Goal: Ask a question: Seek information or help from site administrators or community

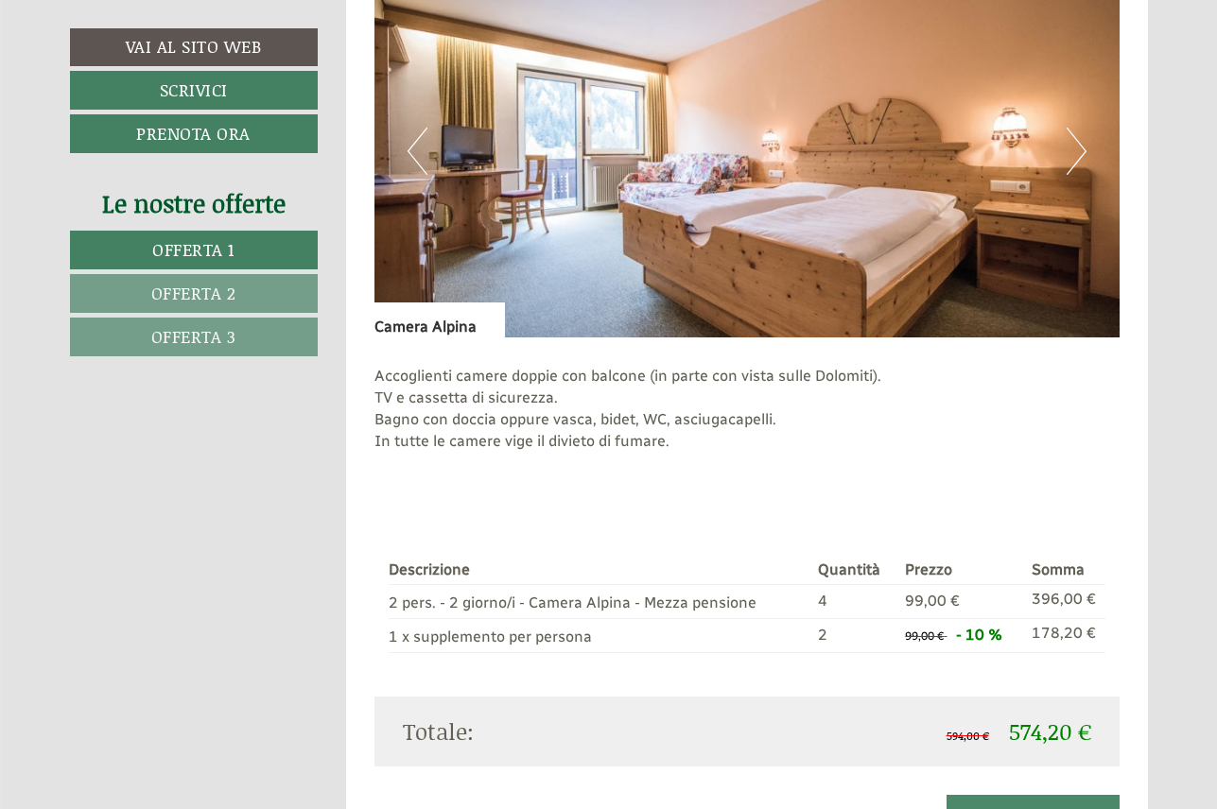
scroll to position [1265, 0]
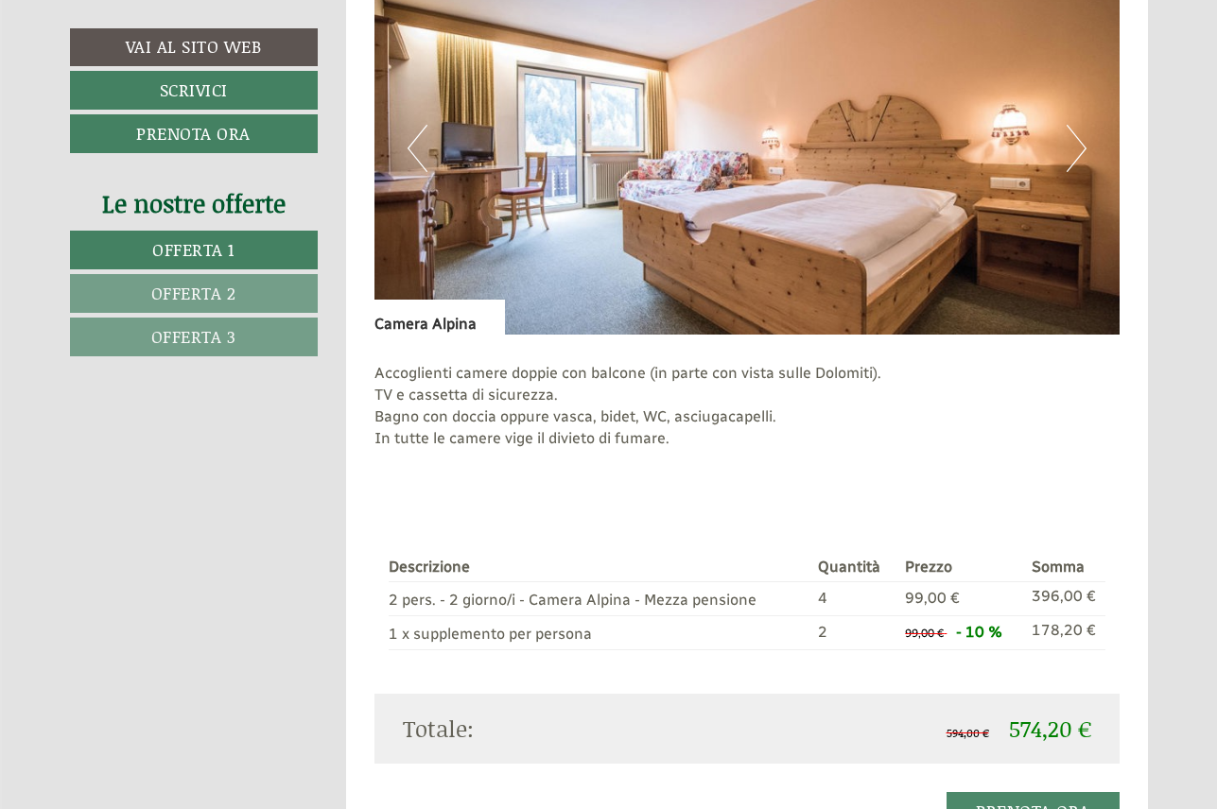
click at [1077, 137] on button "Next" at bounding box center [1076, 148] width 20 height 47
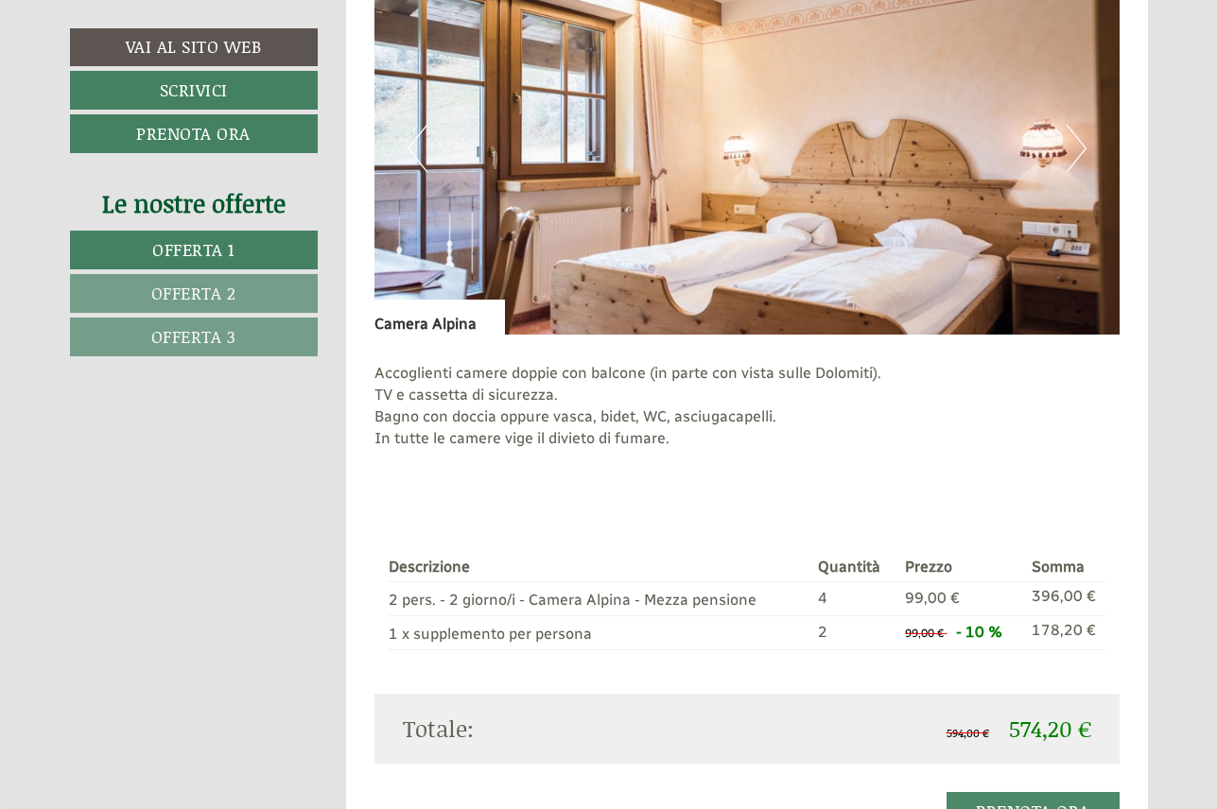
click at [1077, 137] on button "Next" at bounding box center [1076, 148] width 20 height 47
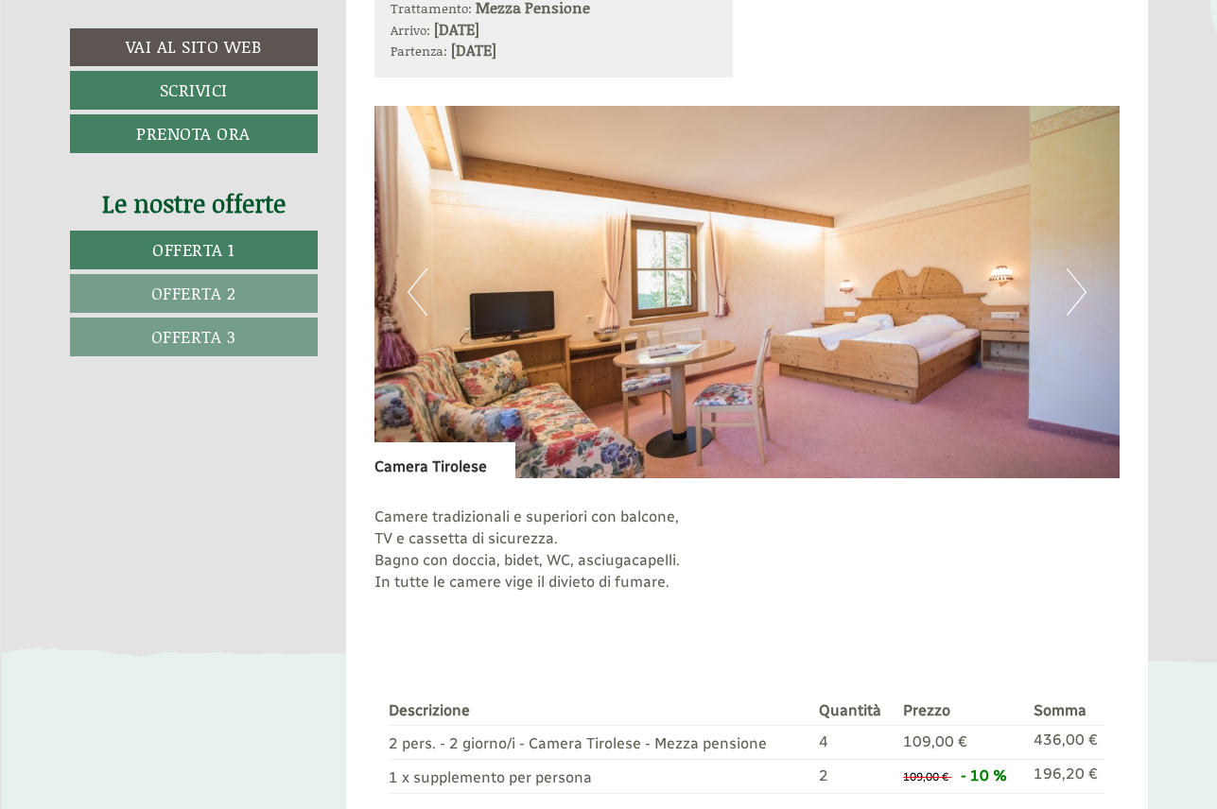
scroll to position [2358, 0]
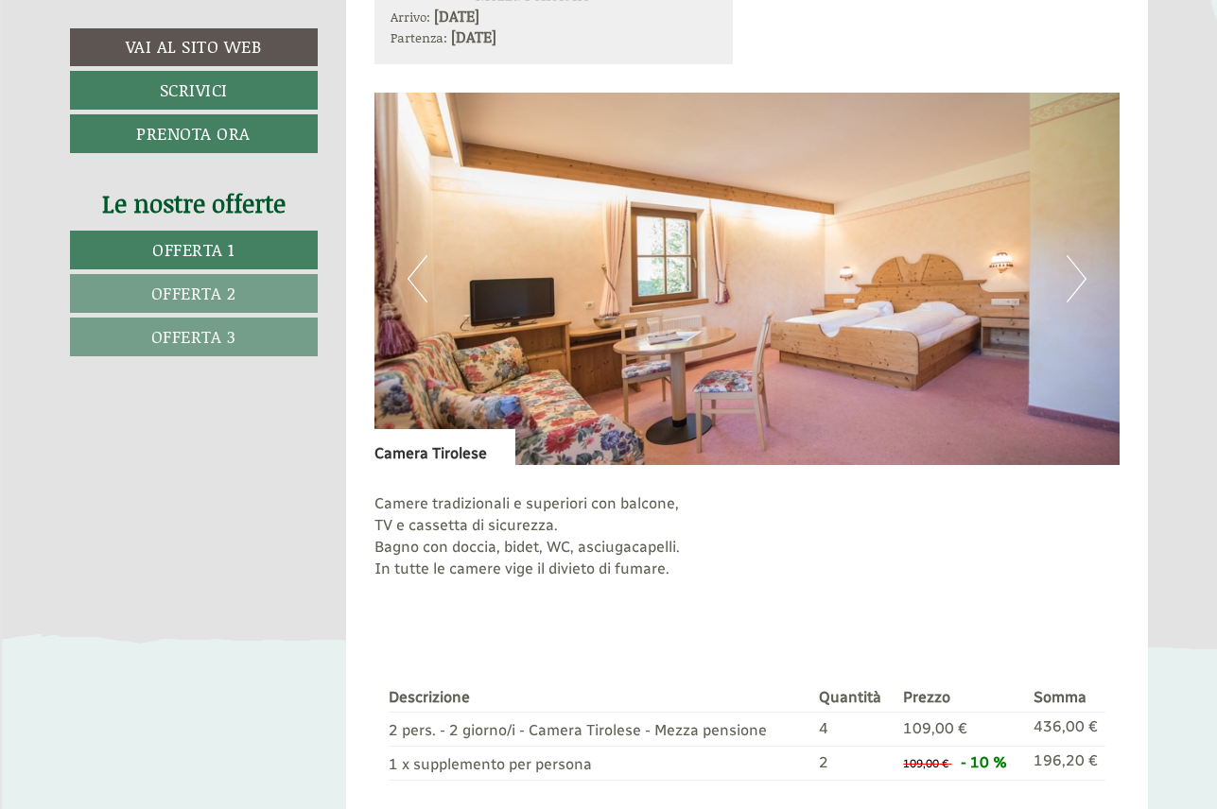
click at [1081, 260] on button "Next" at bounding box center [1076, 278] width 20 height 47
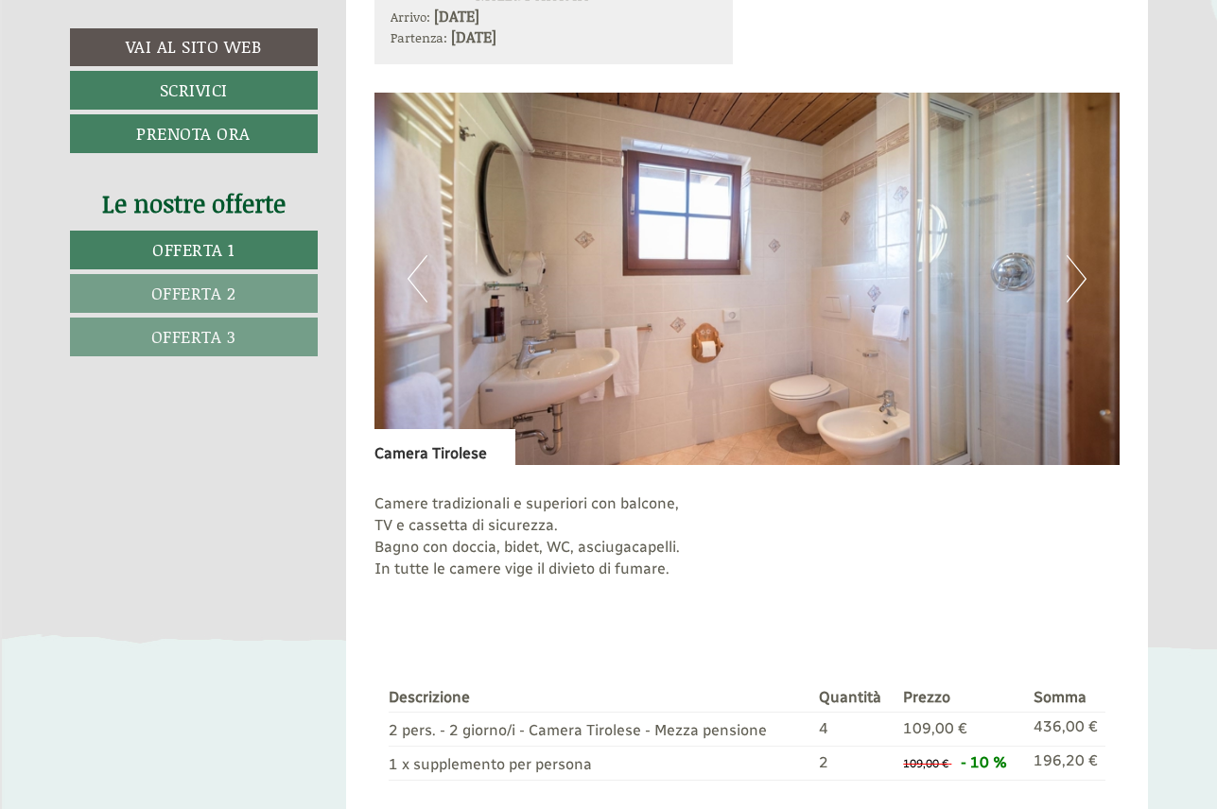
click at [1081, 260] on button "Next" at bounding box center [1076, 278] width 20 height 47
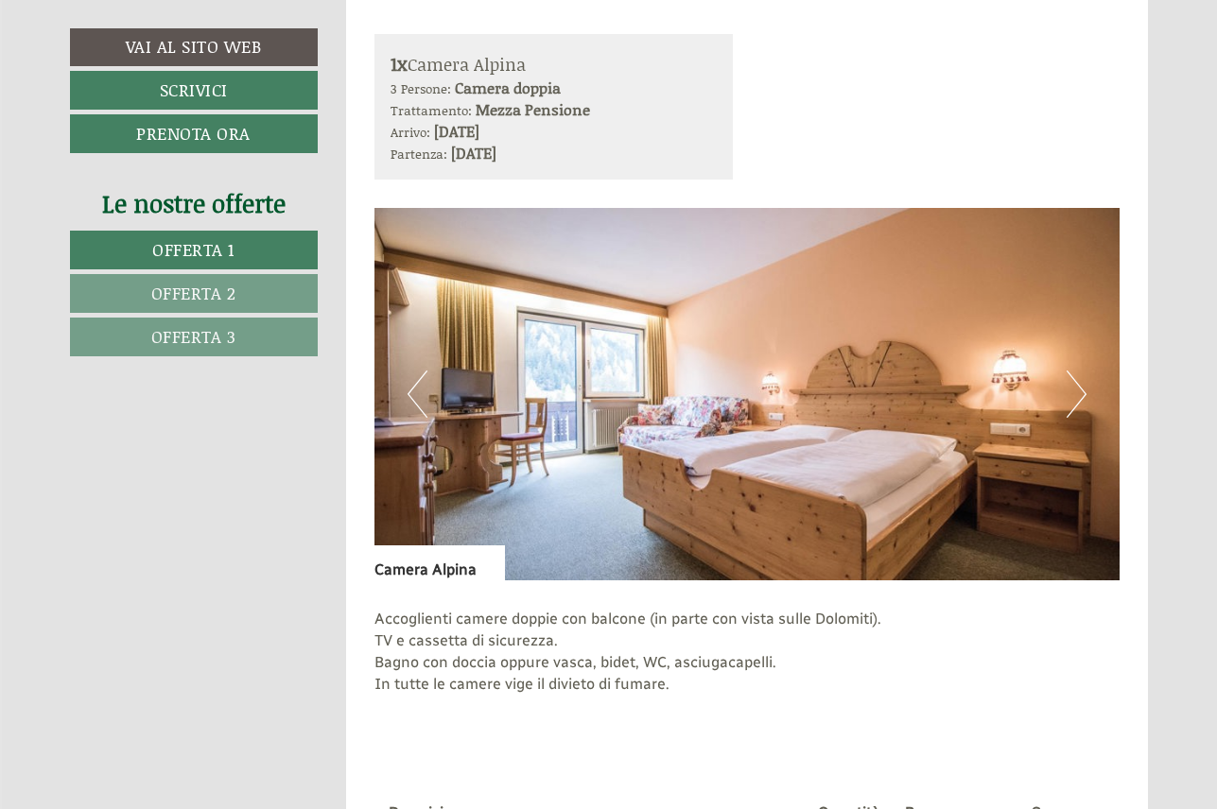
scroll to position [1008, 0]
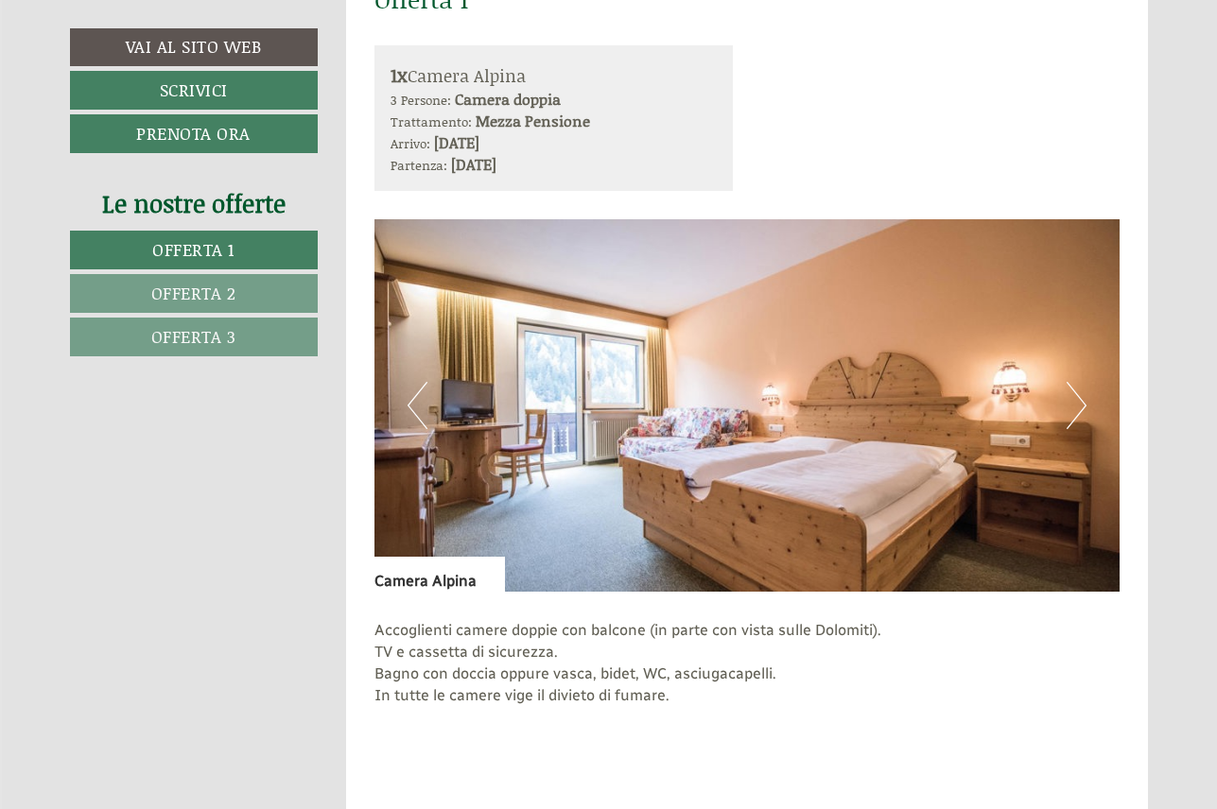
click at [1059, 396] on img at bounding box center [746, 405] width 745 height 372
click at [1084, 395] on button "Next" at bounding box center [1076, 405] width 20 height 47
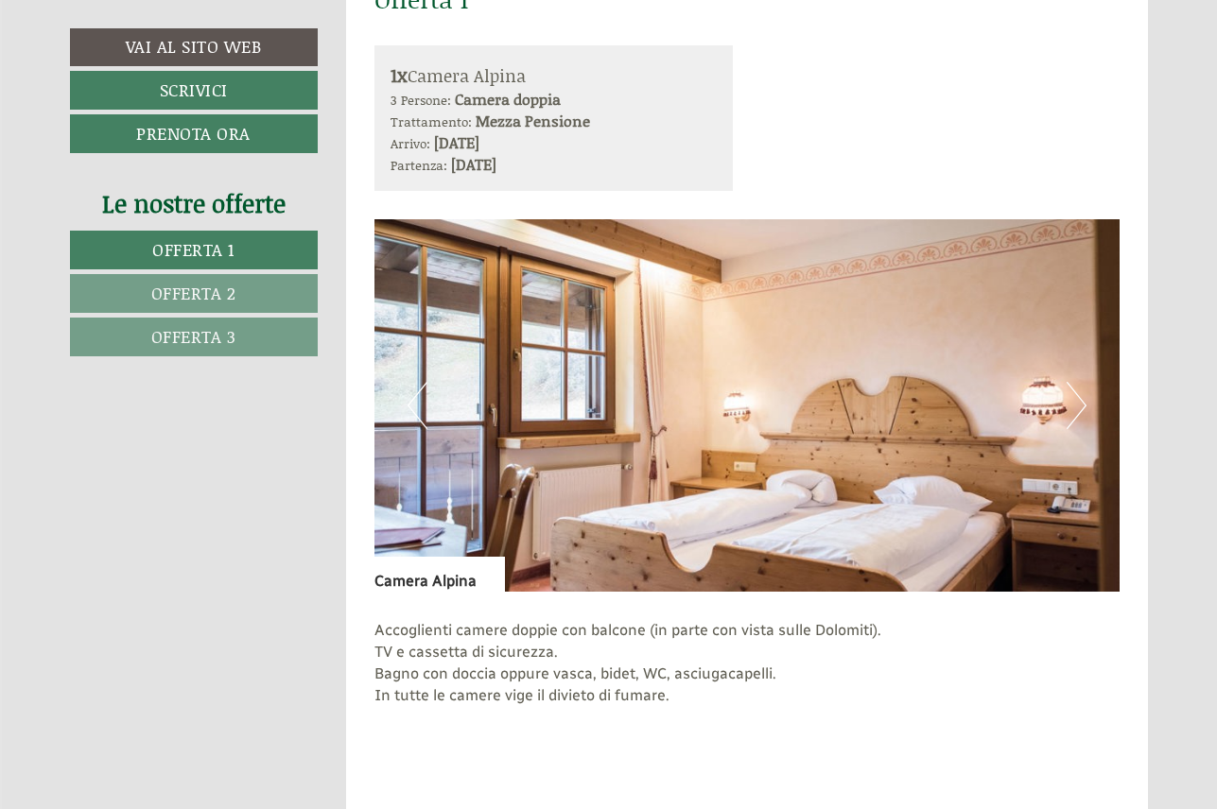
click at [1084, 395] on button "Next" at bounding box center [1076, 405] width 20 height 47
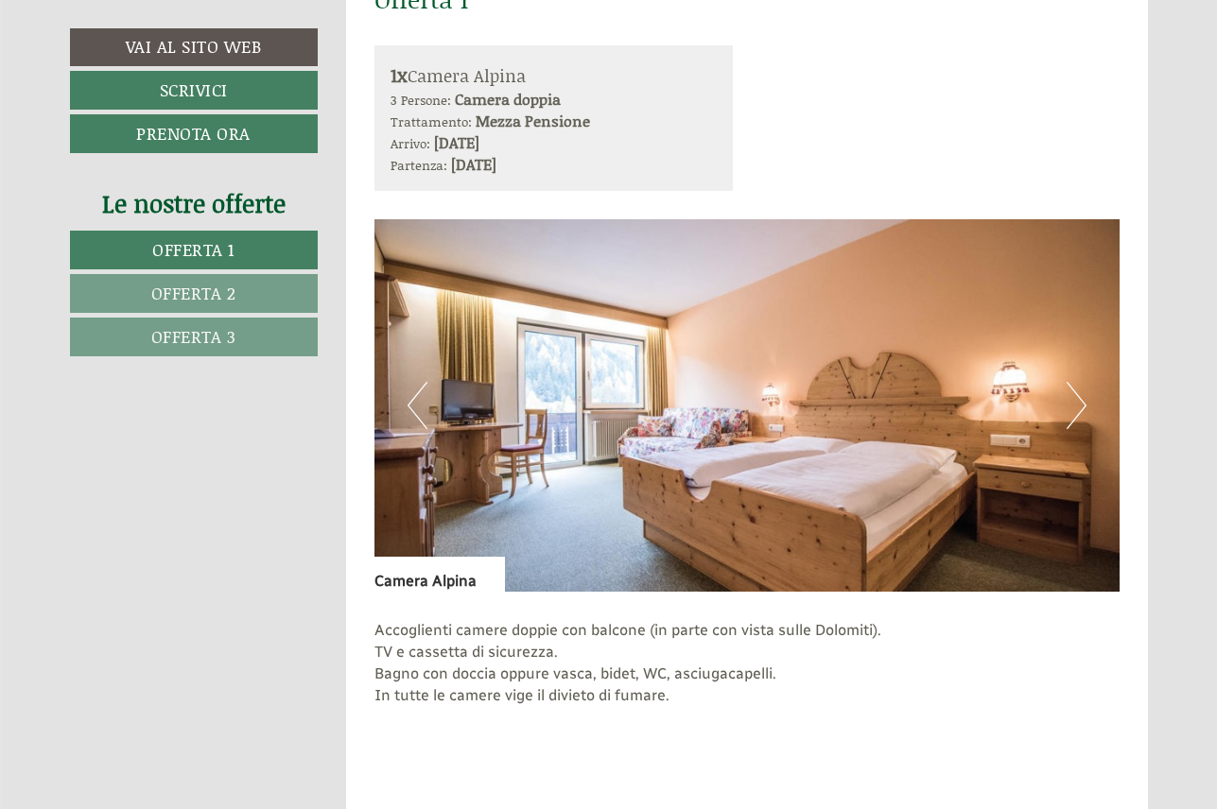
click at [1084, 395] on button "Next" at bounding box center [1076, 405] width 20 height 47
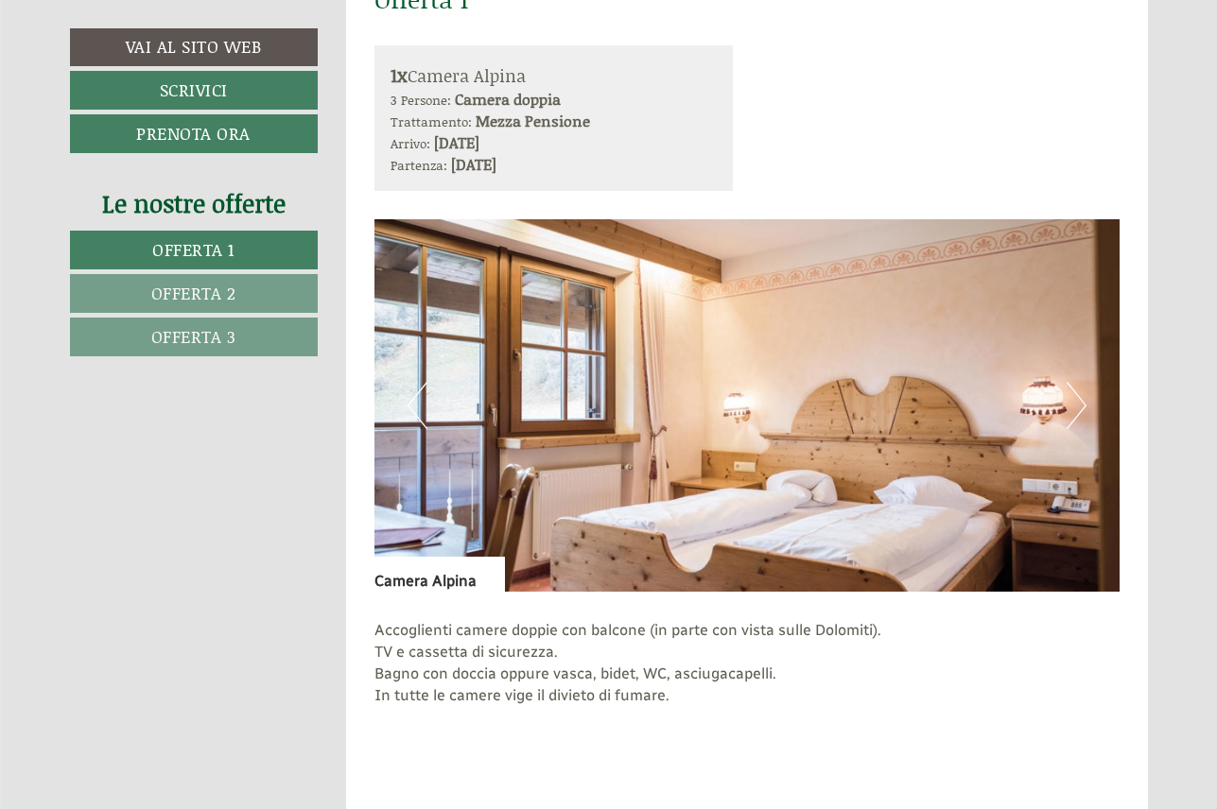
click at [1084, 395] on button "Next" at bounding box center [1076, 405] width 20 height 47
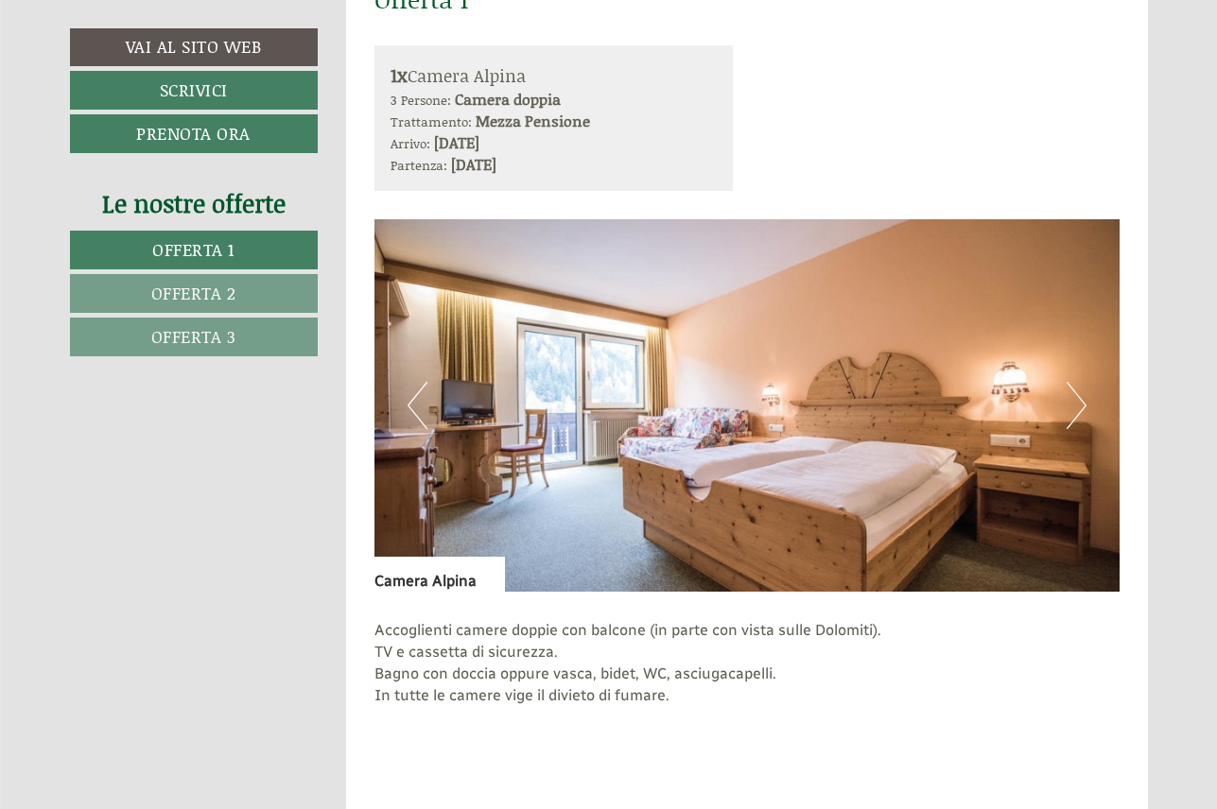
click at [1084, 395] on button "Next" at bounding box center [1076, 405] width 20 height 47
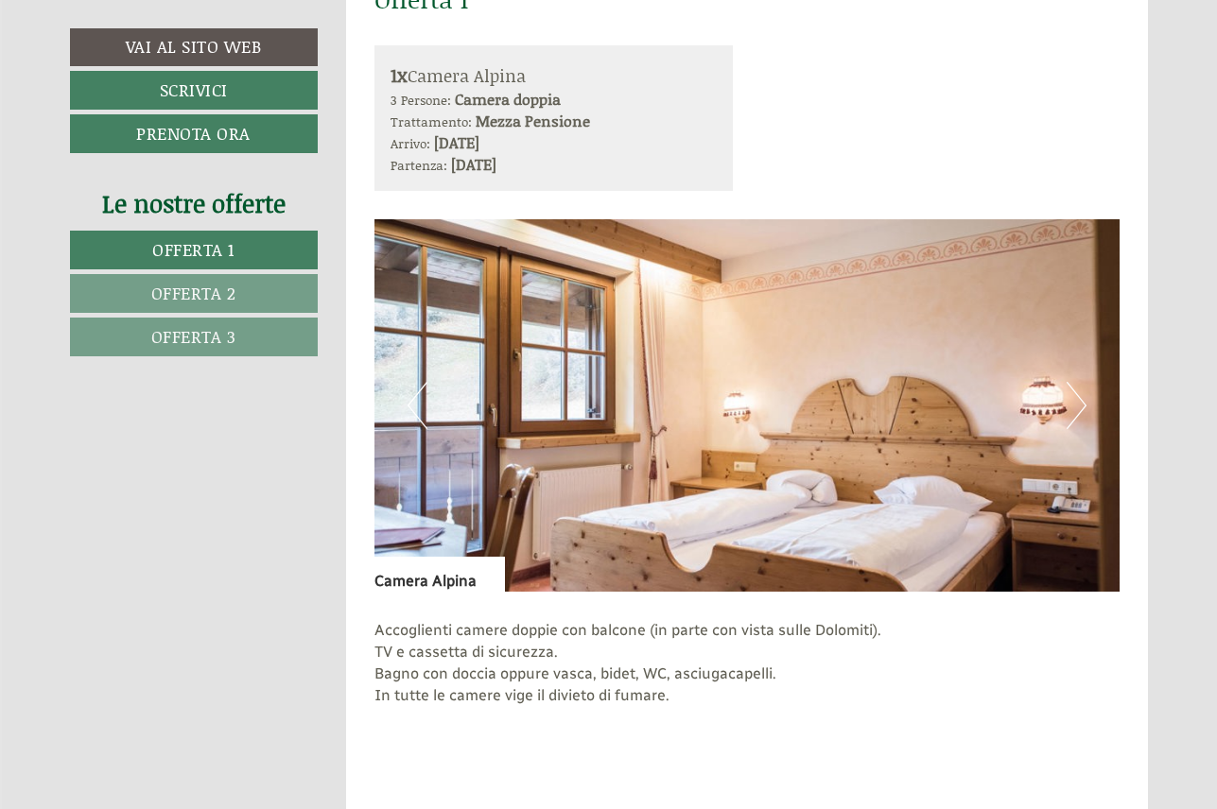
click at [1073, 396] on button "Next" at bounding box center [1076, 405] width 20 height 47
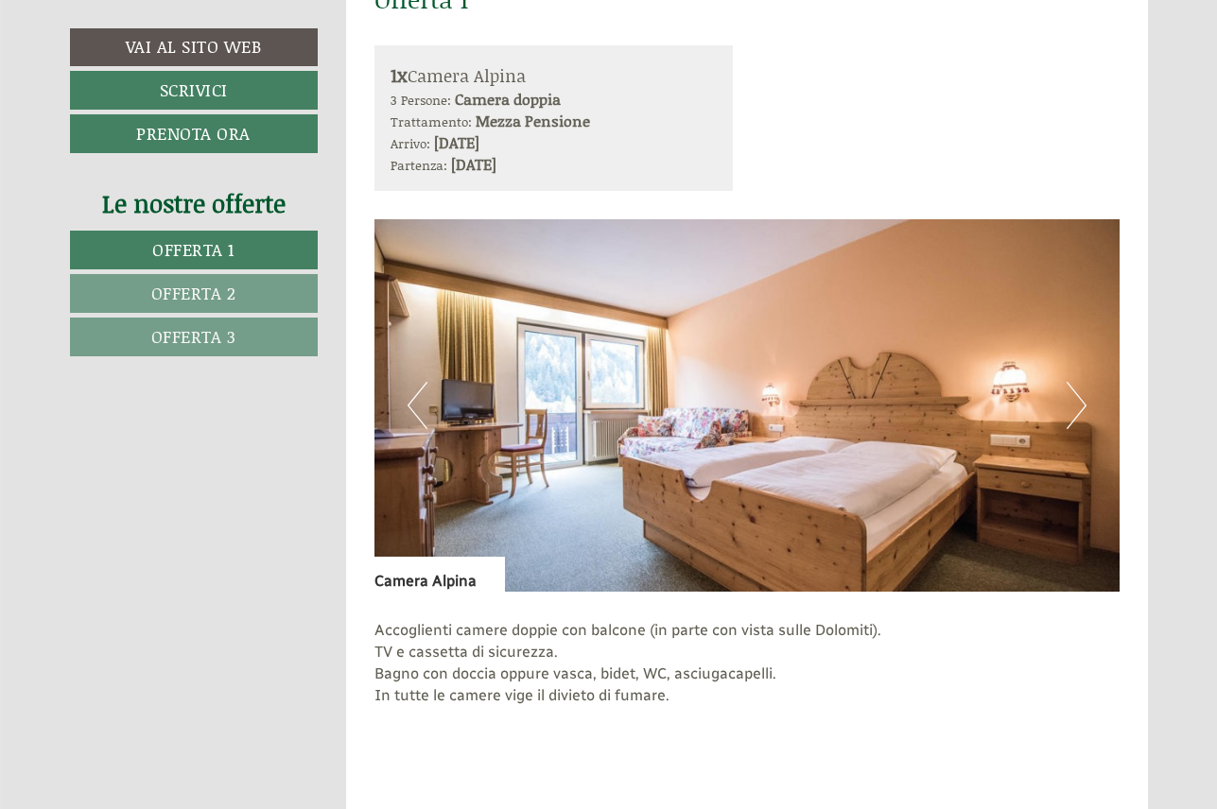
click at [1073, 396] on button "Next" at bounding box center [1076, 405] width 20 height 47
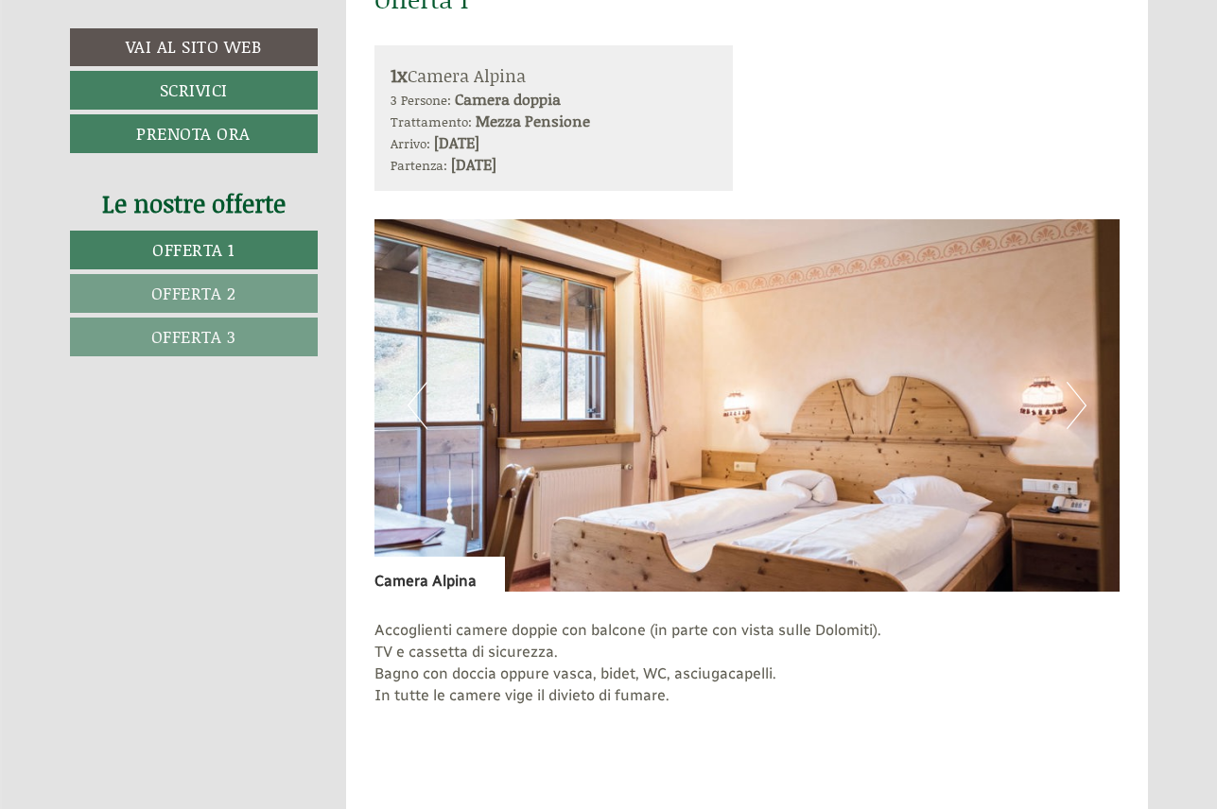
click at [1073, 396] on button "Next" at bounding box center [1076, 405] width 20 height 47
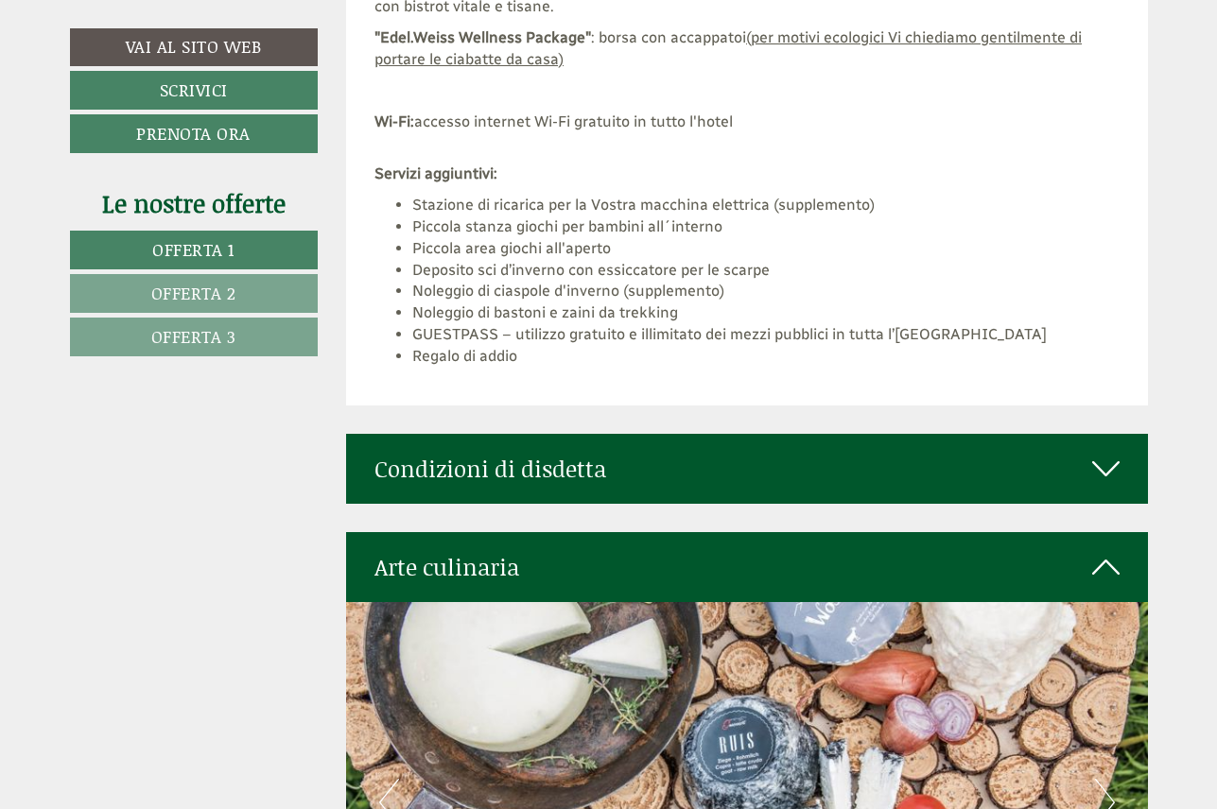
scroll to position [5706, 0]
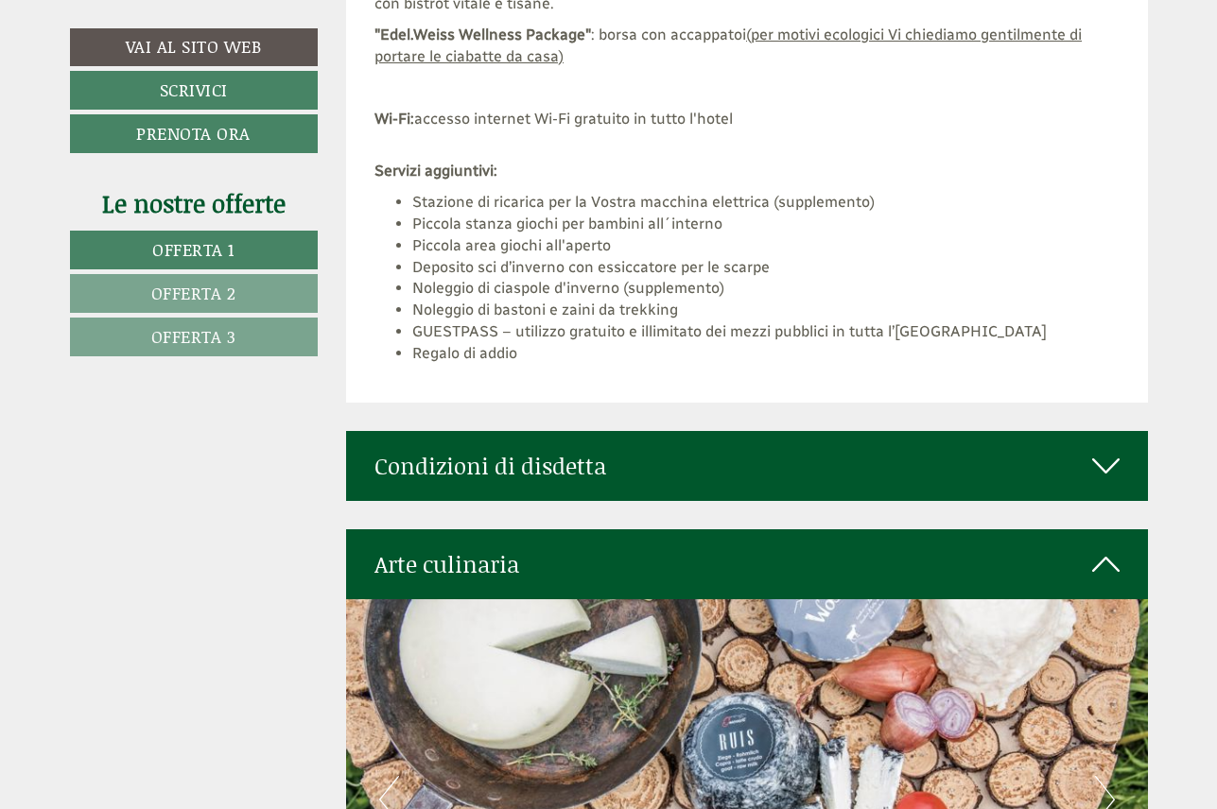
click at [1110, 450] on icon at bounding box center [1105, 466] width 27 height 32
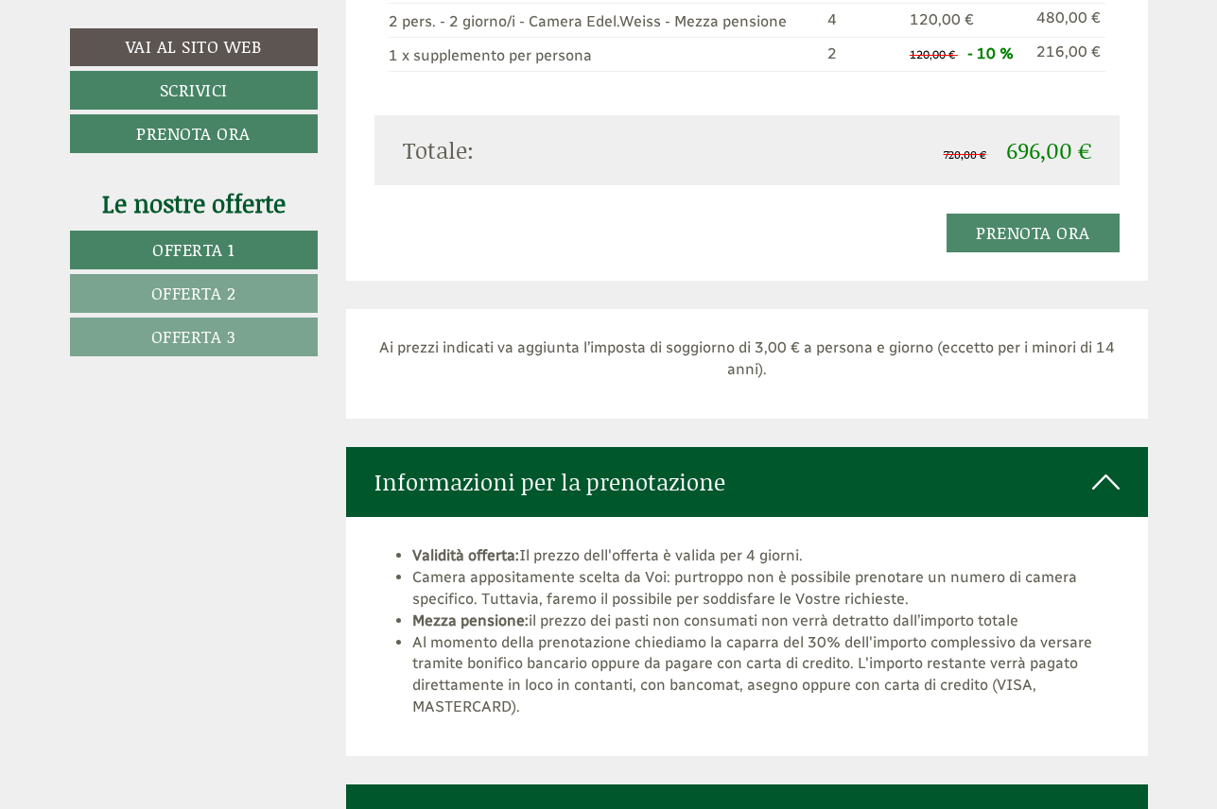
scroll to position [4336, 0]
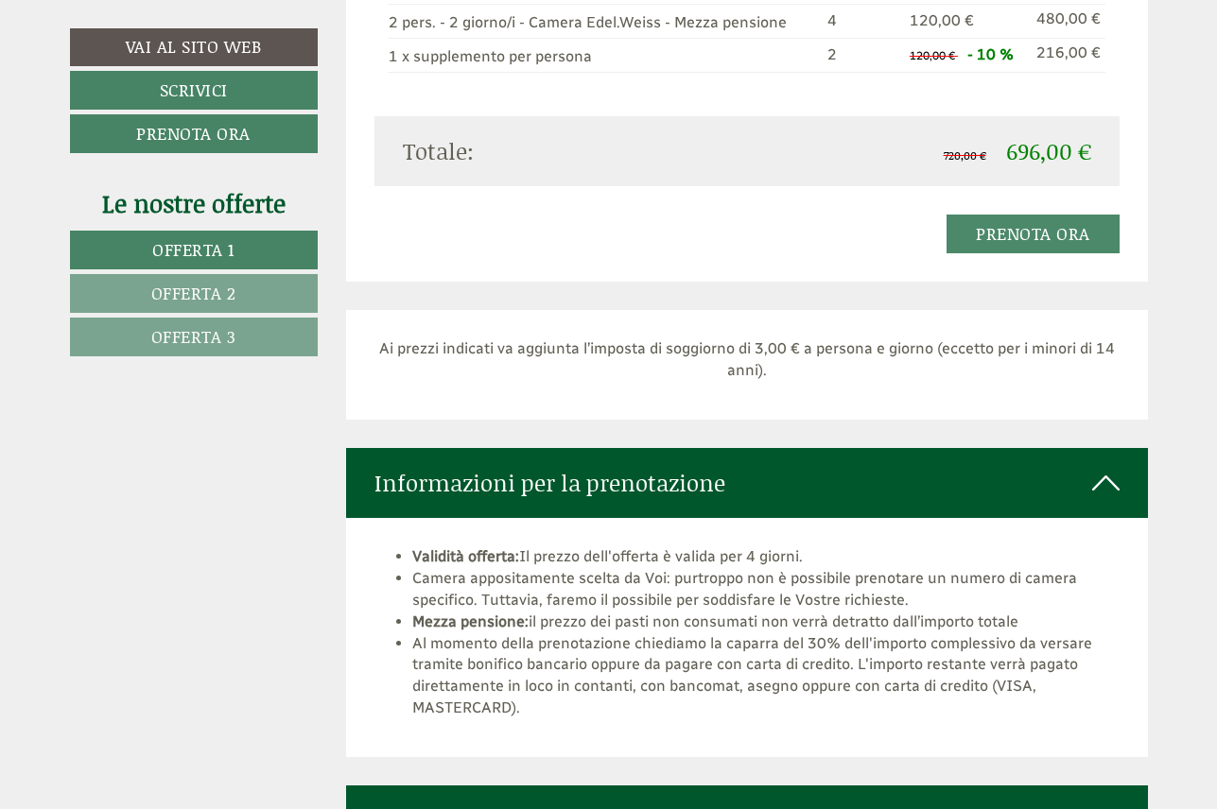
click at [254, 238] on link "Offerta 1" at bounding box center [194, 250] width 248 height 39
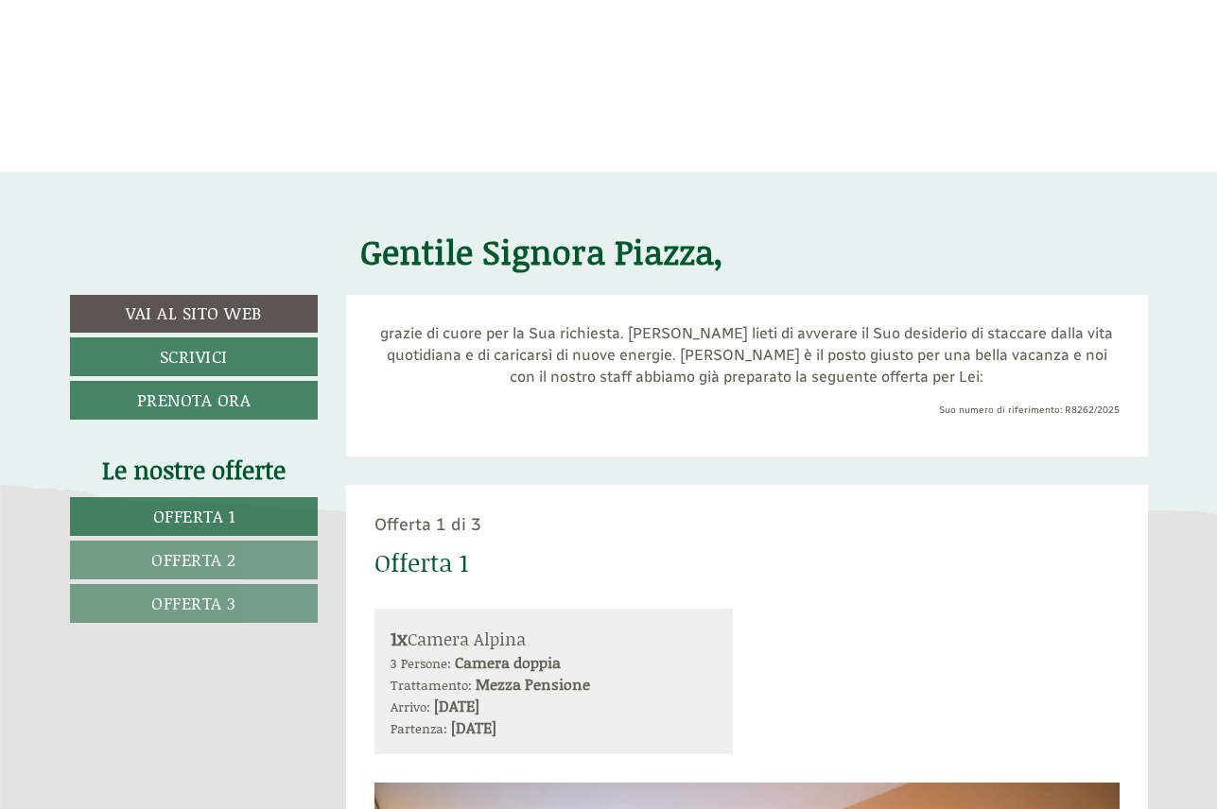
scroll to position [460, 0]
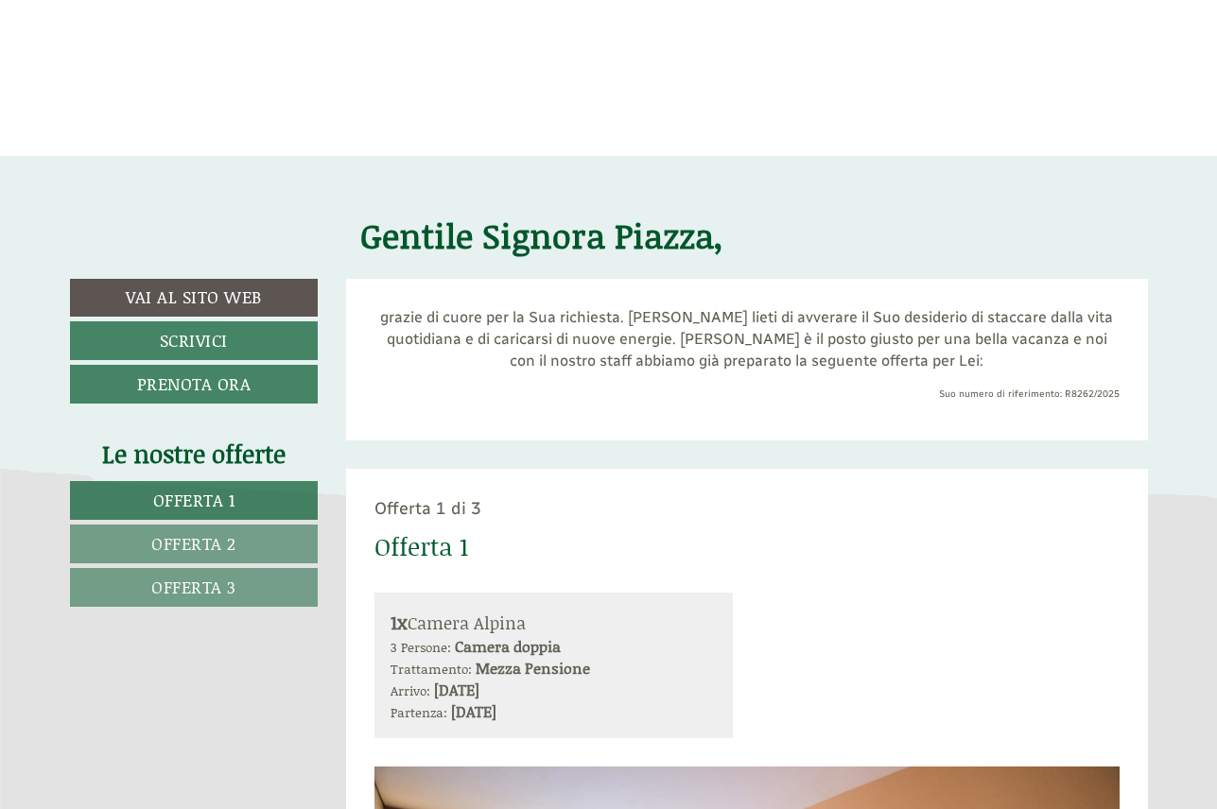
click at [228, 541] on span "Offerta 2" at bounding box center [193, 543] width 85 height 25
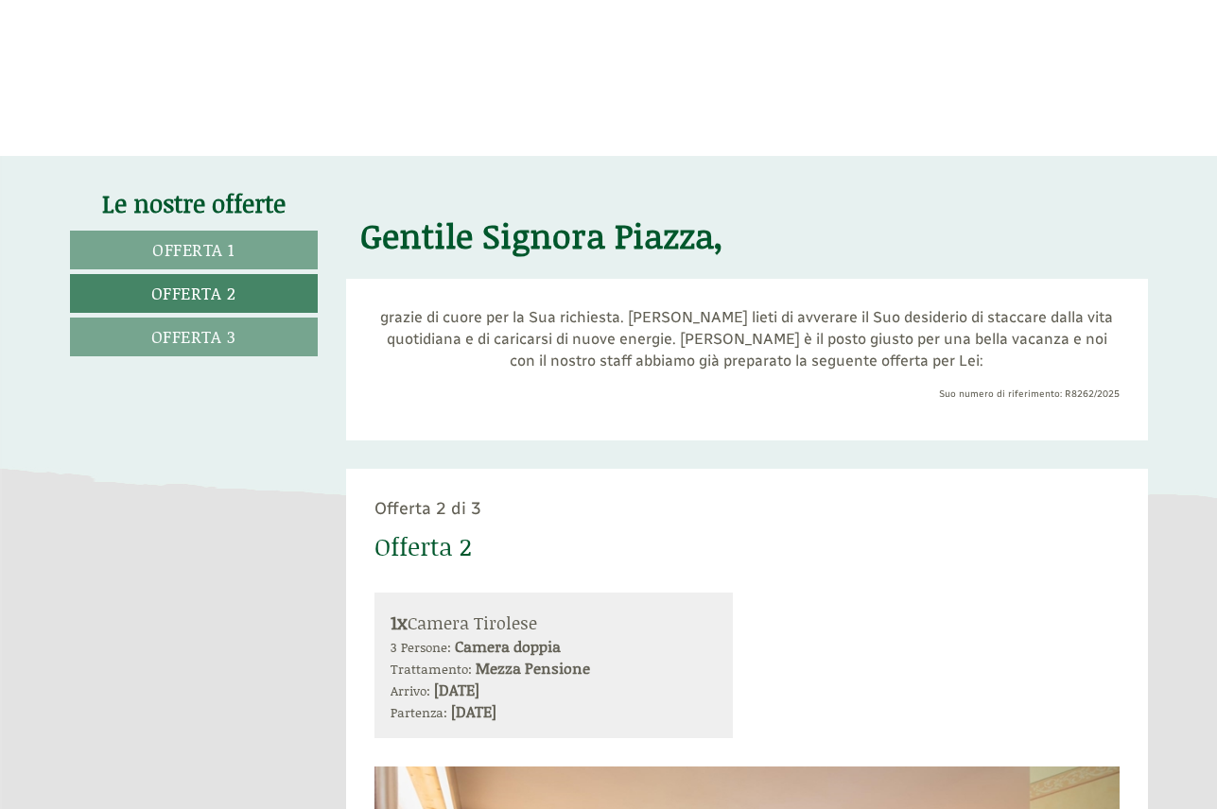
scroll to position [925, 0]
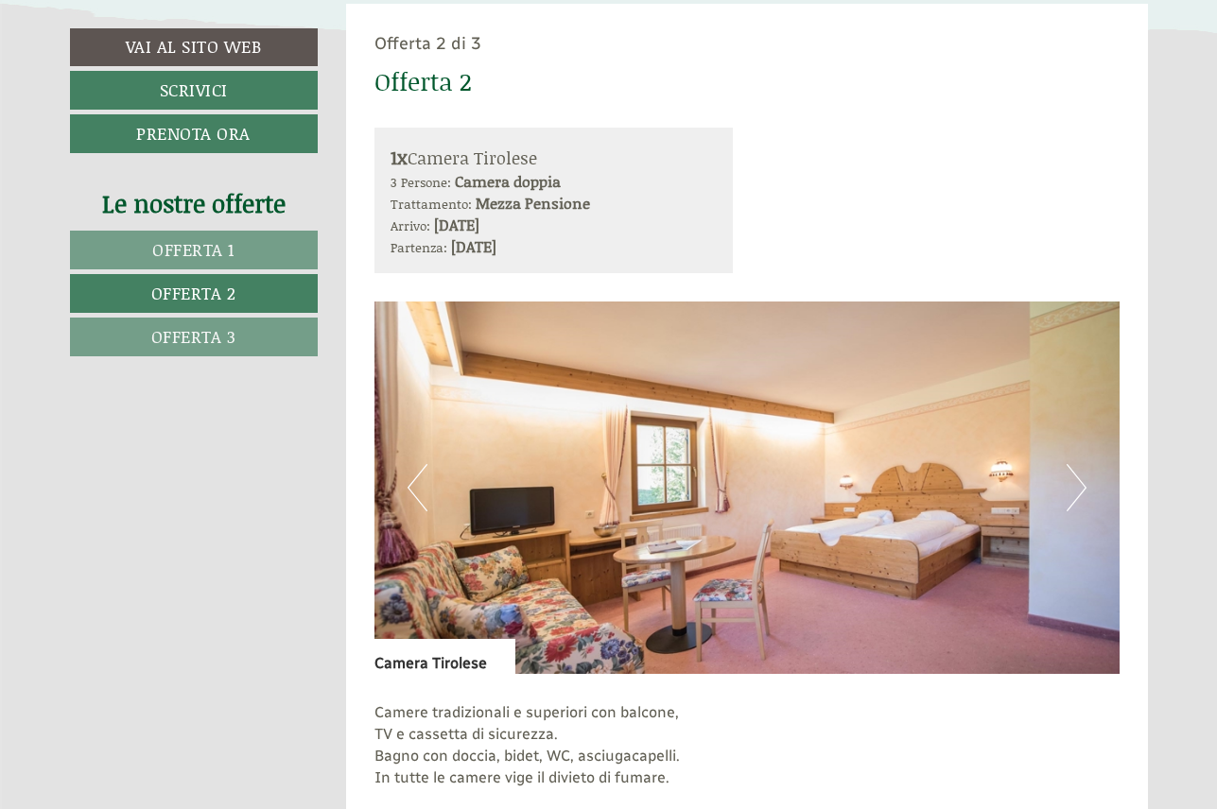
click at [236, 345] on link "Offerta 3" at bounding box center [194, 337] width 248 height 39
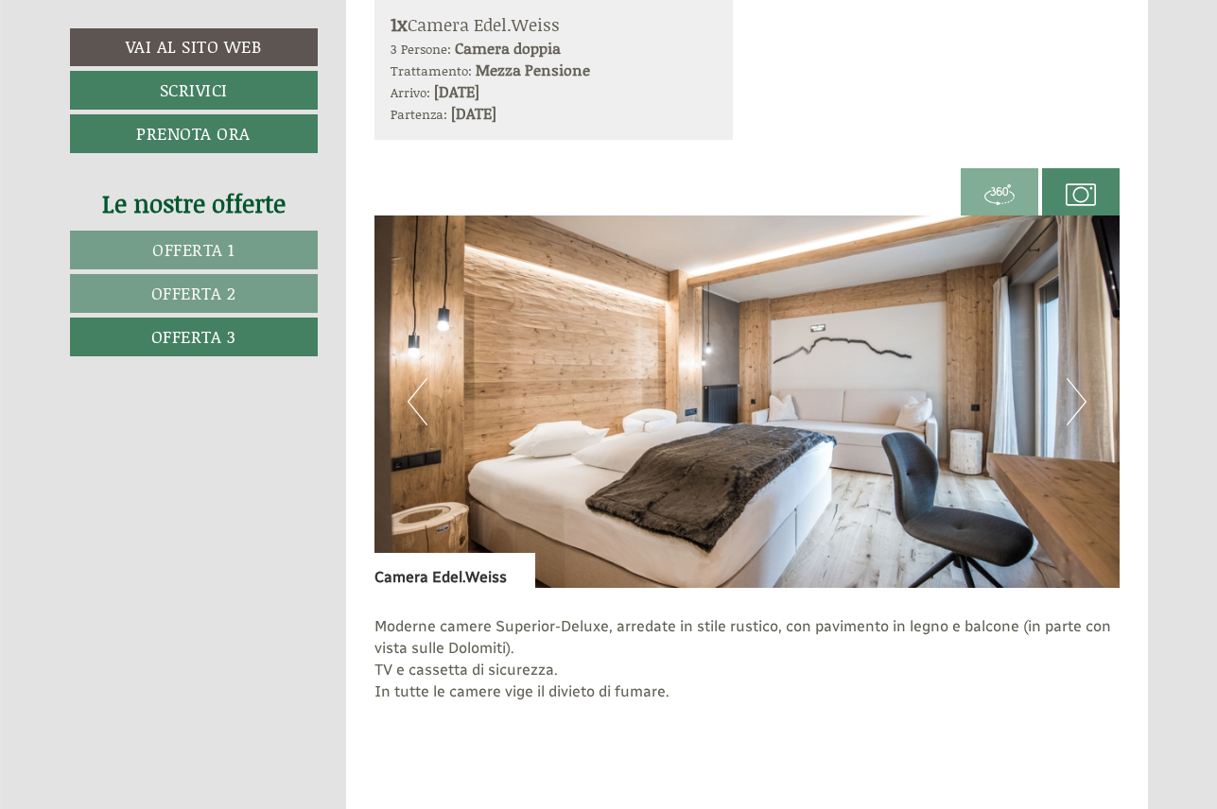
scroll to position [1060, 0]
click at [235, 325] on span "Offerta 3" at bounding box center [193, 336] width 85 height 25
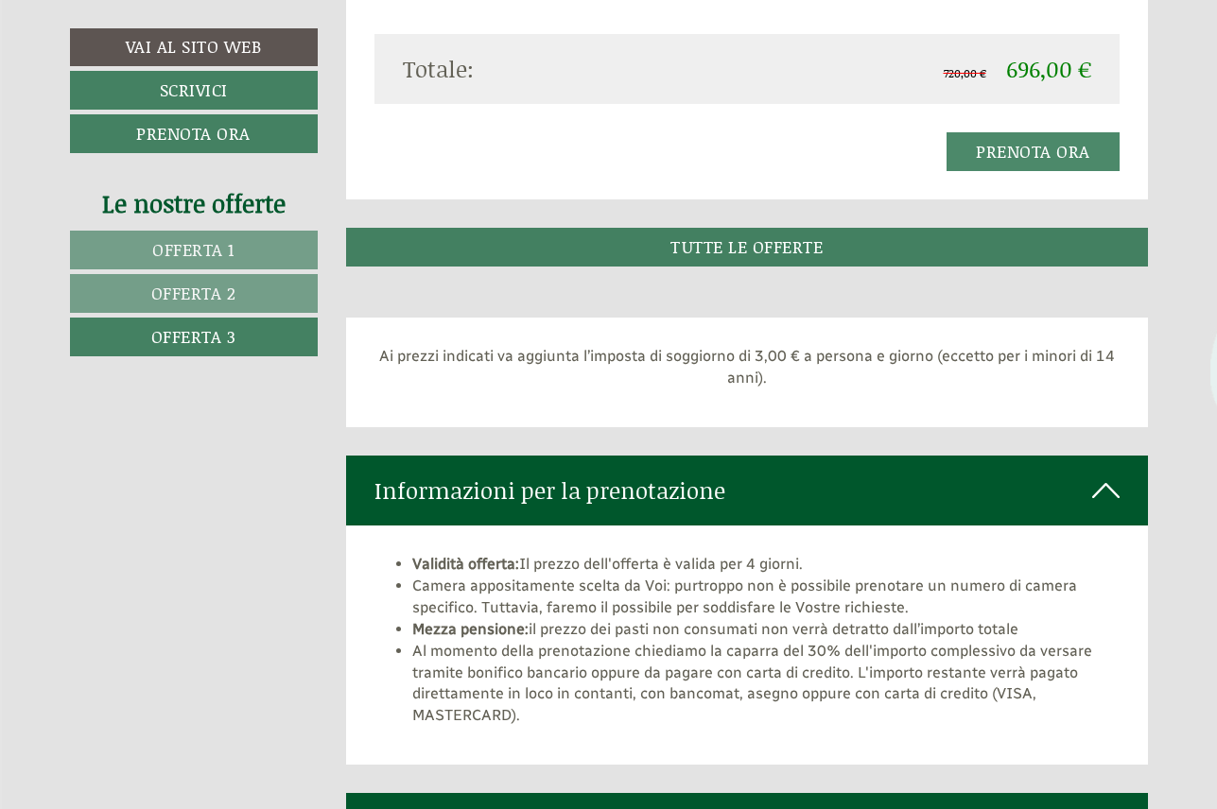
click at [652, 230] on link "TUTTE LE OFFERTE" at bounding box center [747, 247] width 802 height 39
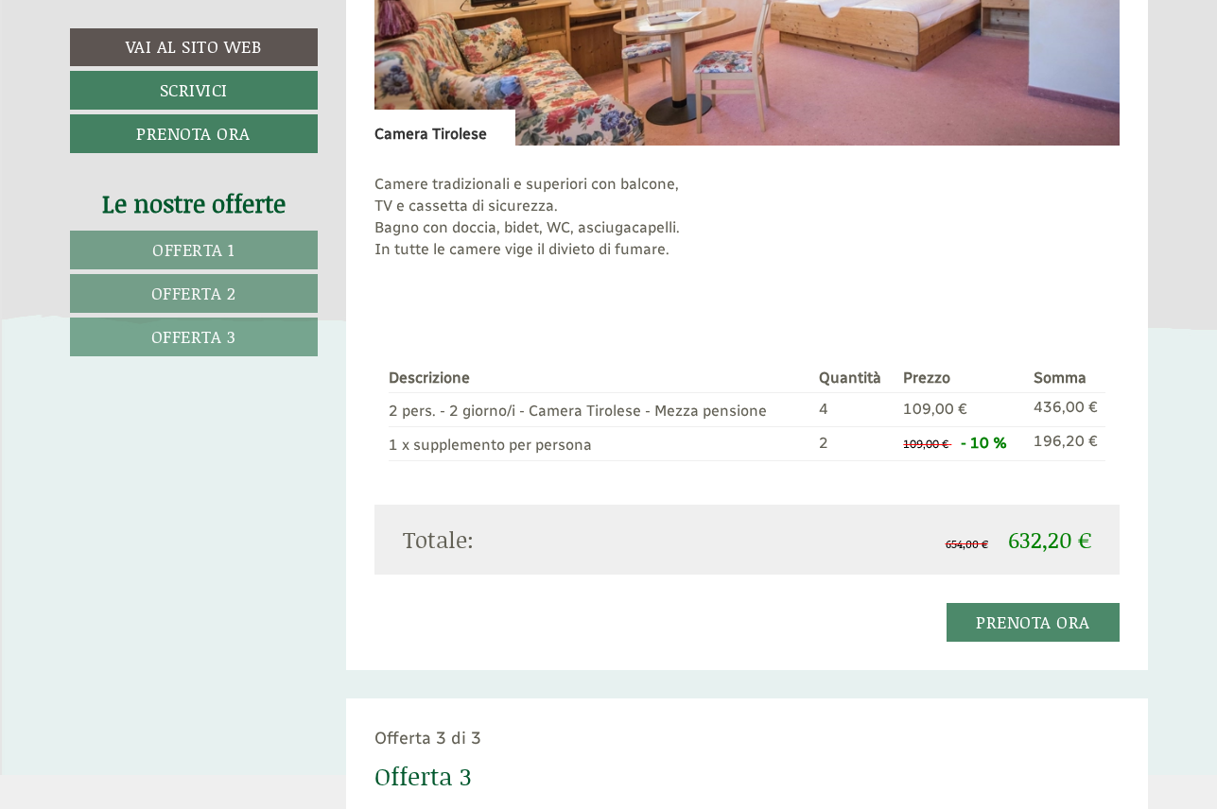
scroll to position [2721, 0]
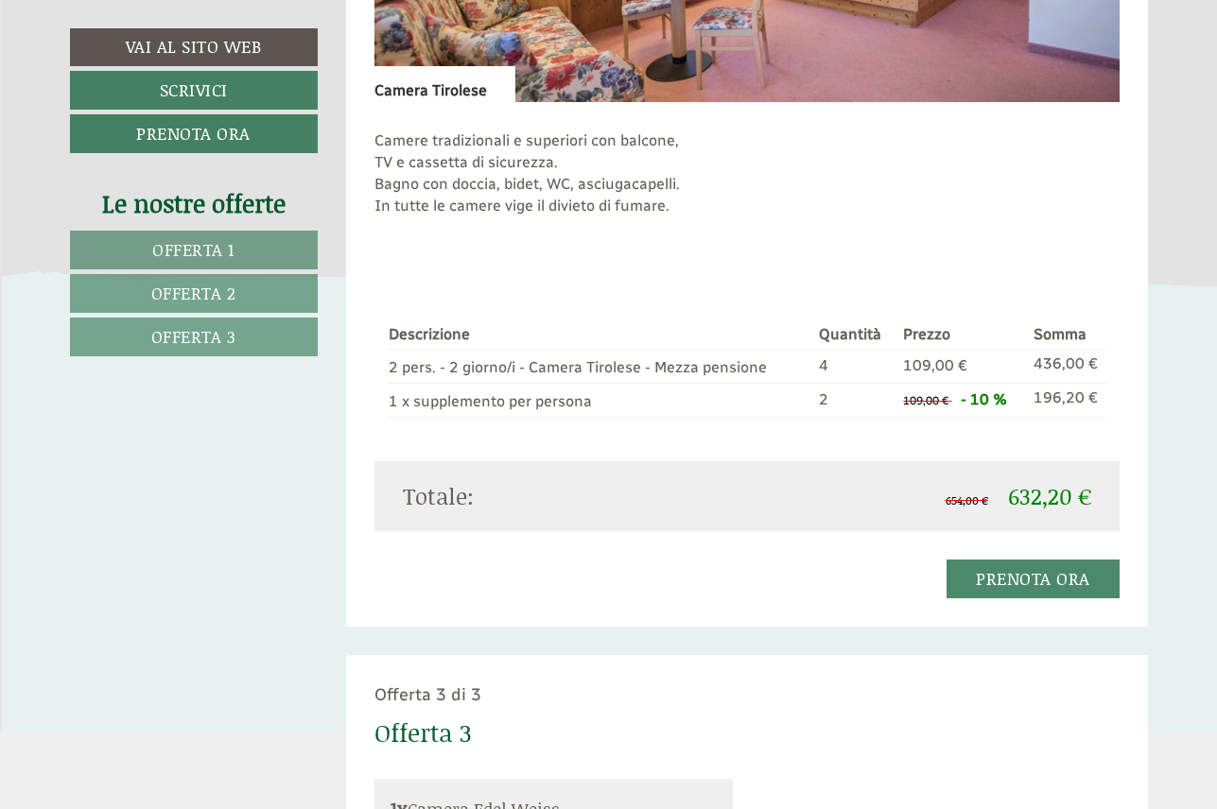
click at [228, 79] on link "Scrivici" at bounding box center [194, 90] width 248 height 39
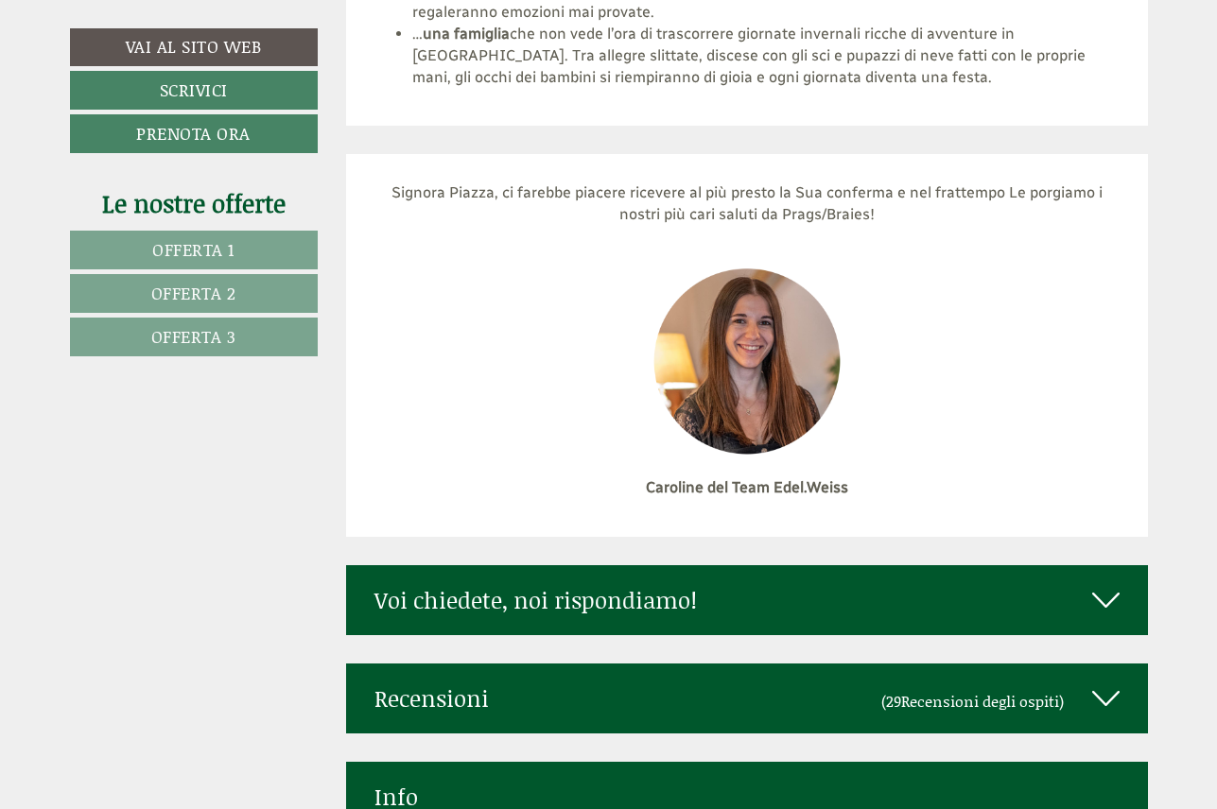
scroll to position [9387, 0]
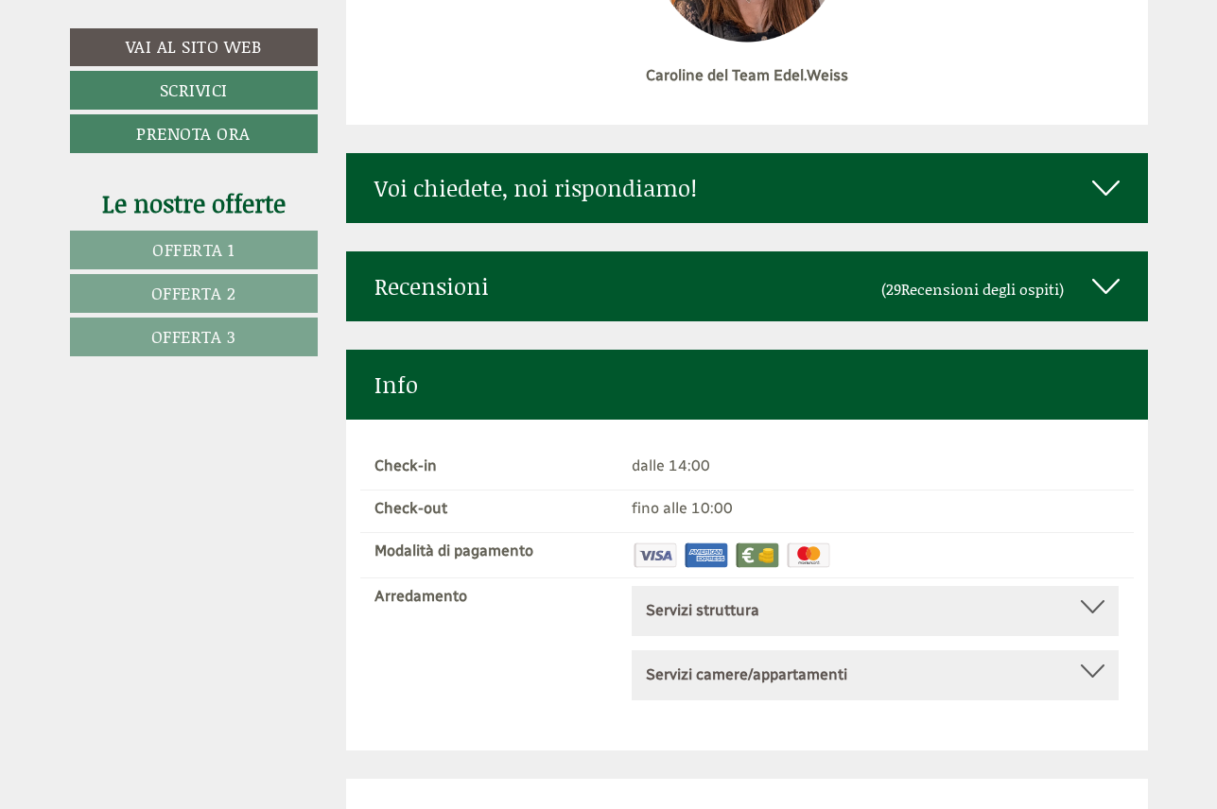
click at [1104, 600] on div at bounding box center [1093, 606] width 24 height 13
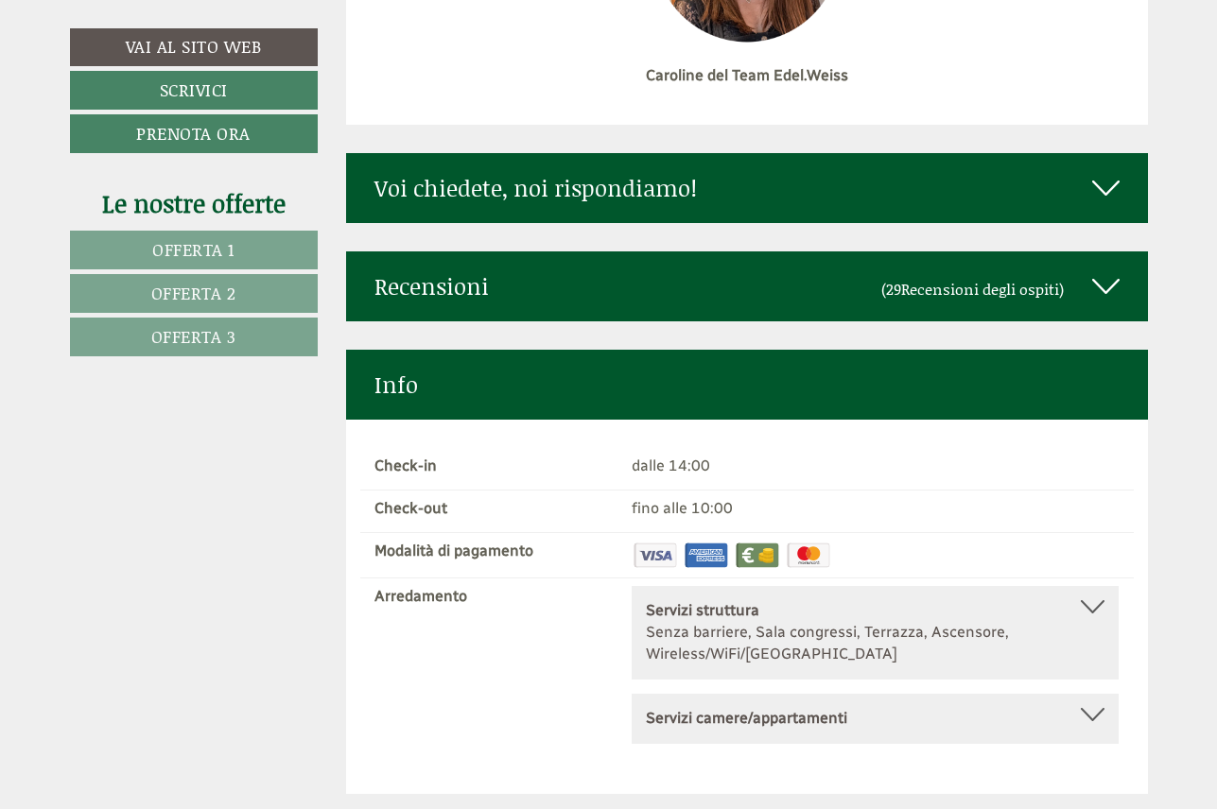
click at [1104, 600] on div at bounding box center [1093, 606] width 24 height 13
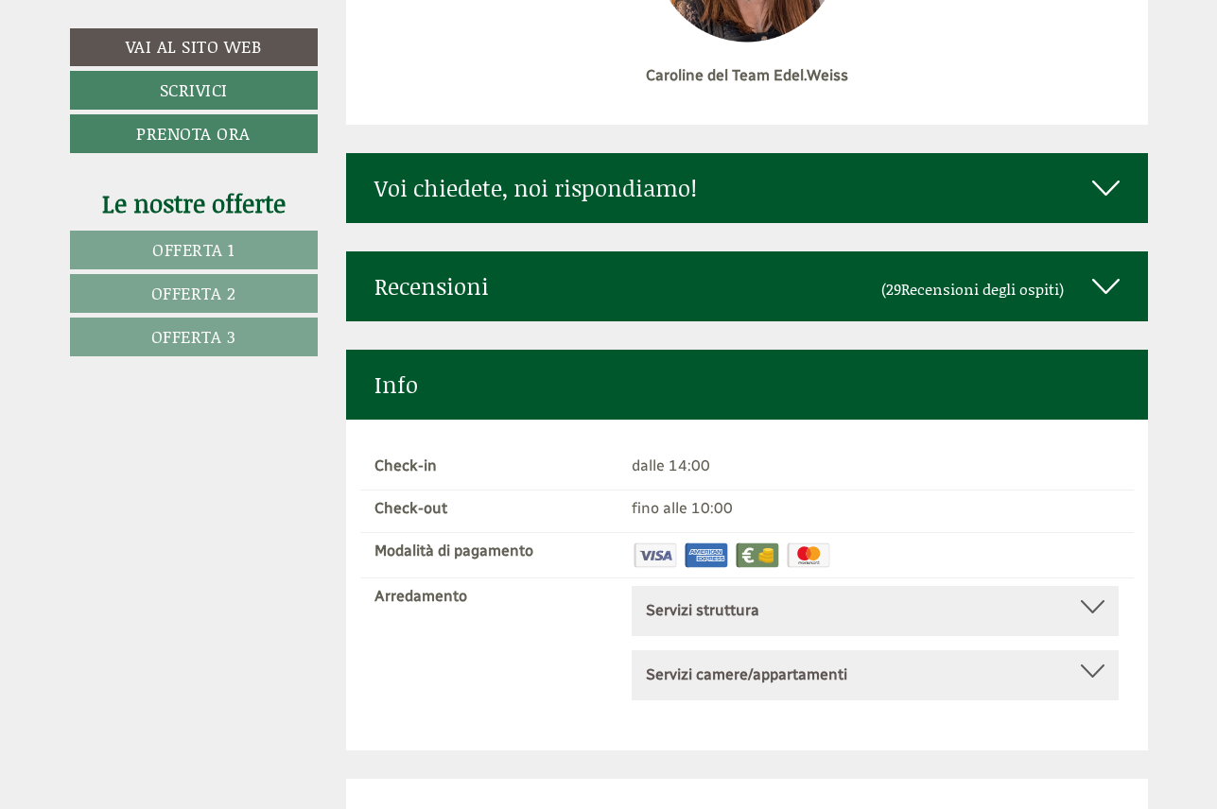
click at [1101, 650] on div "Servizi camere/appartamenti Televisione, Accappatoio, Asciugacapelli, Cassafort…" at bounding box center [874, 675] width 487 height 50
click at [1090, 665] on div at bounding box center [1093, 671] width 24 height 13
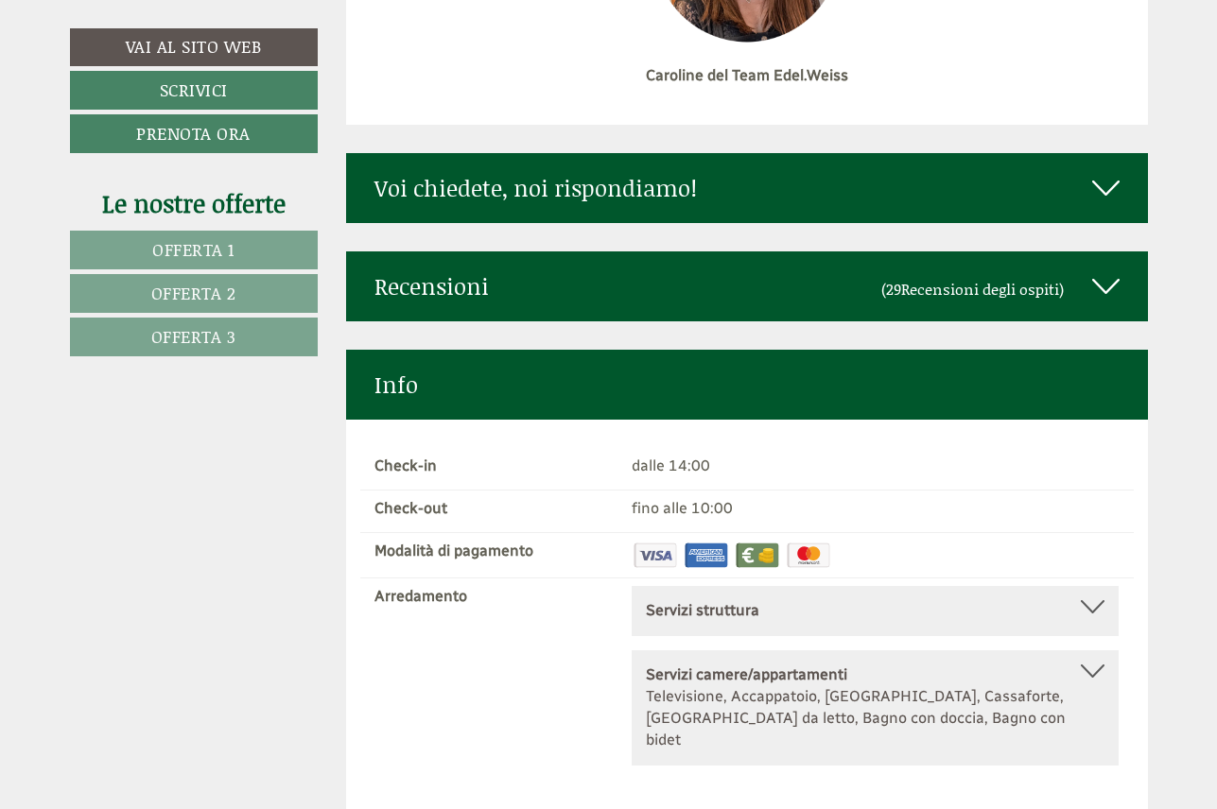
click at [1114, 650] on div "Servizi camere/appartamenti Televisione, Accappatoio, Asciugacapelli, Cassafort…" at bounding box center [874, 707] width 487 height 114
drag, startPoint x: 1094, startPoint y: 560, endPoint x: 1080, endPoint y: 562, distance: 14.3
click at [1093, 665] on div at bounding box center [1093, 671] width 24 height 13
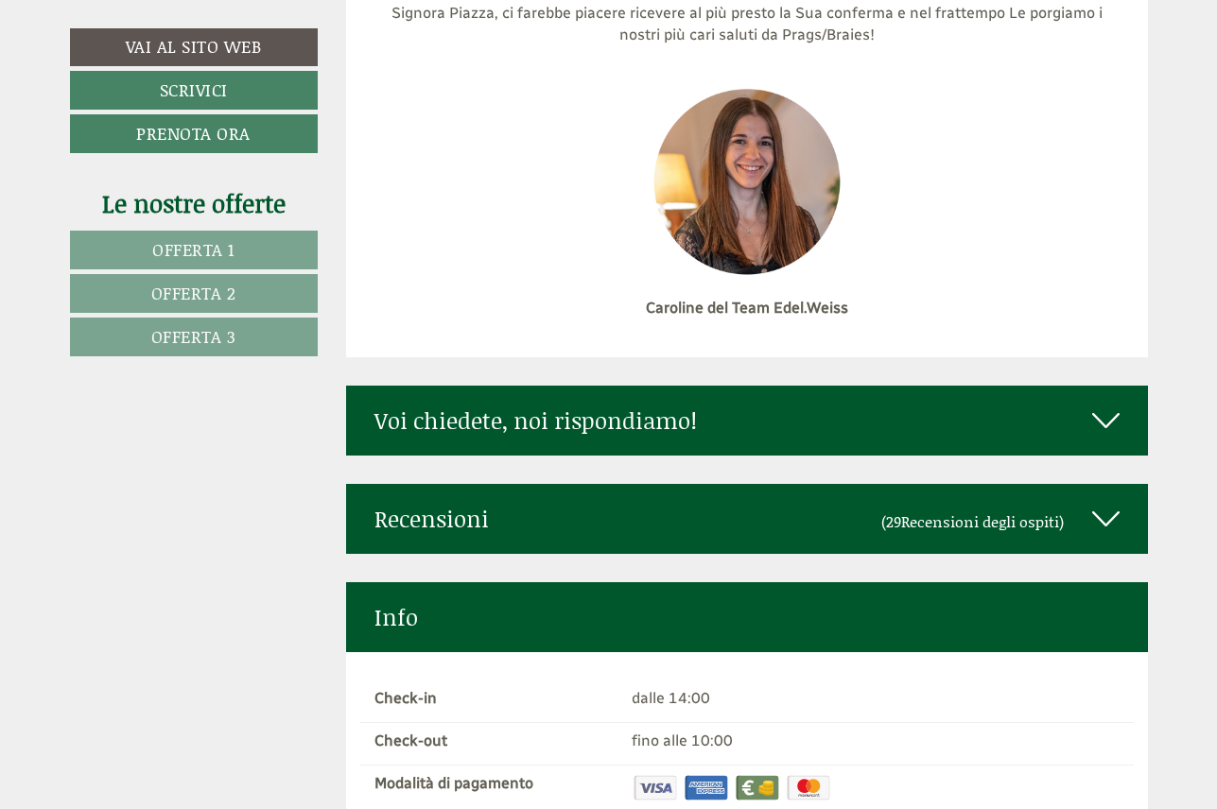
scroll to position [9154, 0]
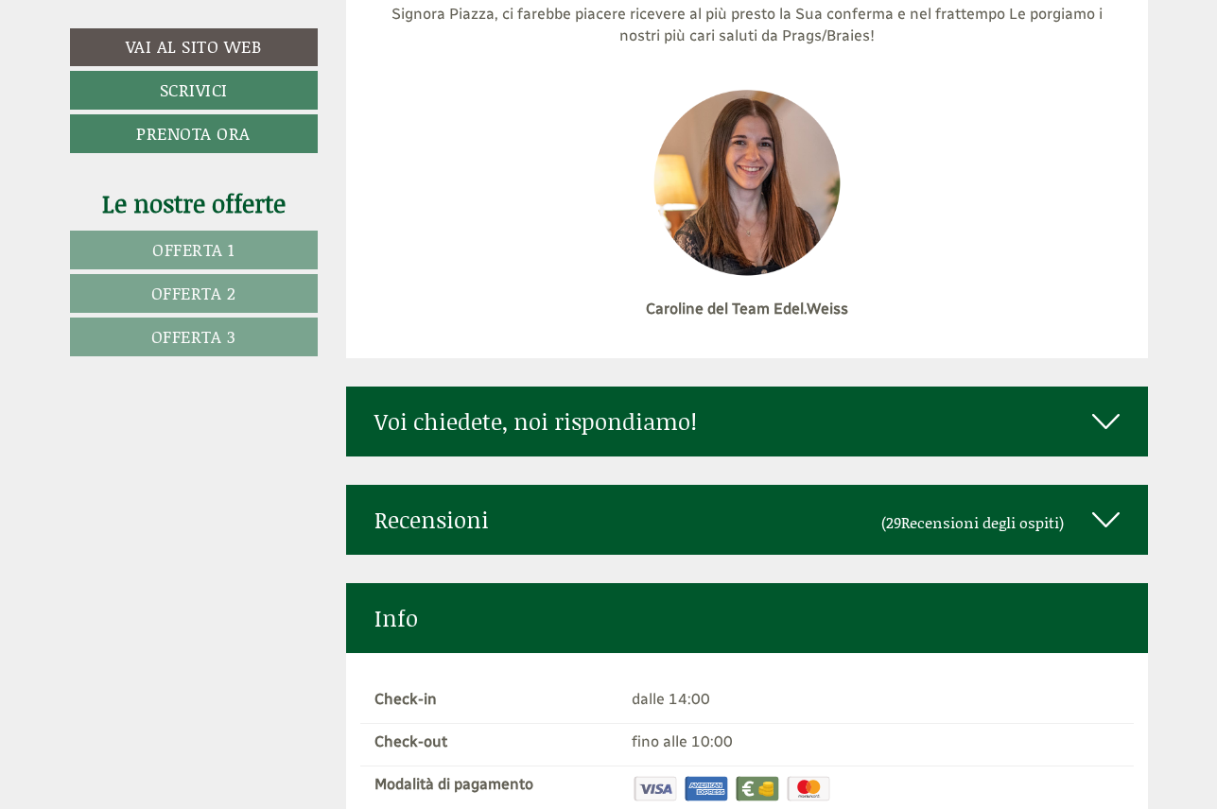
click at [1105, 406] on icon at bounding box center [1105, 422] width 27 height 32
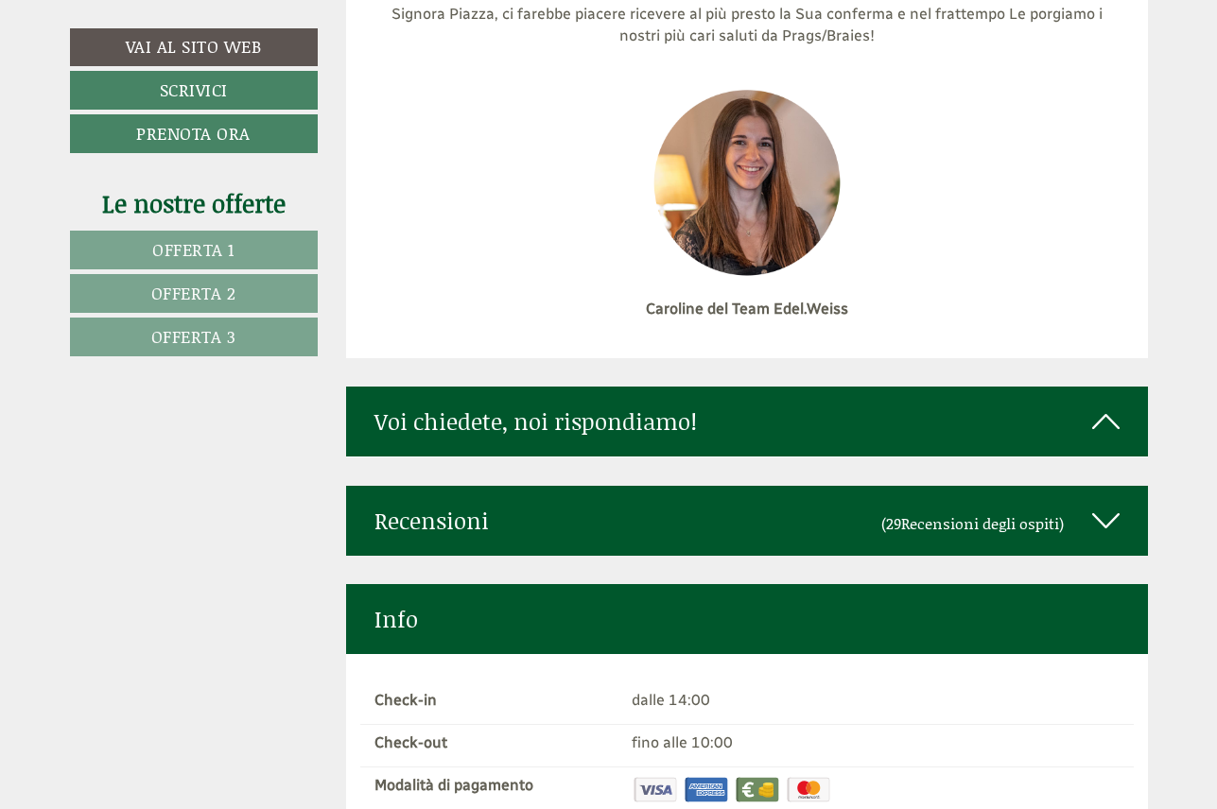
scroll to position [0, 0]
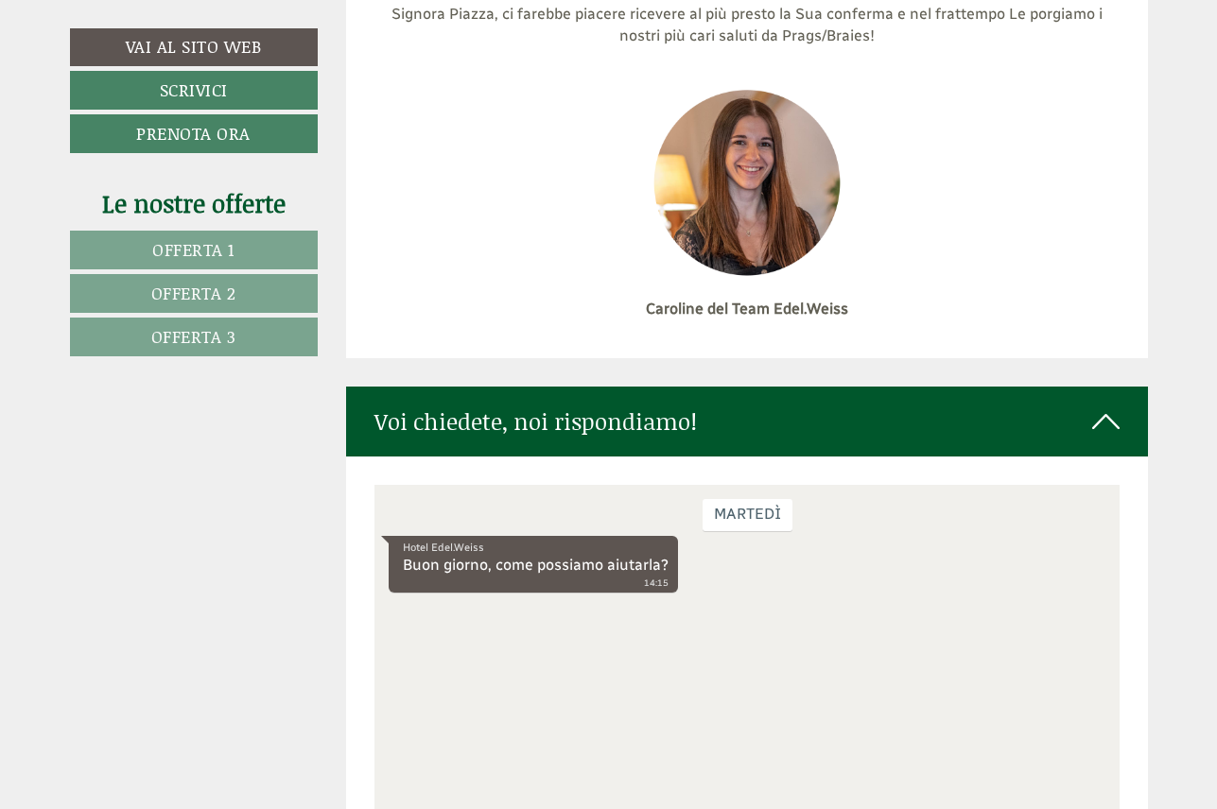
click at [427, 609] on div "martedì Hotel Edel.Weiss Buon giorno, come possiamo aiutarla? 14:15" at bounding box center [746, 665] width 745 height 362
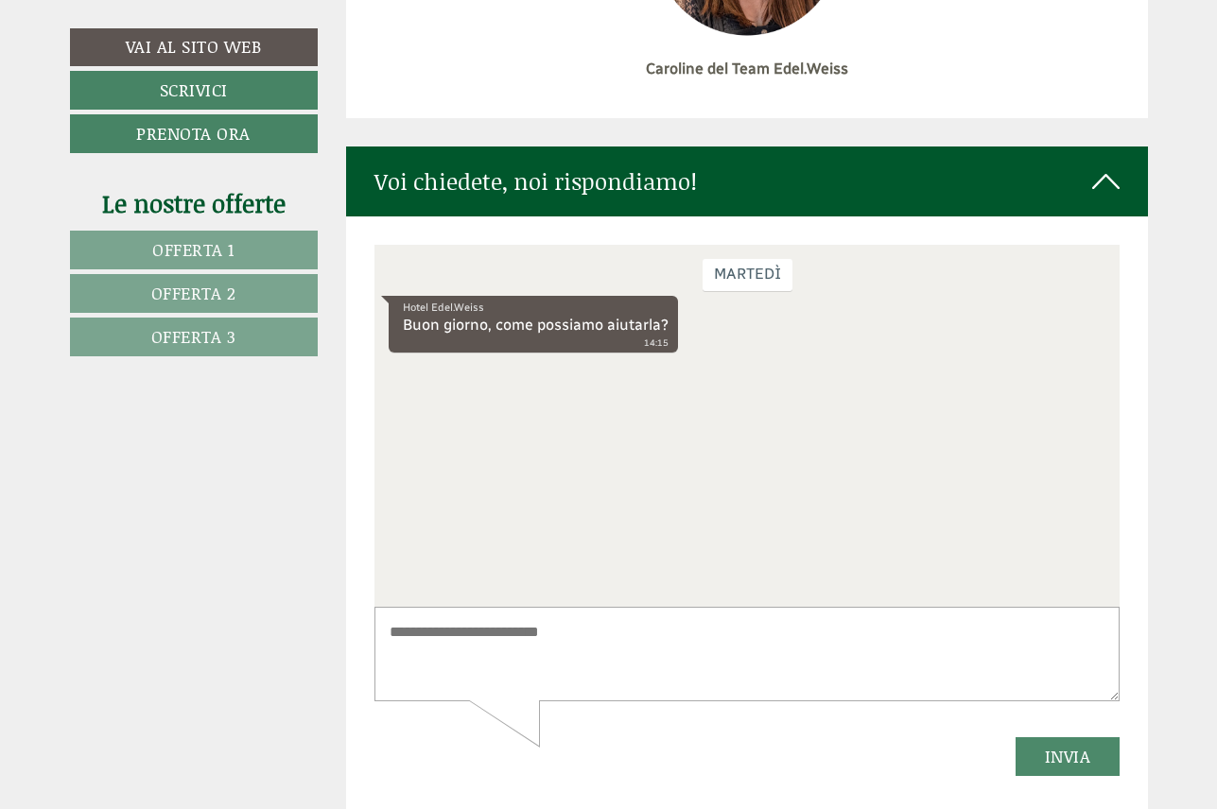
scroll to position [9405, 0]
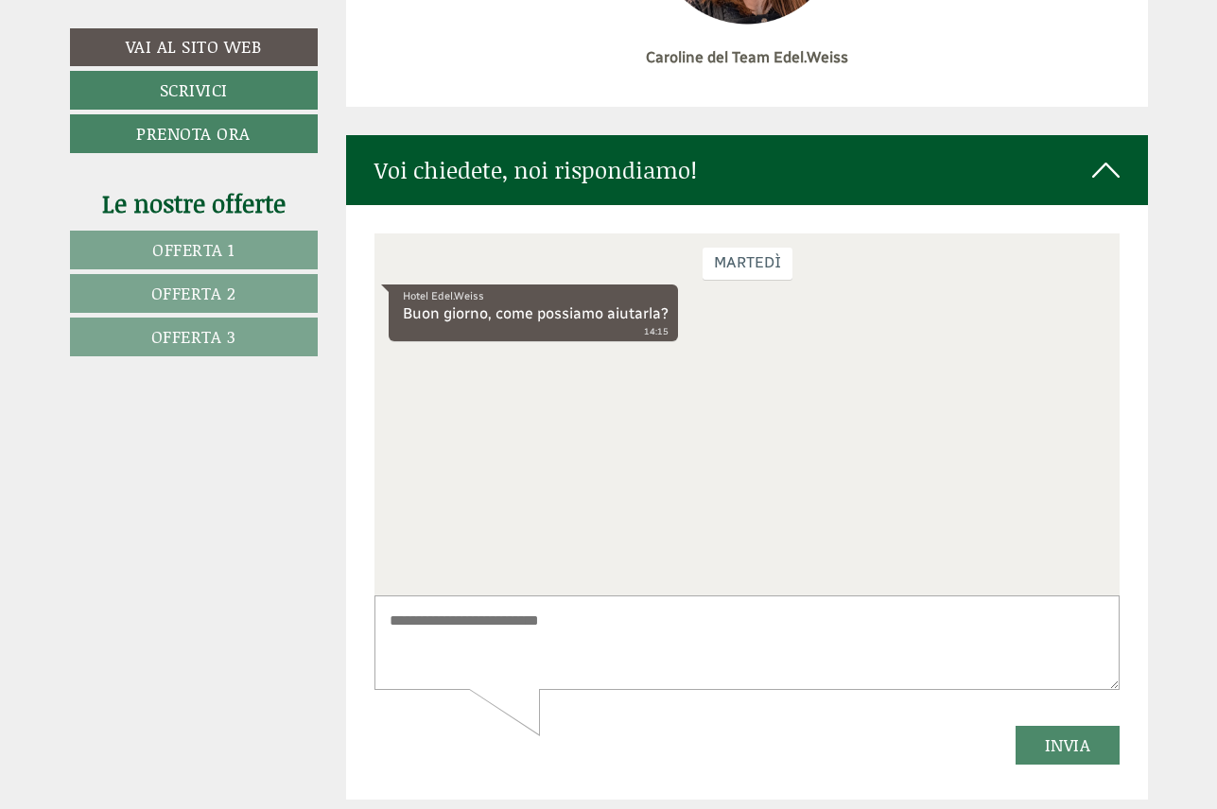
click at [402, 612] on textarea at bounding box center [746, 642] width 745 height 95
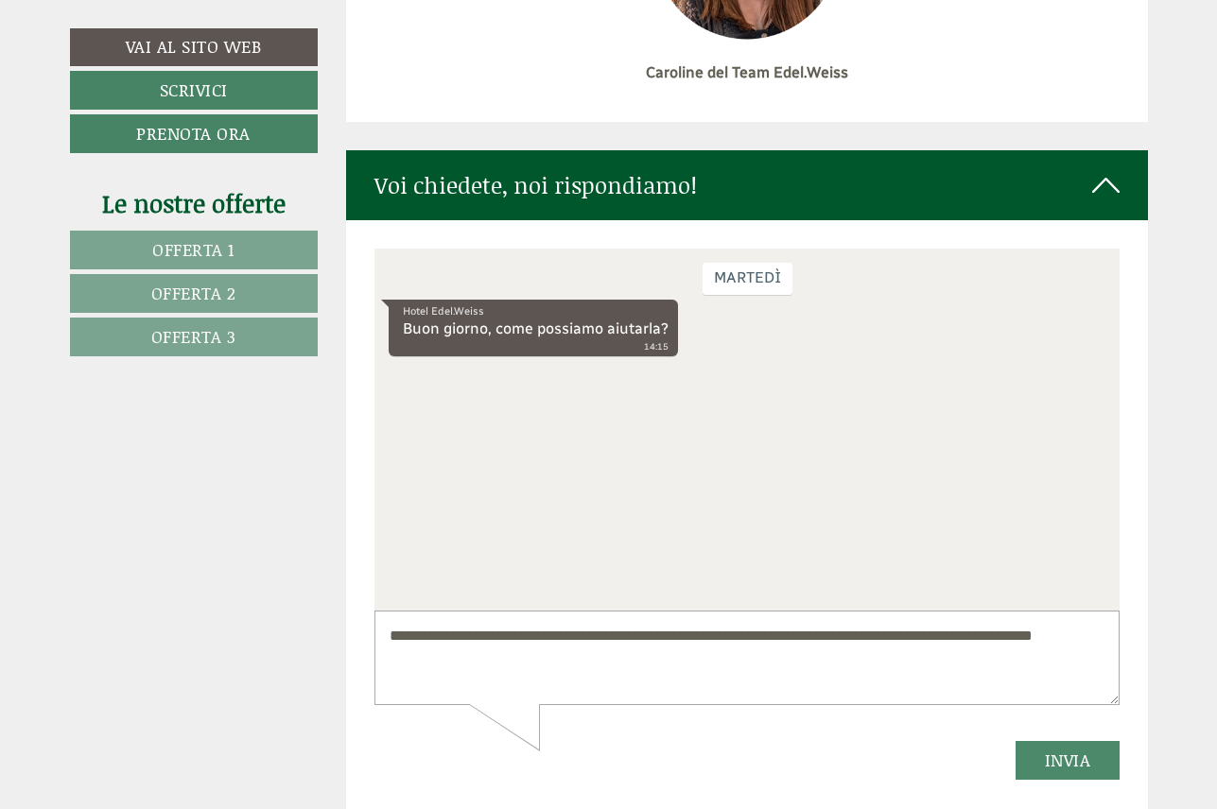
scroll to position [9389, 0]
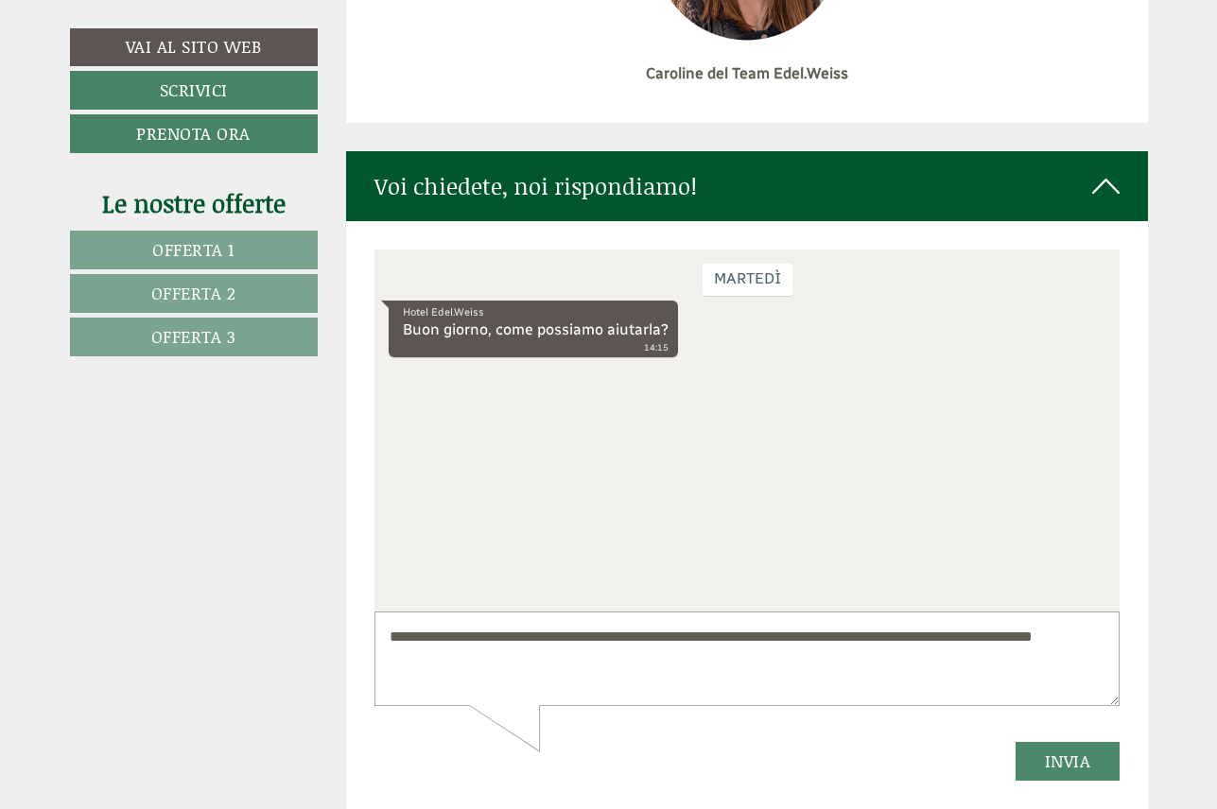
type textarea "**********"
click at [1059, 753] on button "Invia" at bounding box center [1067, 760] width 105 height 39
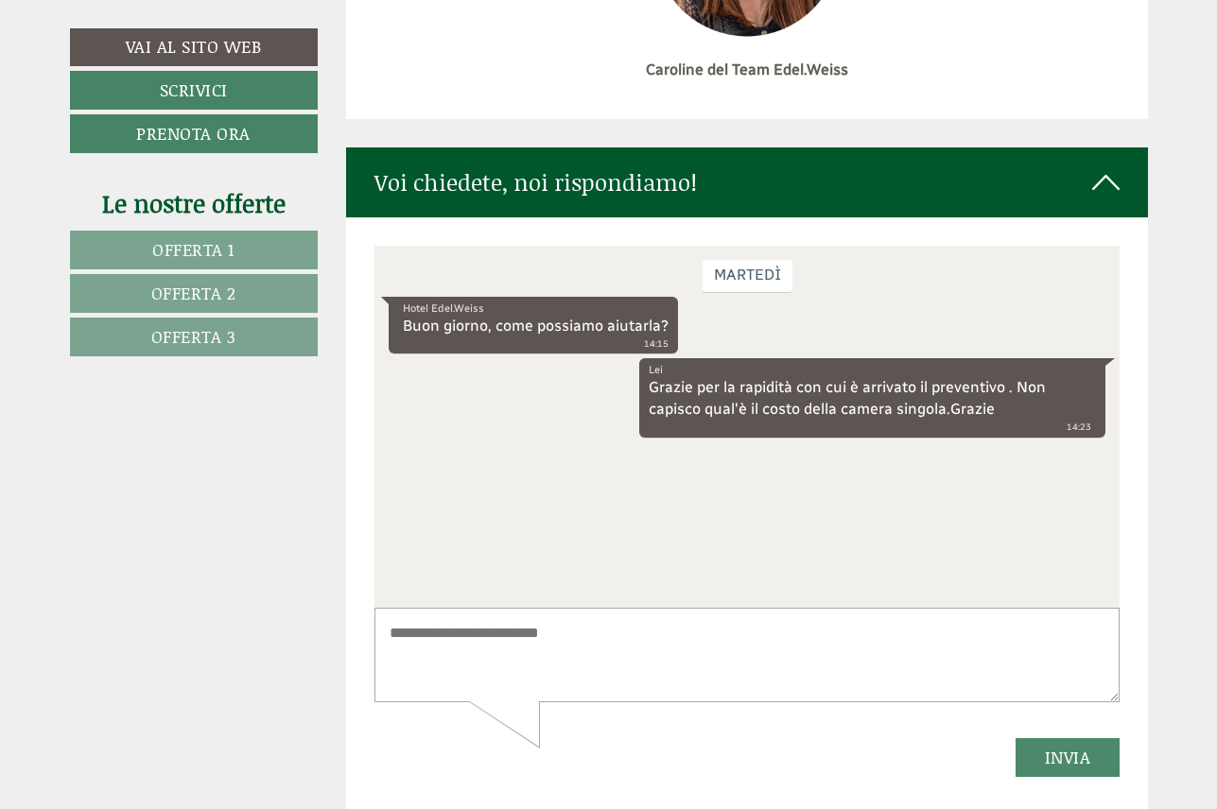
scroll to position [9390, 0]
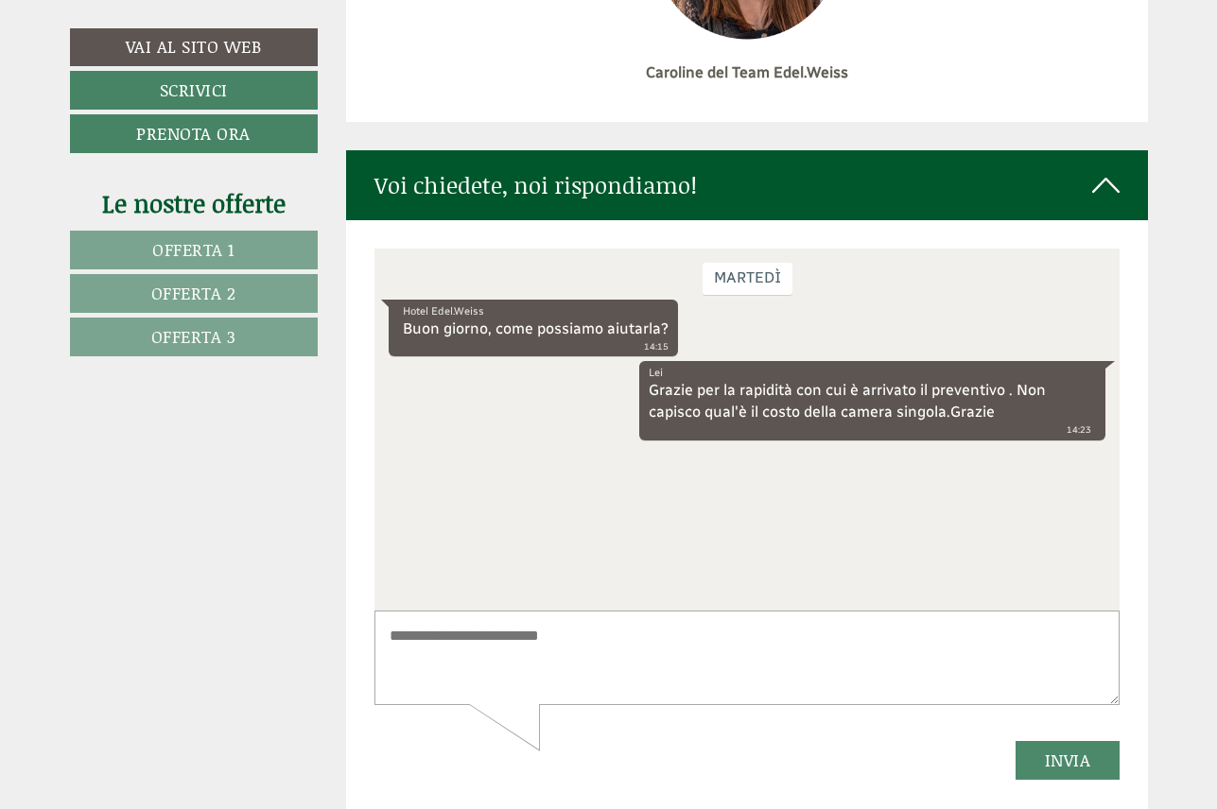
click at [1107, 169] on icon at bounding box center [1105, 185] width 27 height 32
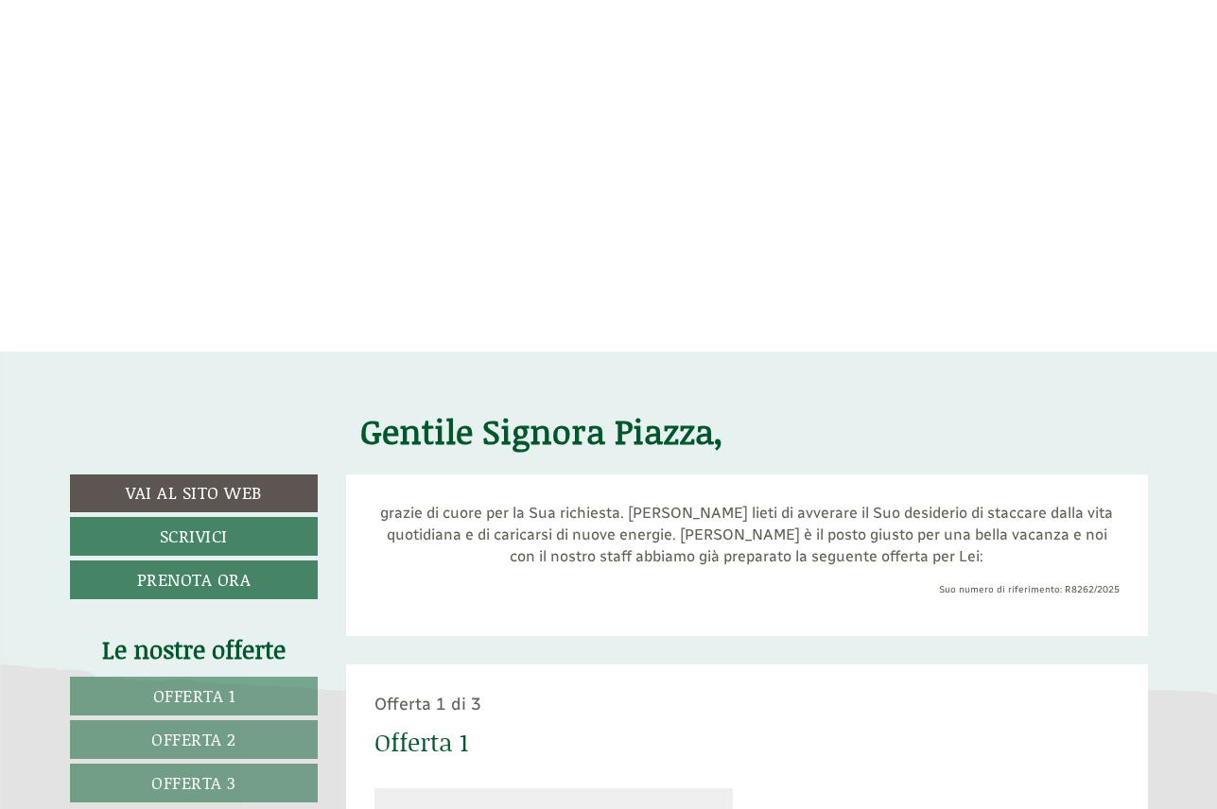
scroll to position [155, 0]
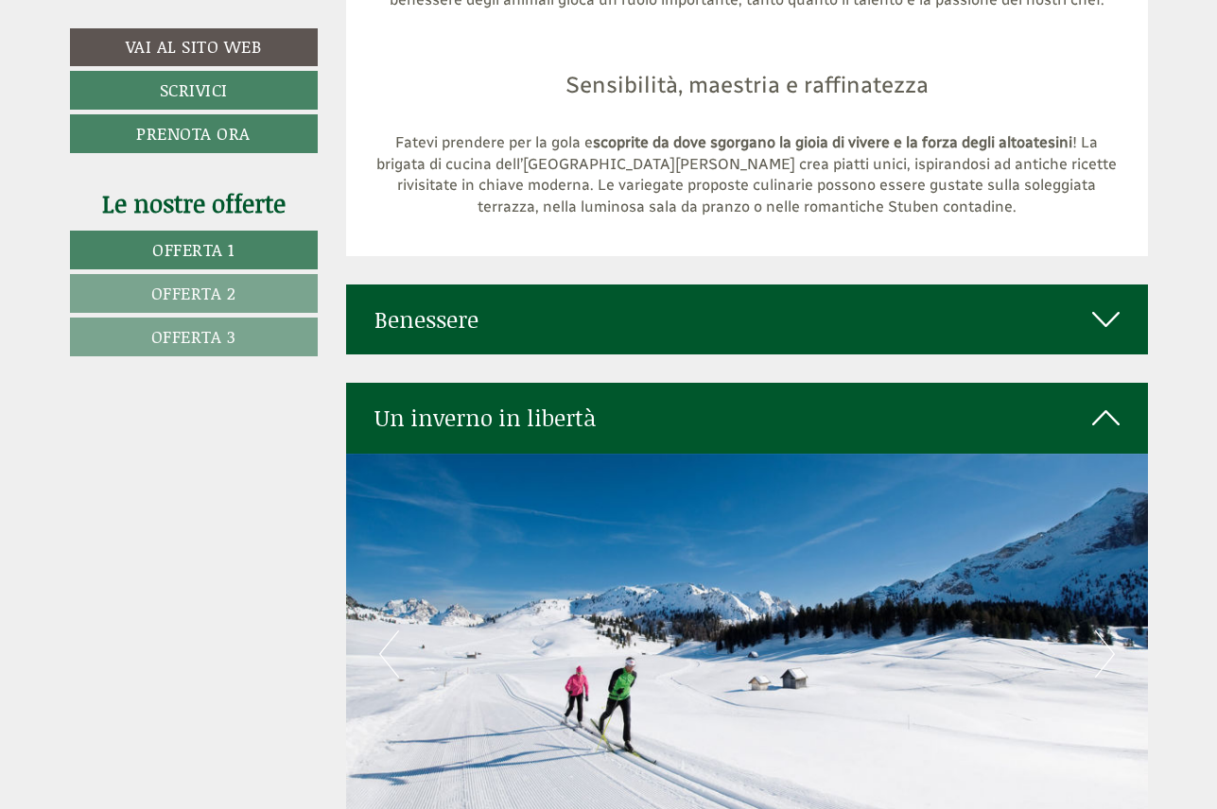
scroll to position [7297, 0]
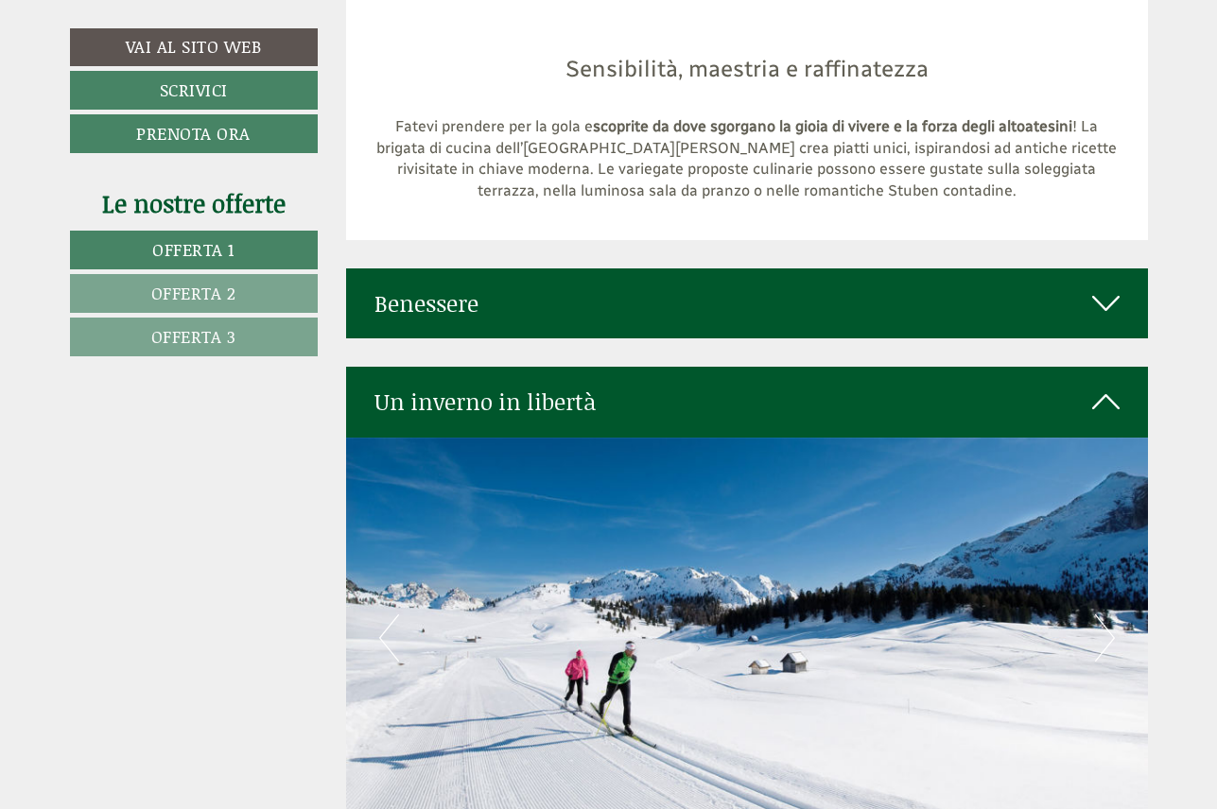
click at [1102, 287] on icon at bounding box center [1105, 303] width 27 height 32
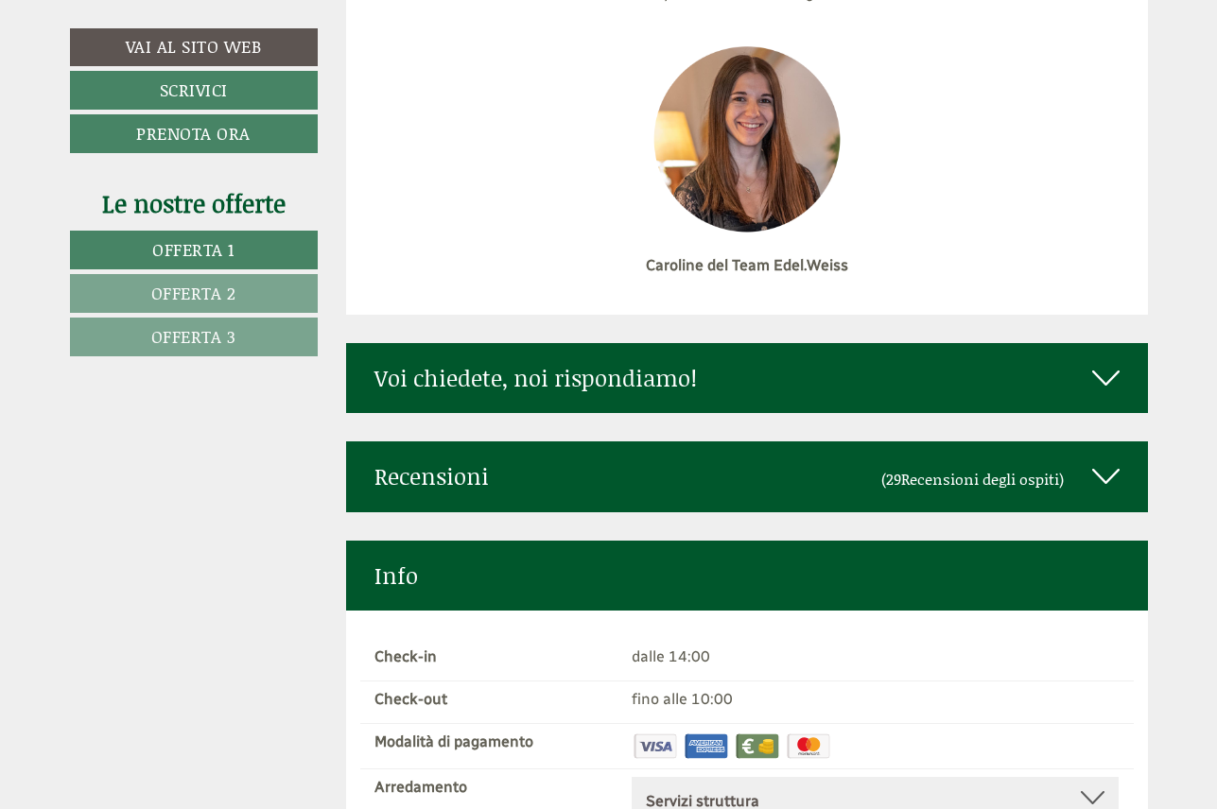
scroll to position [9875, 1]
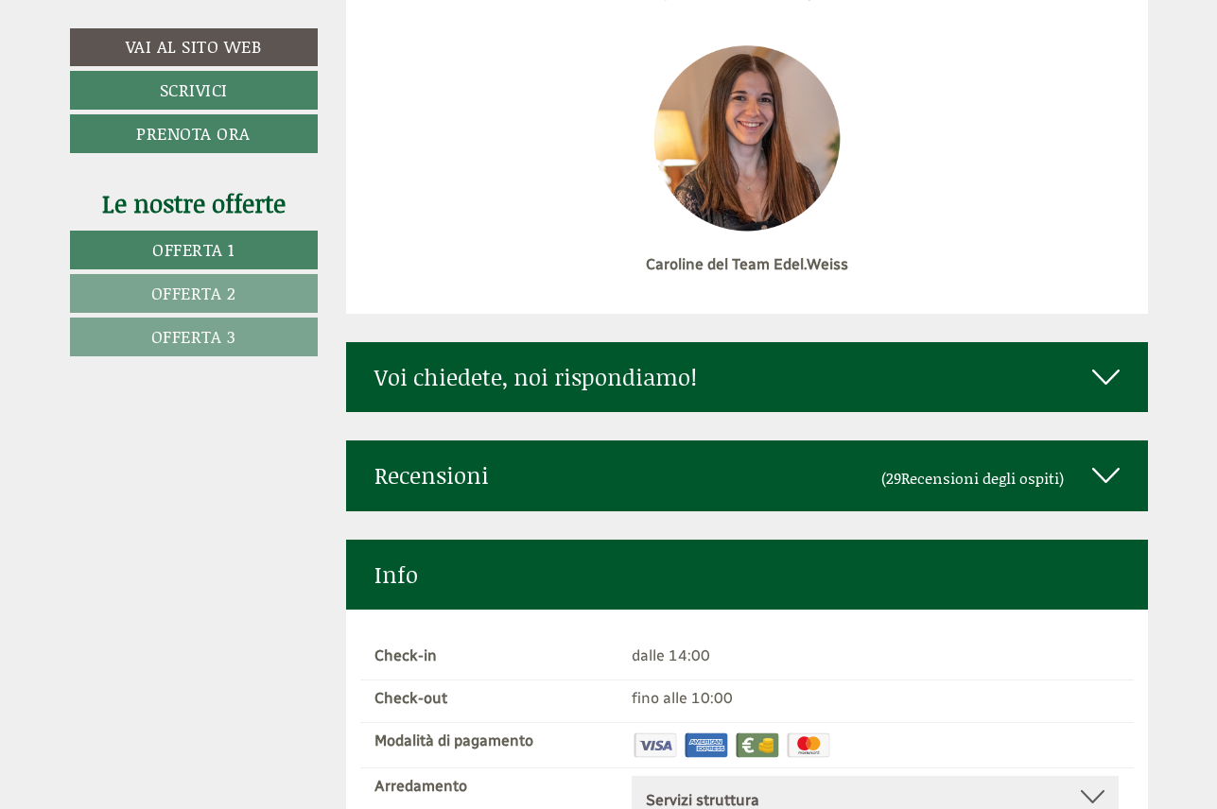
click at [1103, 361] on icon at bounding box center [1105, 377] width 27 height 32
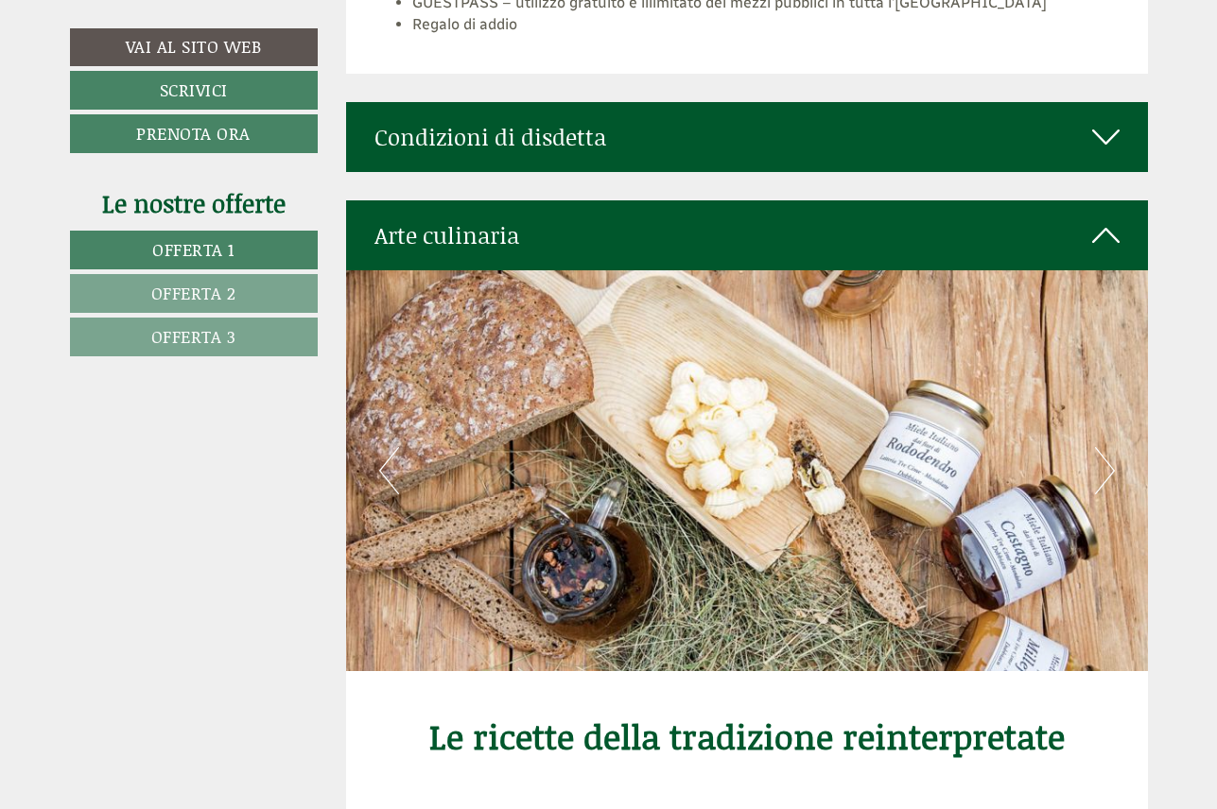
scroll to position [6061, 0]
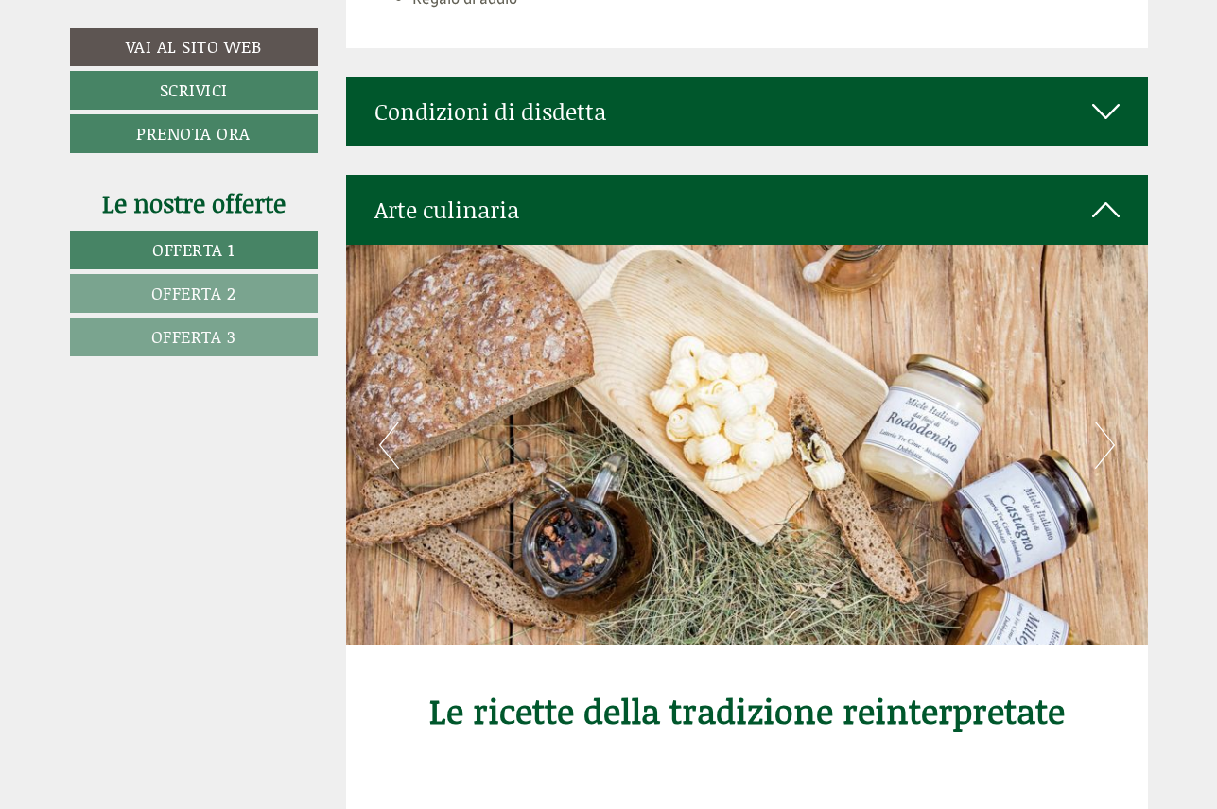
click at [1102, 194] on icon at bounding box center [1105, 210] width 27 height 32
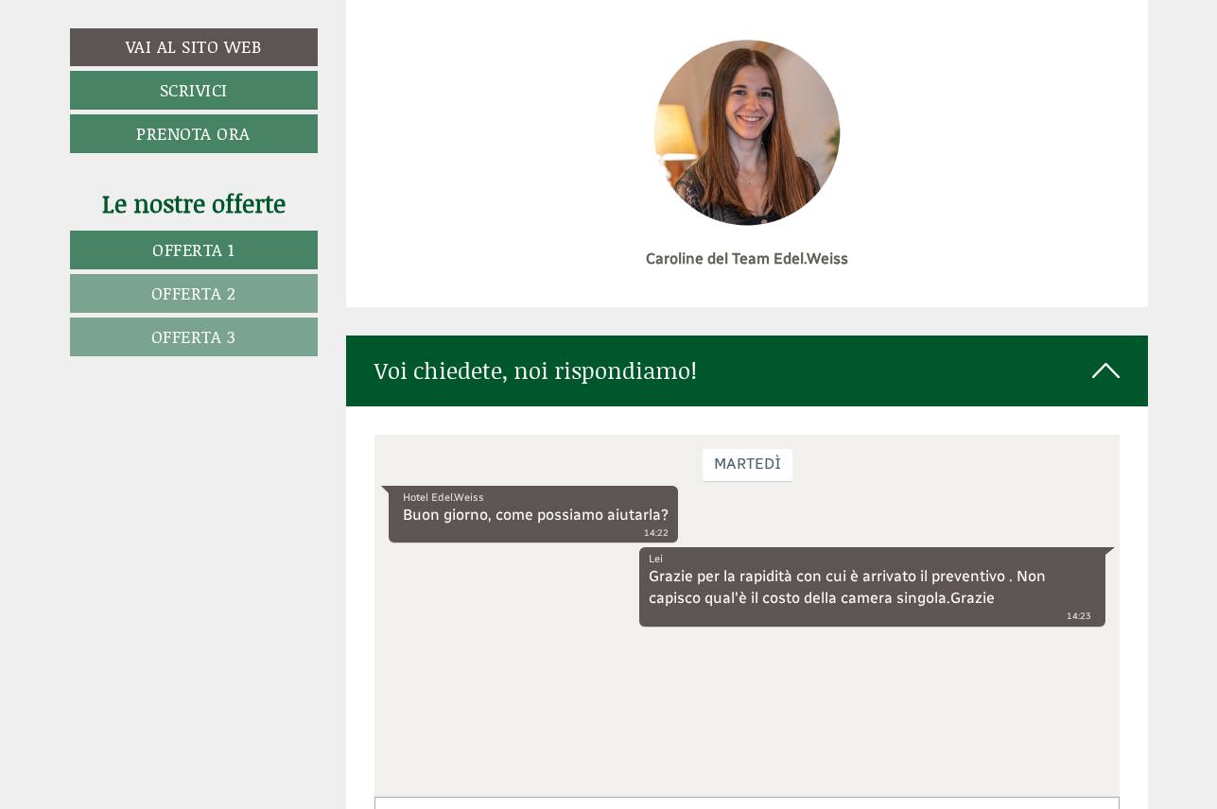
scroll to position [8671, 0]
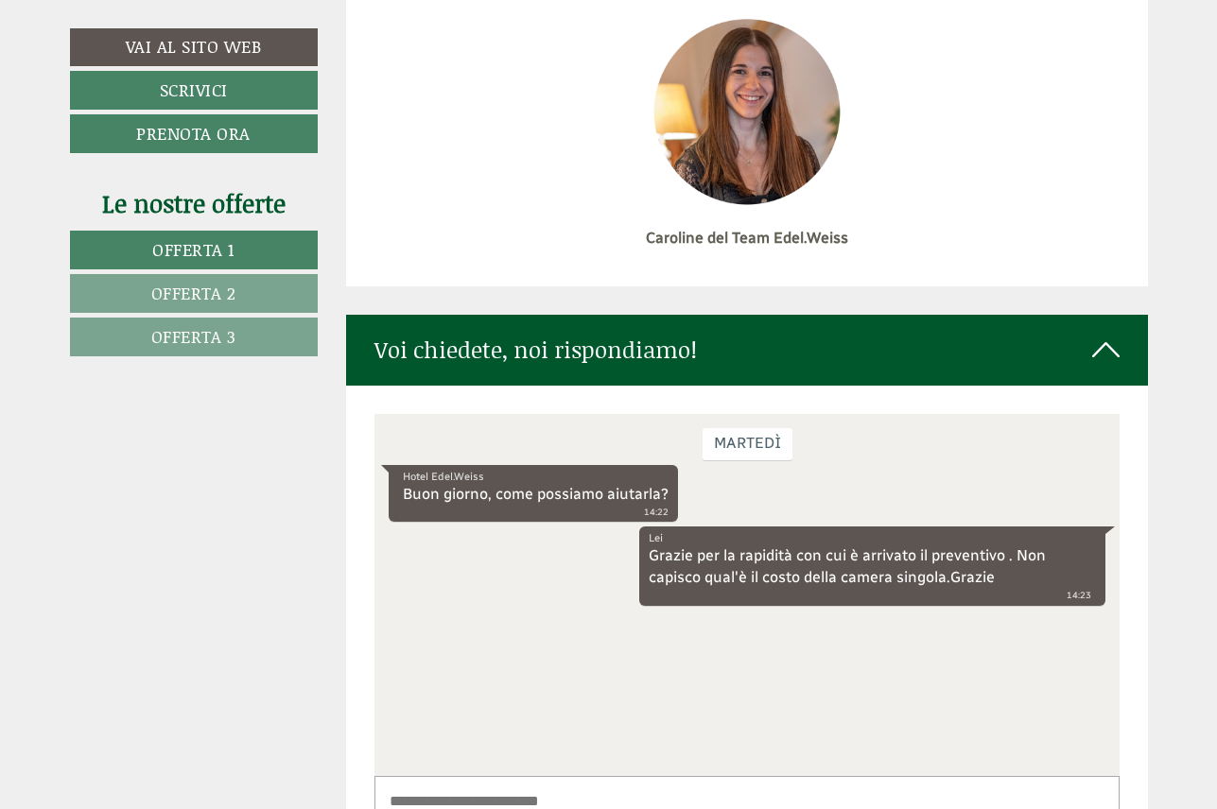
click at [1108, 334] on icon at bounding box center [1105, 350] width 27 height 32
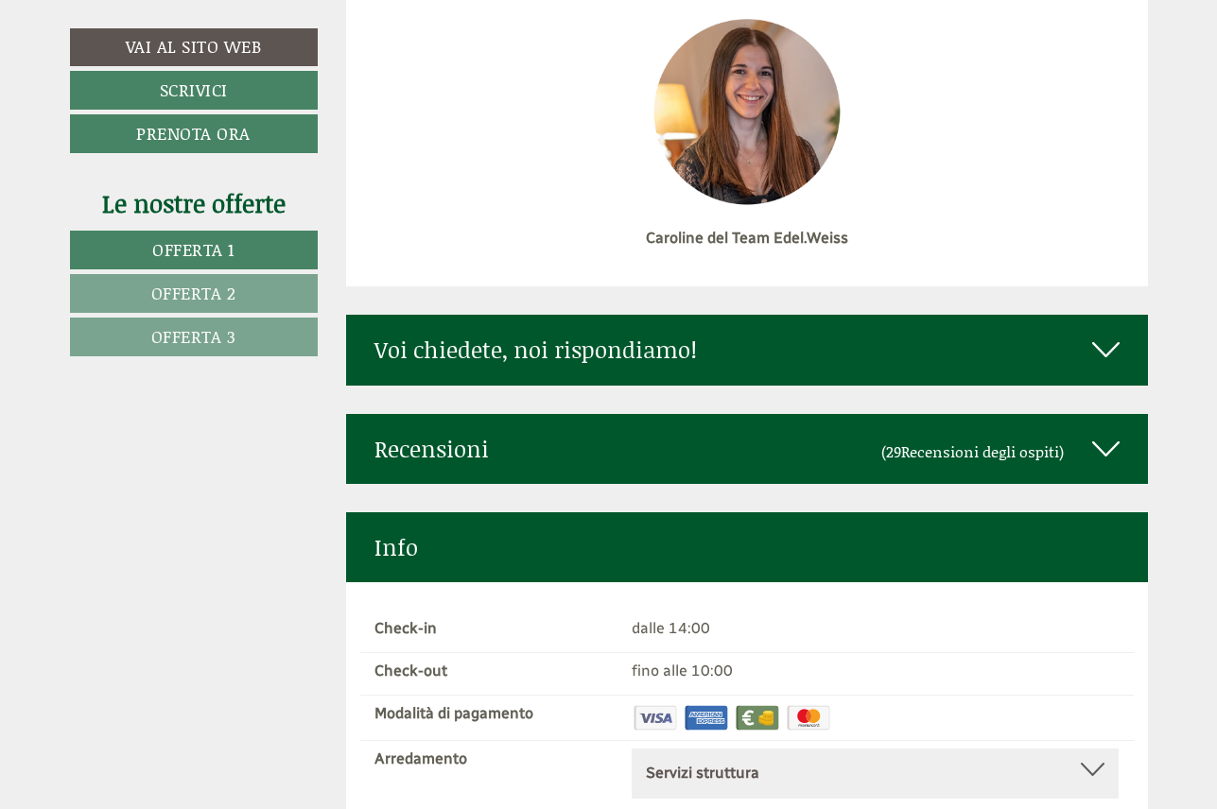
click at [1108, 334] on icon at bounding box center [1105, 350] width 27 height 32
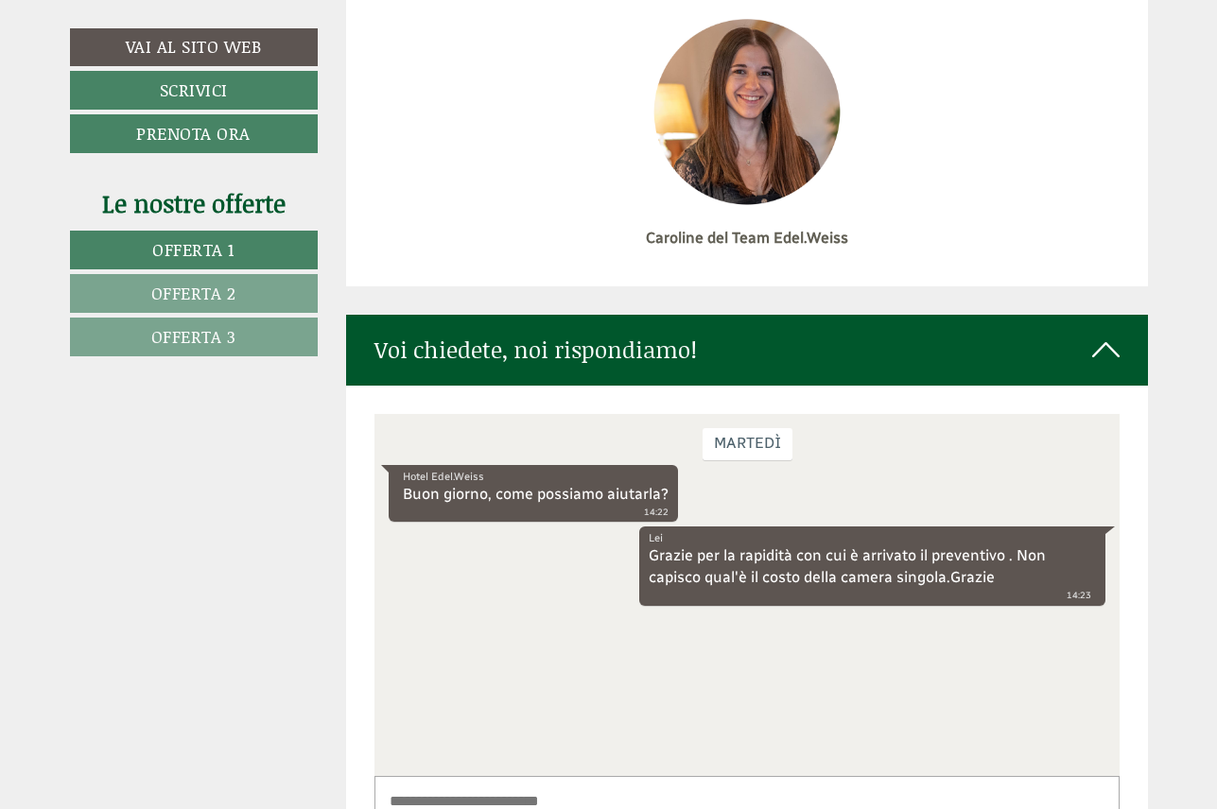
click at [1108, 334] on icon at bounding box center [1105, 350] width 27 height 32
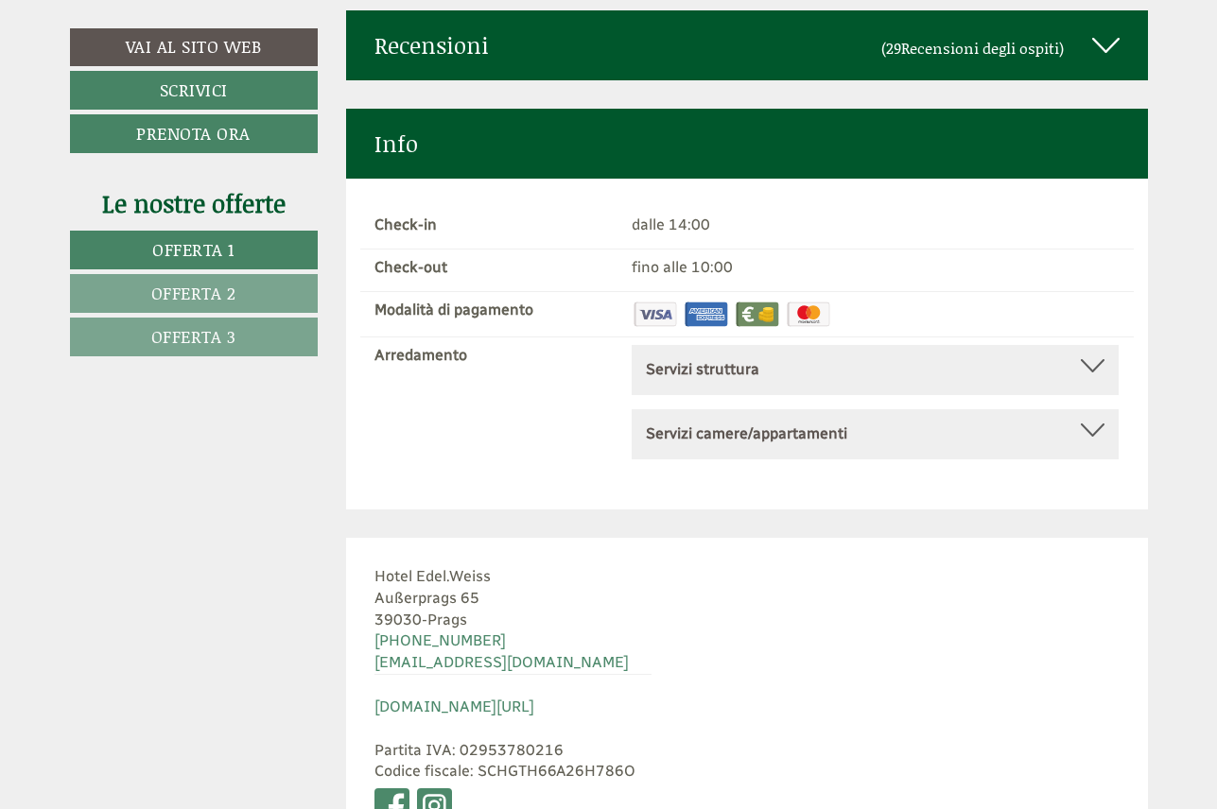
scroll to position [9079, 0]
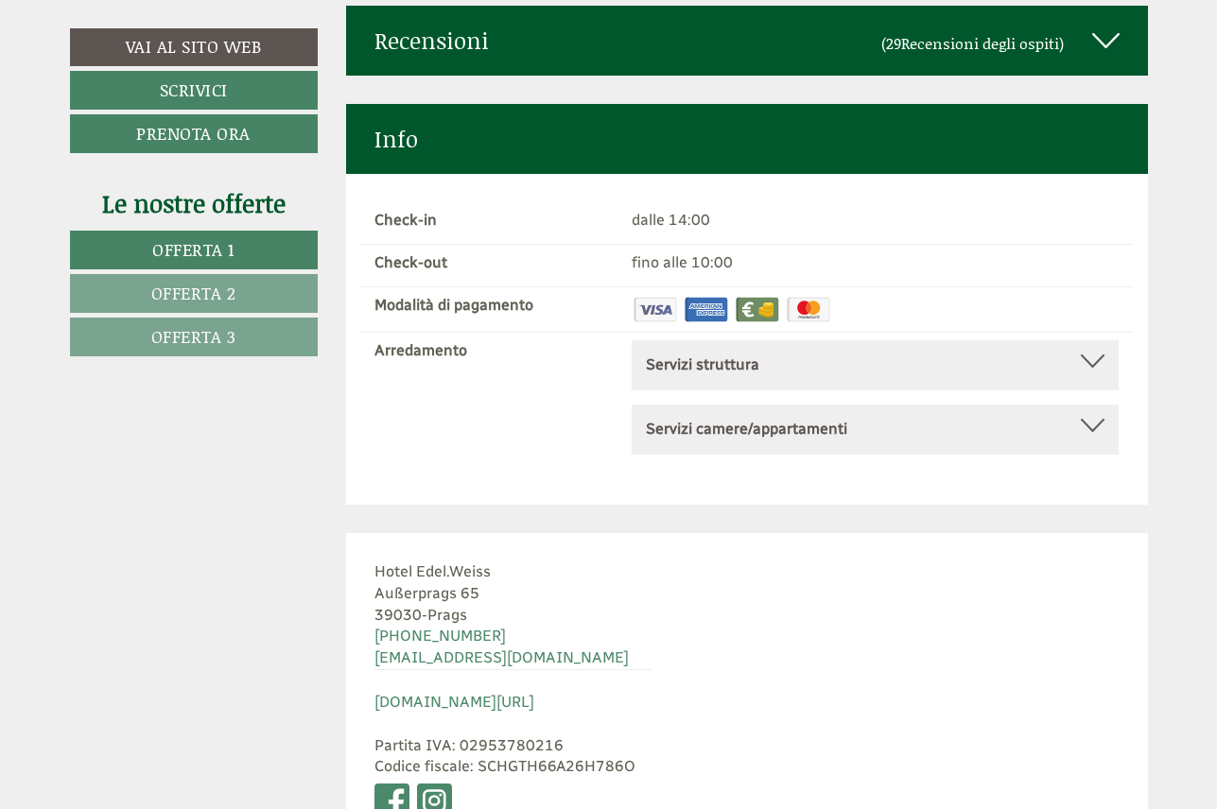
click at [1098, 355] on div at bounding box center [1093, 361] width 24 height 13
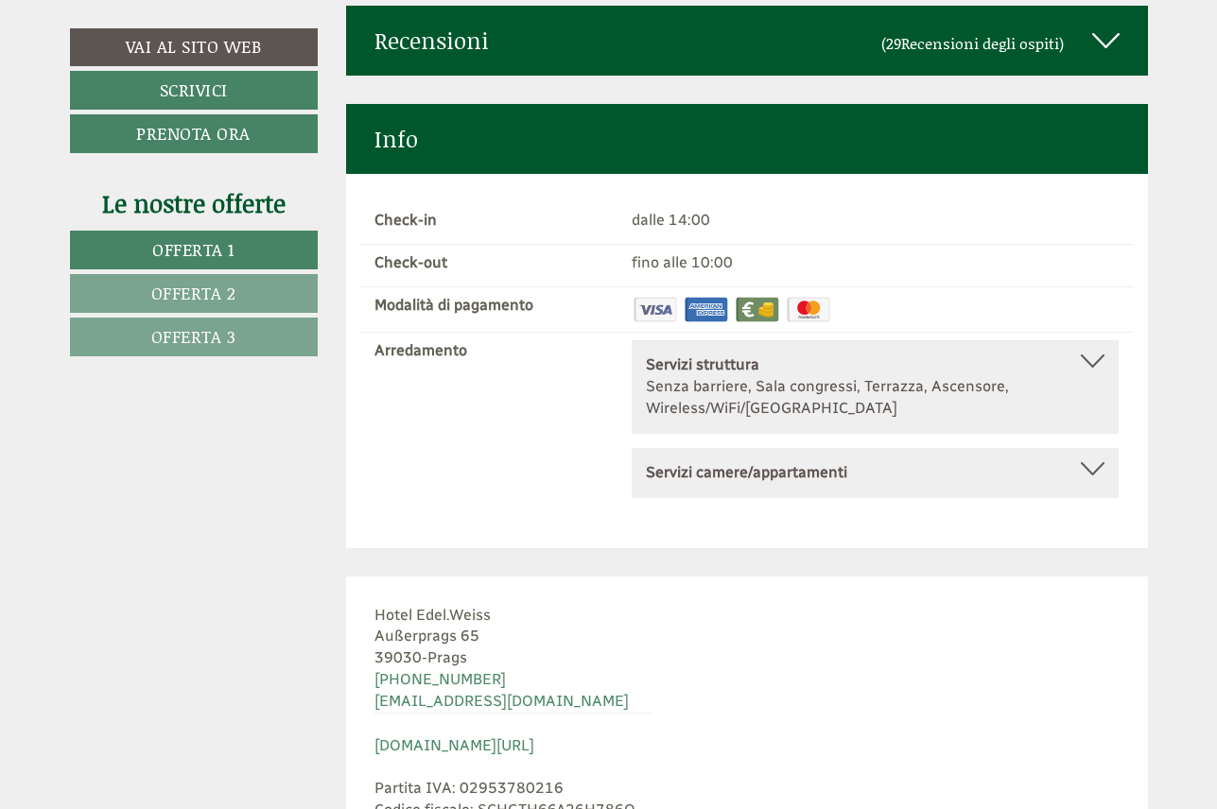
click at [1098, 355] on div at bounding box center [1093, 361] width 24 height 13
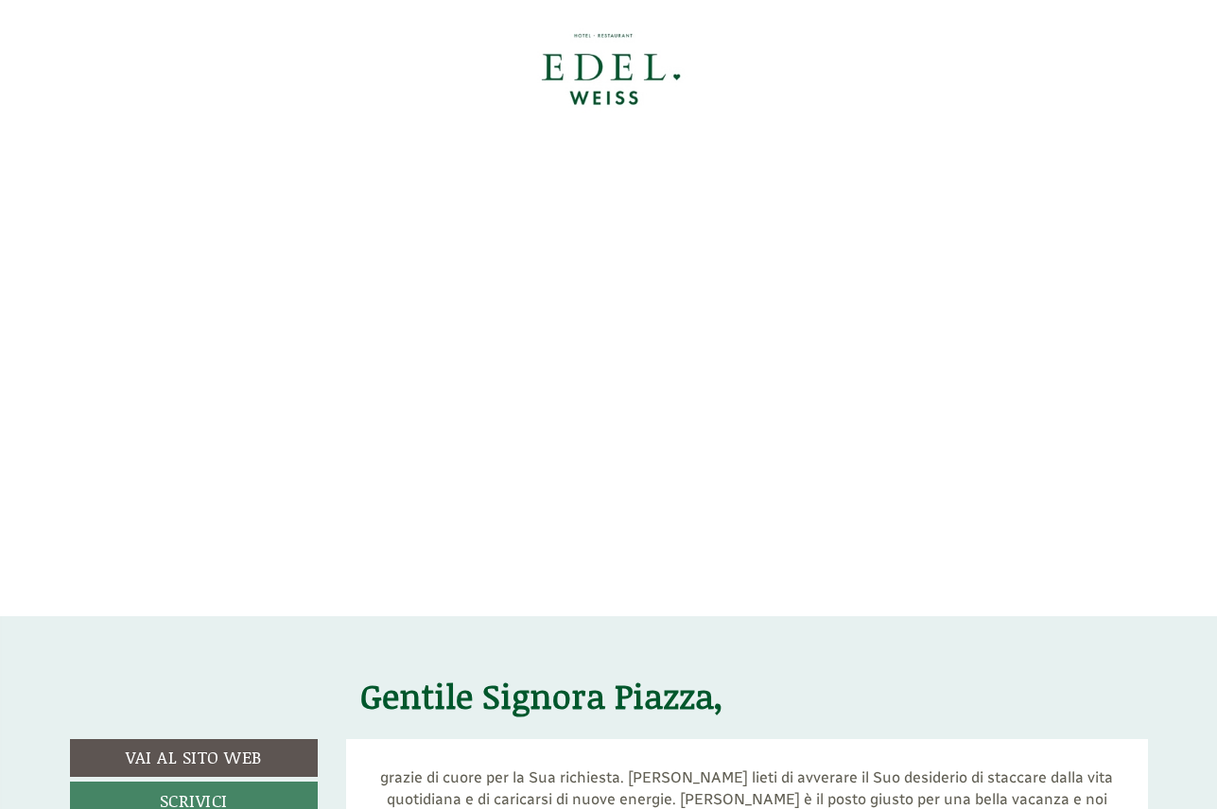
scroll to position [0, 0]
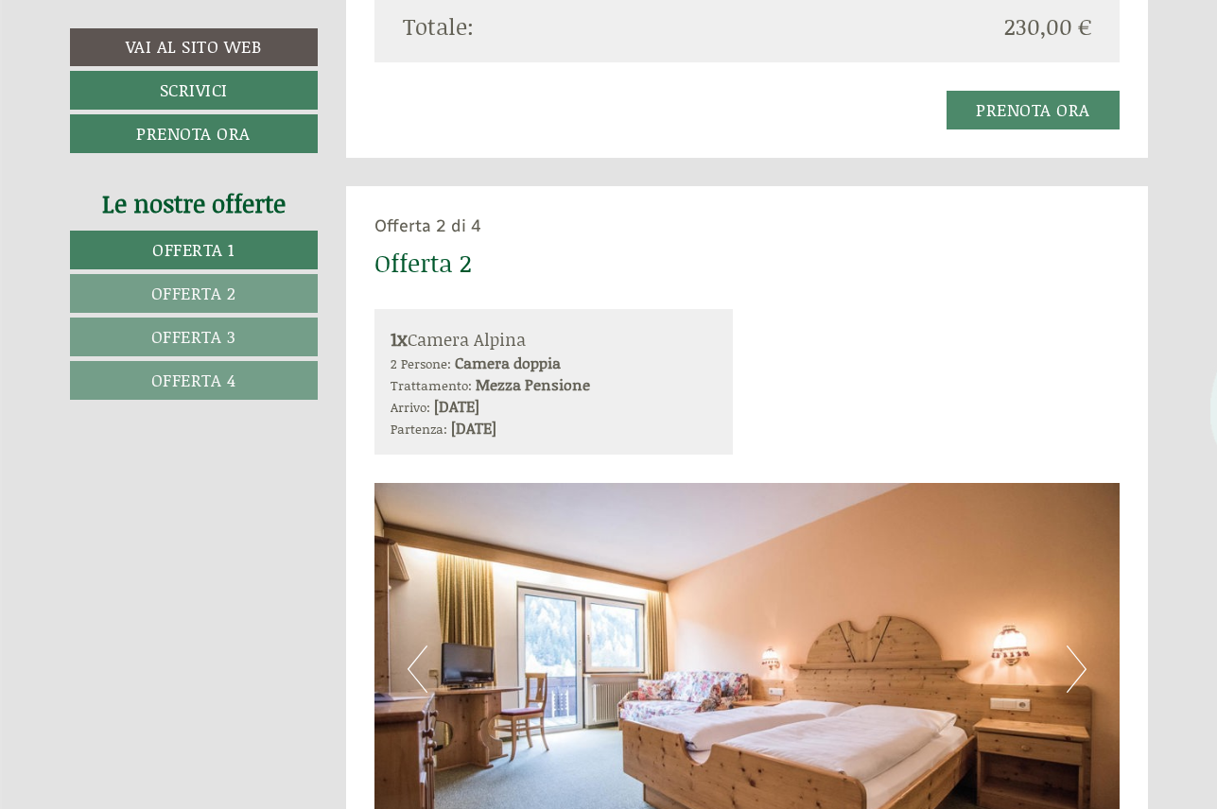
scroll to position [1913, 0]
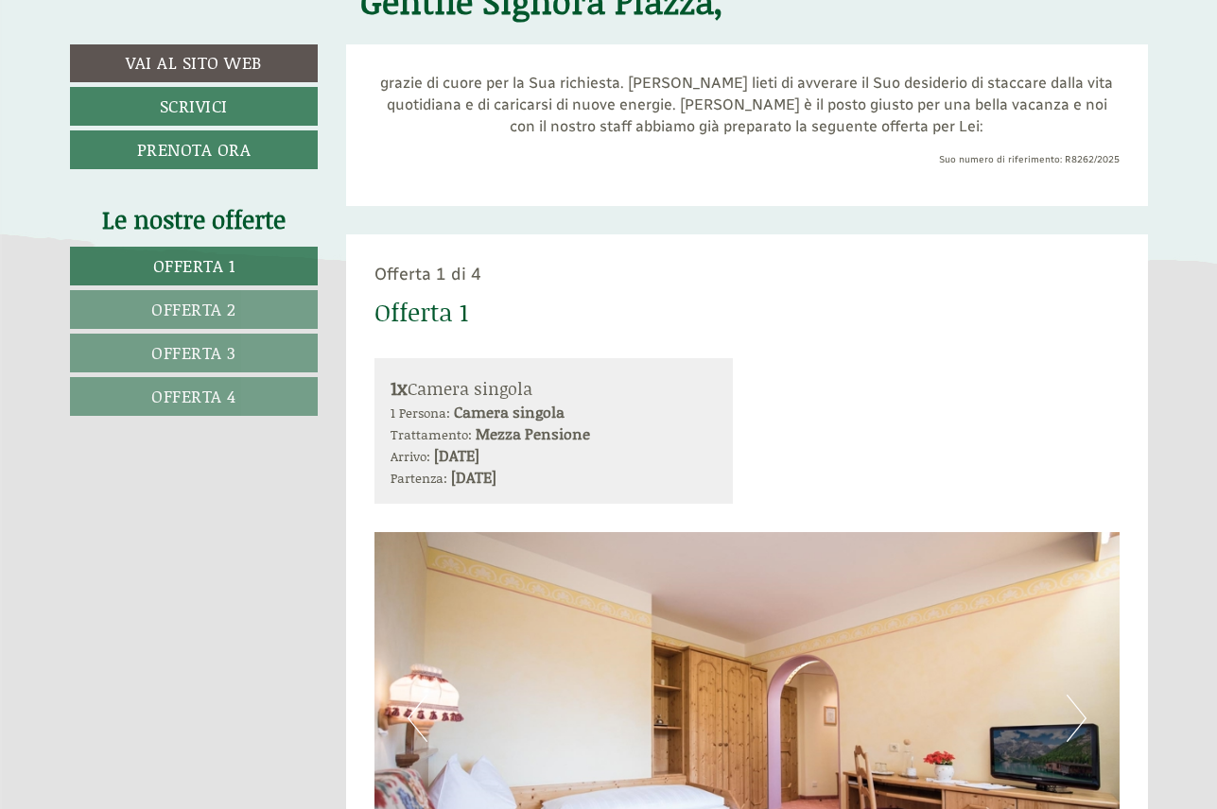
scroll to position [695, 0]
click at [280, 308] on link "Offerta 2" at bounding box center [194, 309] width 249 height 39
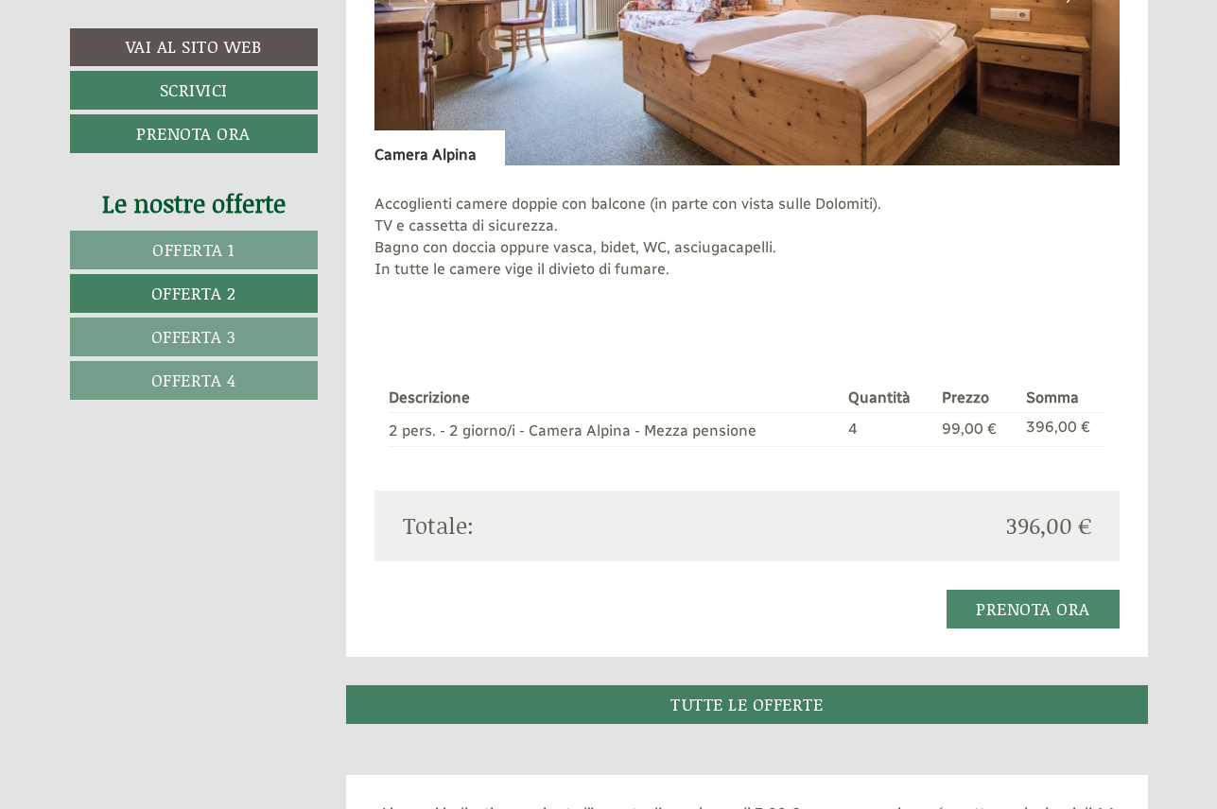
scroll to position [1438, 0]
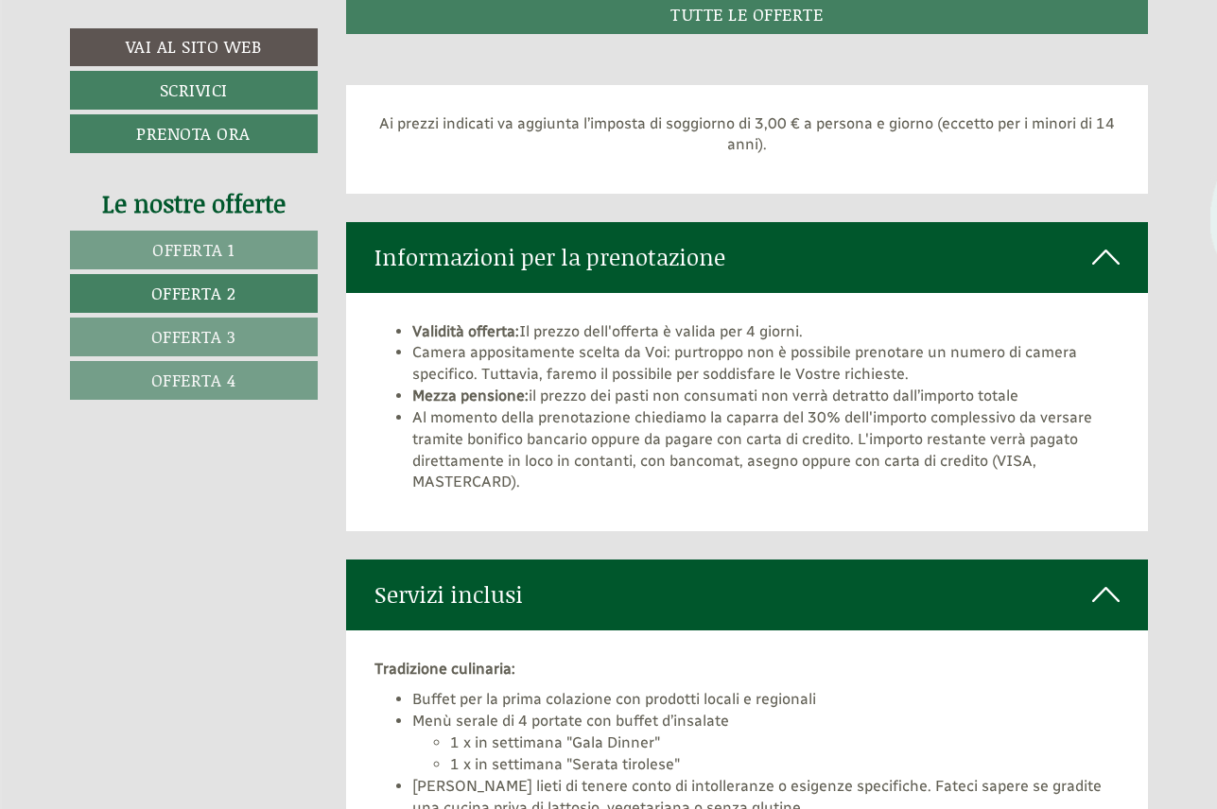
click at [229, 335] on span "Offerta 3" at bounding box center [193, 336] width 85 height 25
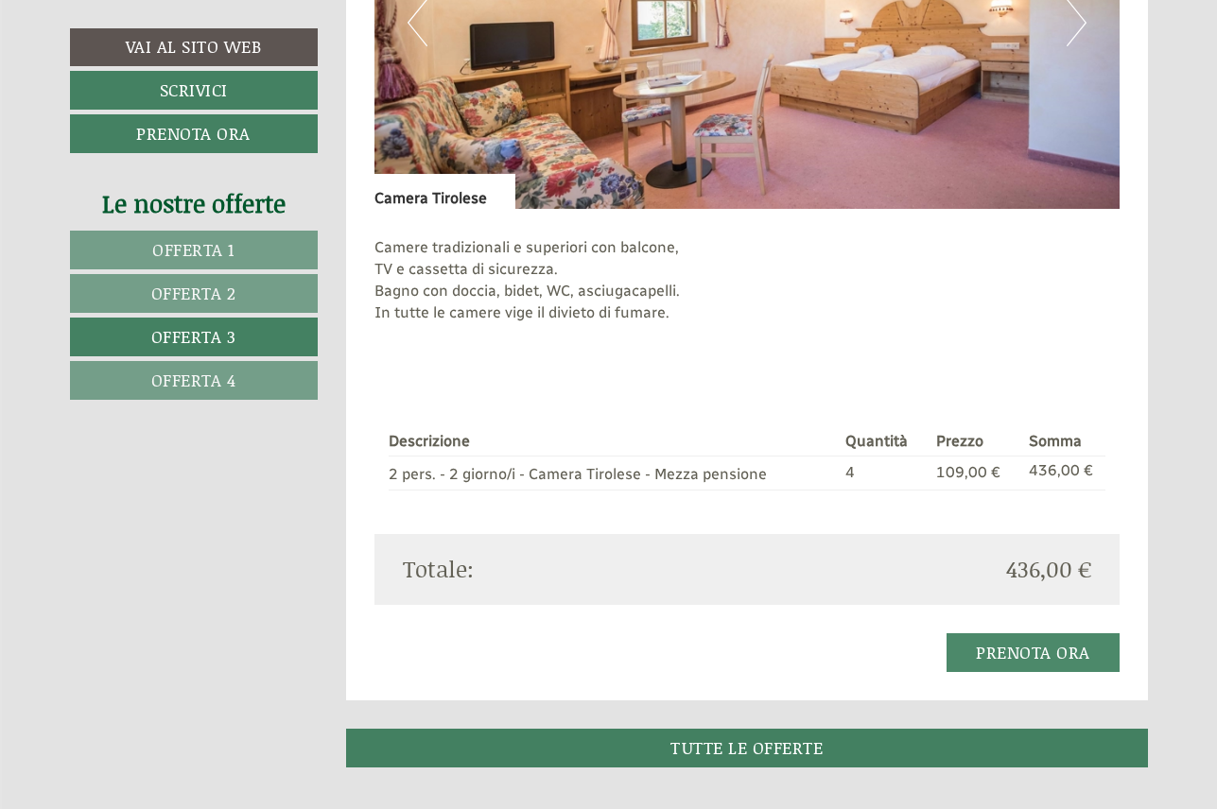
scroll to position [1395, 0]
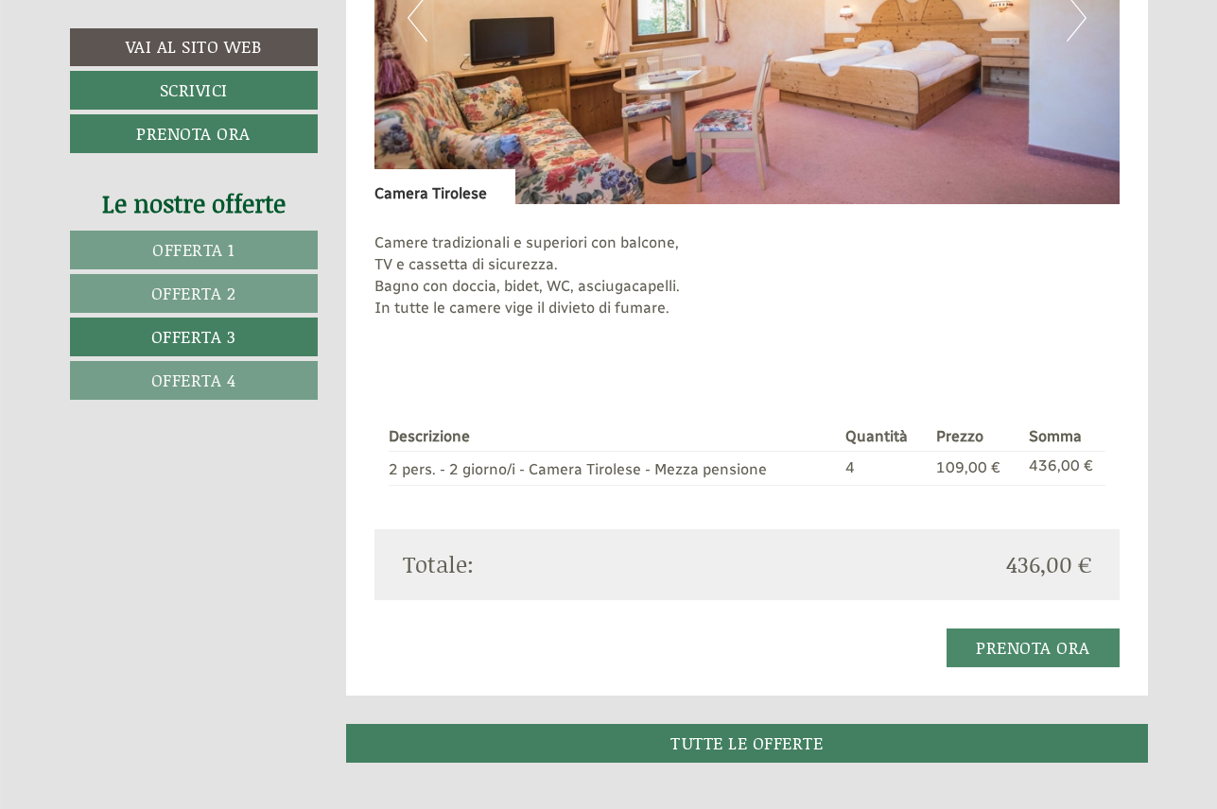
click at [256, 383] on link "Offerta 4" at bounding box center [194, 380] width 248 height 39
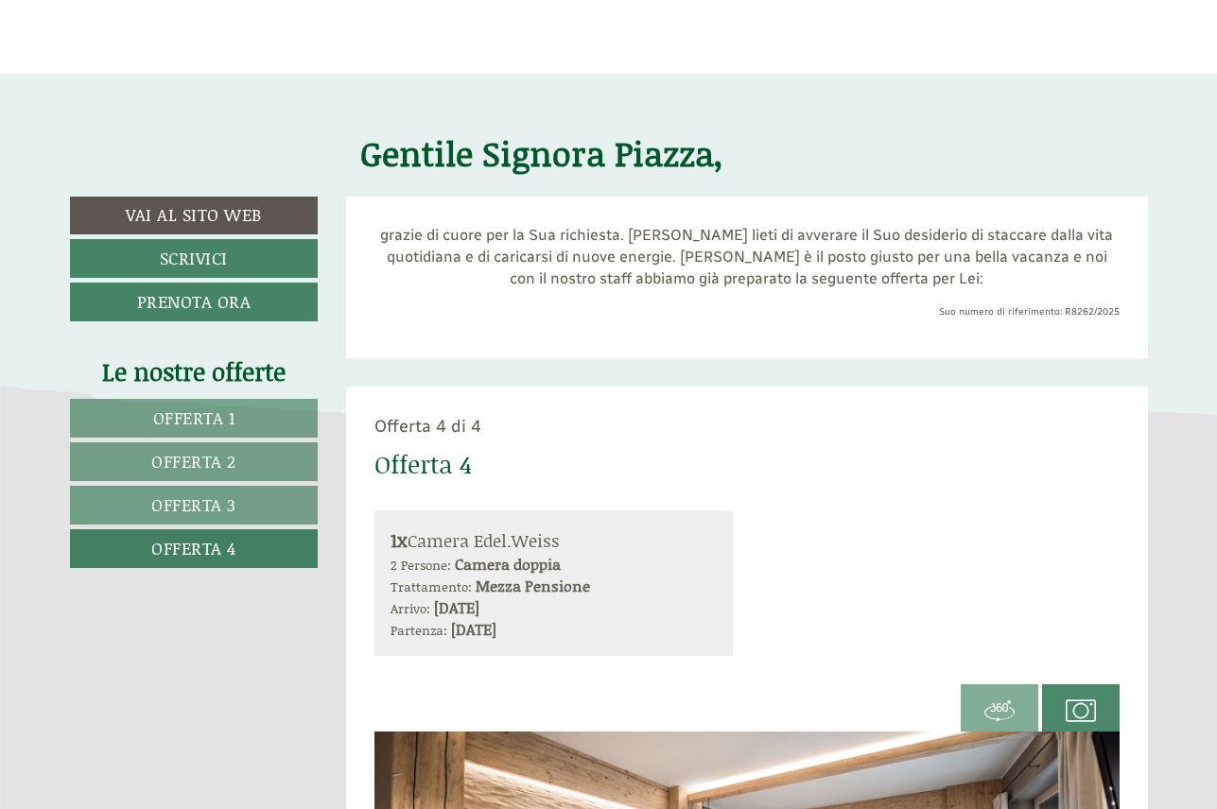
click at [274, 411] on link "Offerta 1" at bounding box center [194, 418] width 249 height 39
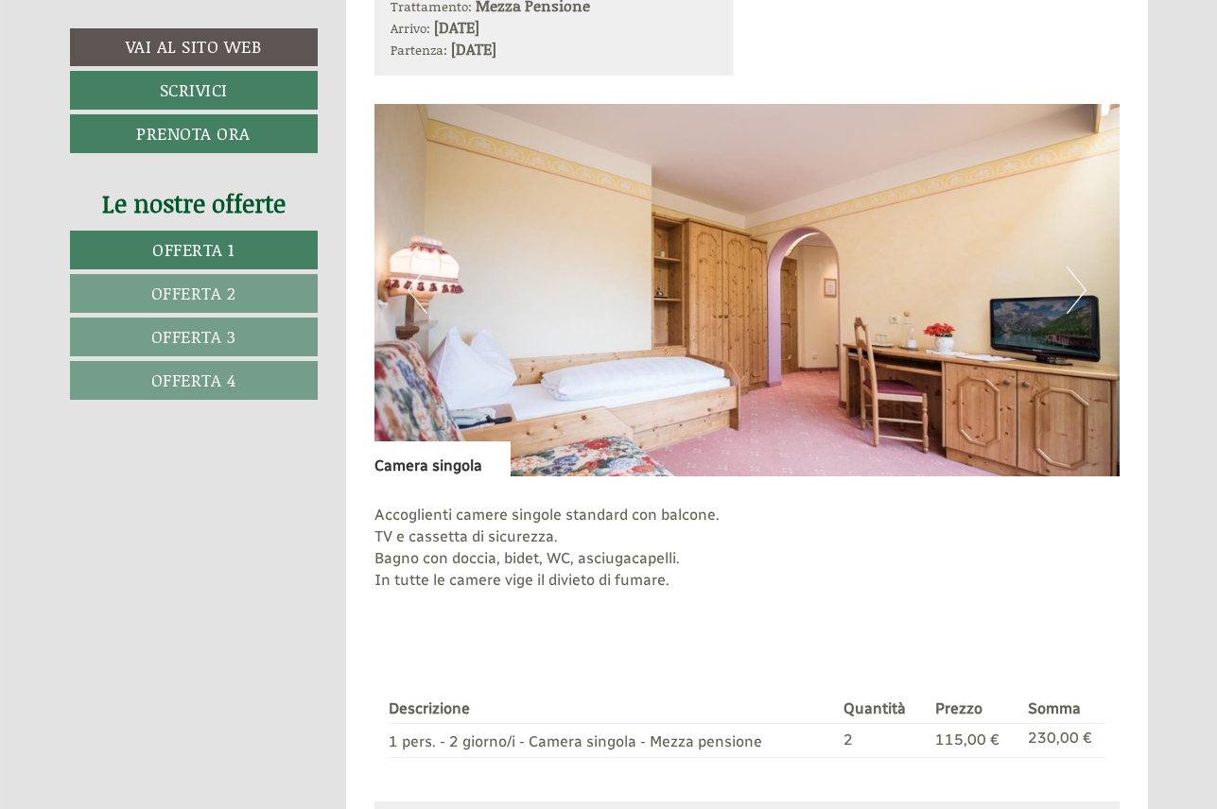
scroll to position [1125, 0]
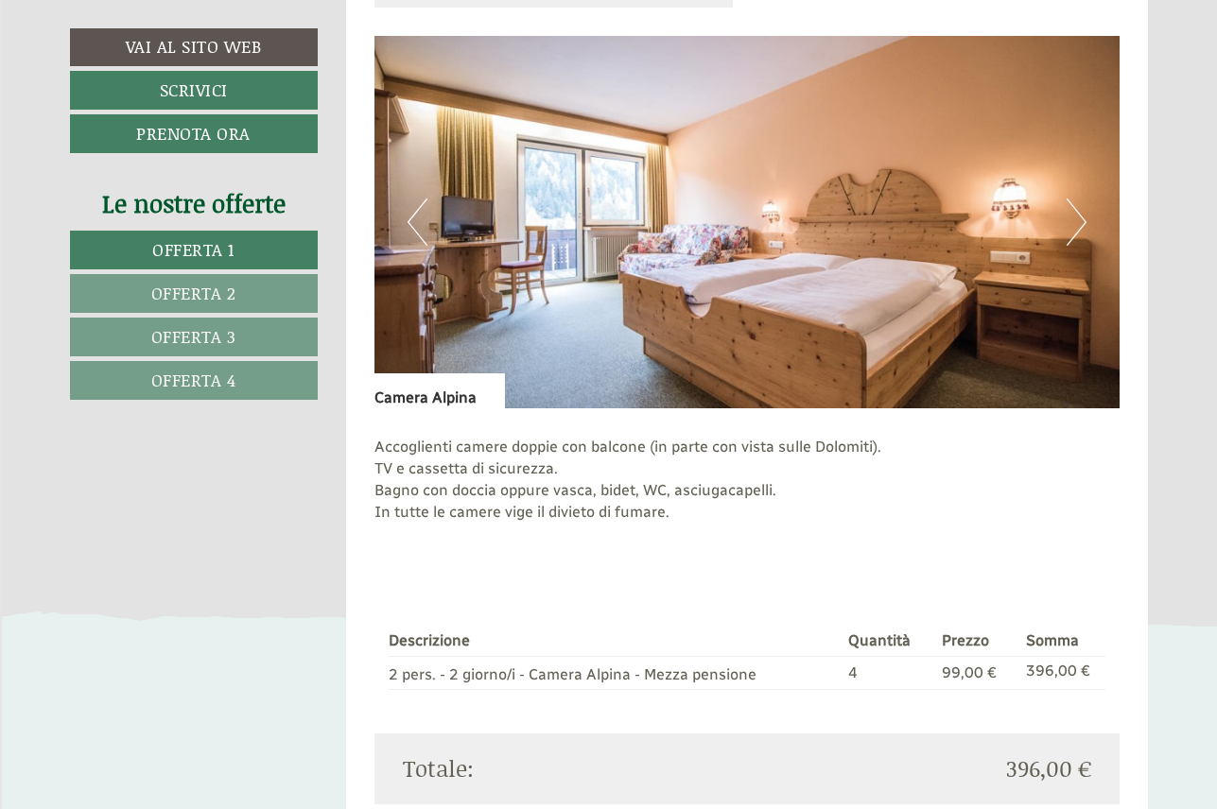
scroll to position [2379, 0]
click at [263, 291] on link "Offerta 2" at bounding box center [194, 293] width 248 height 39
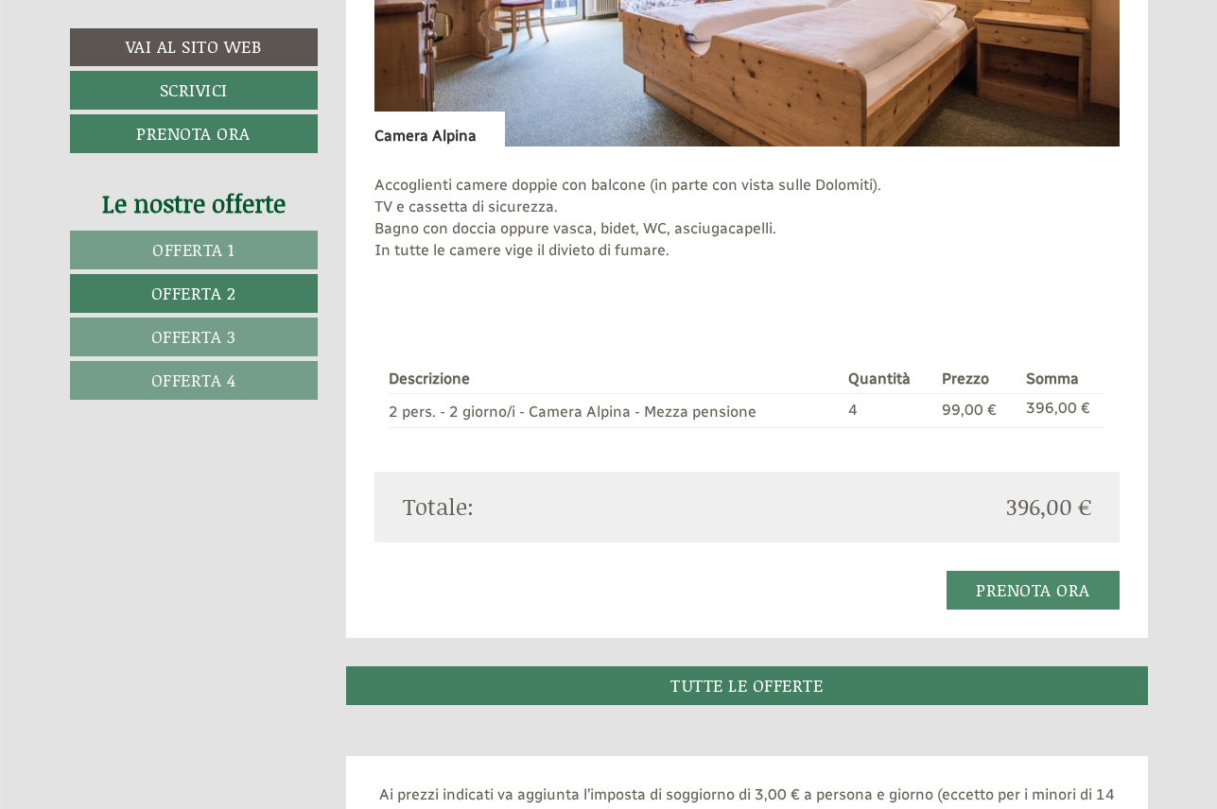
scroll to position [1456, 0]
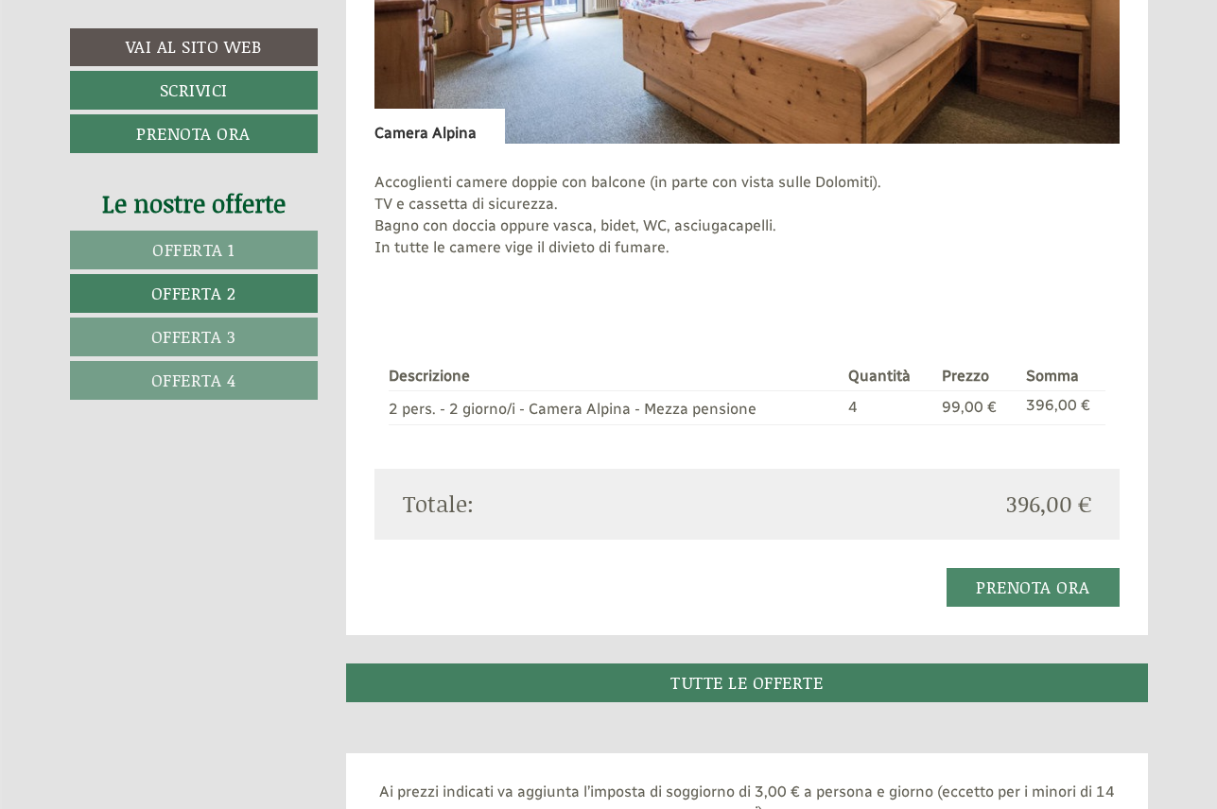
click at [234, 334] on span "Offerta 3" at bounding box center [193, 336] width 85 height 25
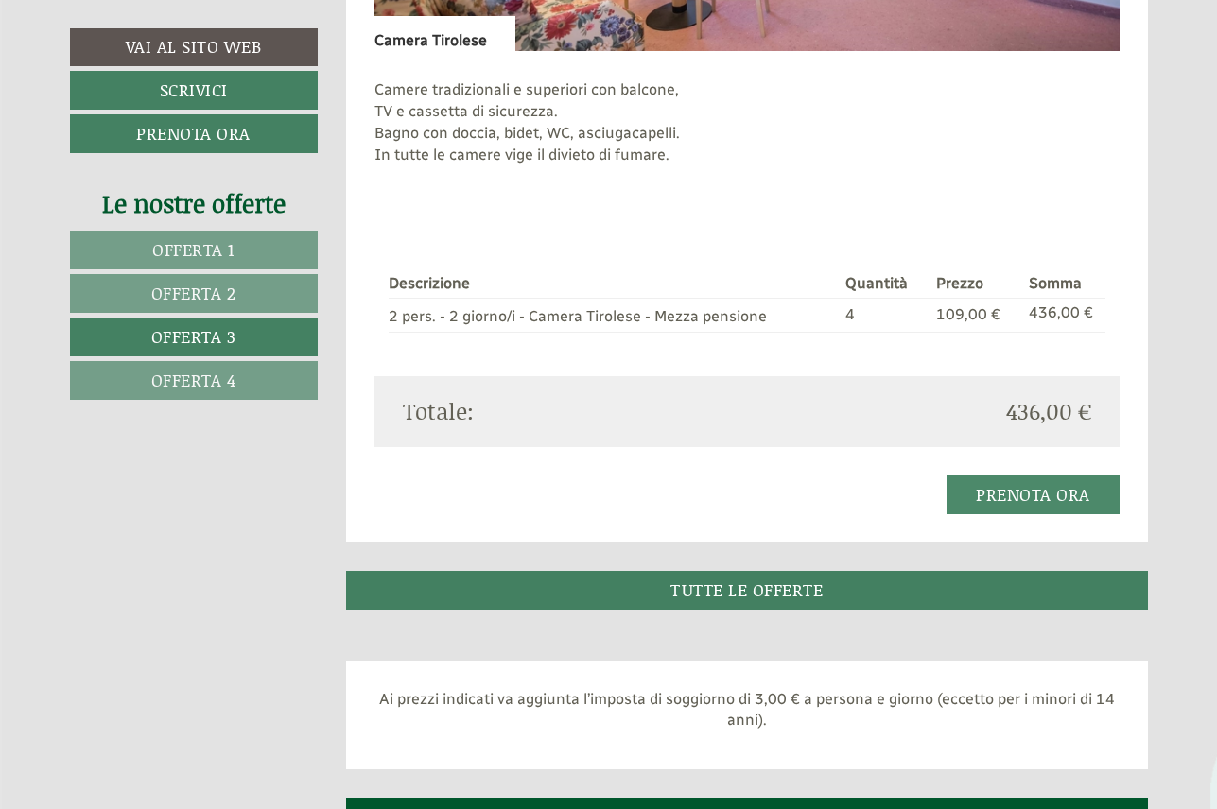
scroll to position [1589, 0]
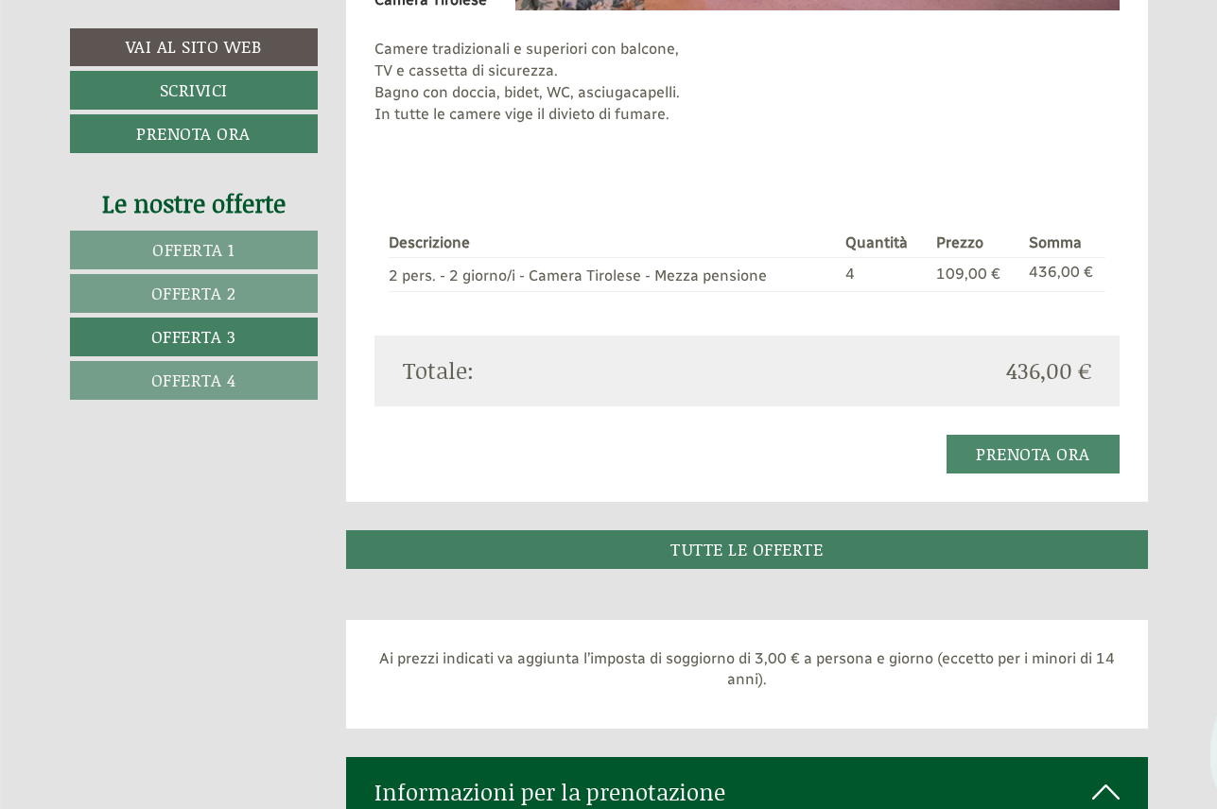
click at [285, 384] on link "Offerta 4" at bounding box center [194, 380] width 248 height 39
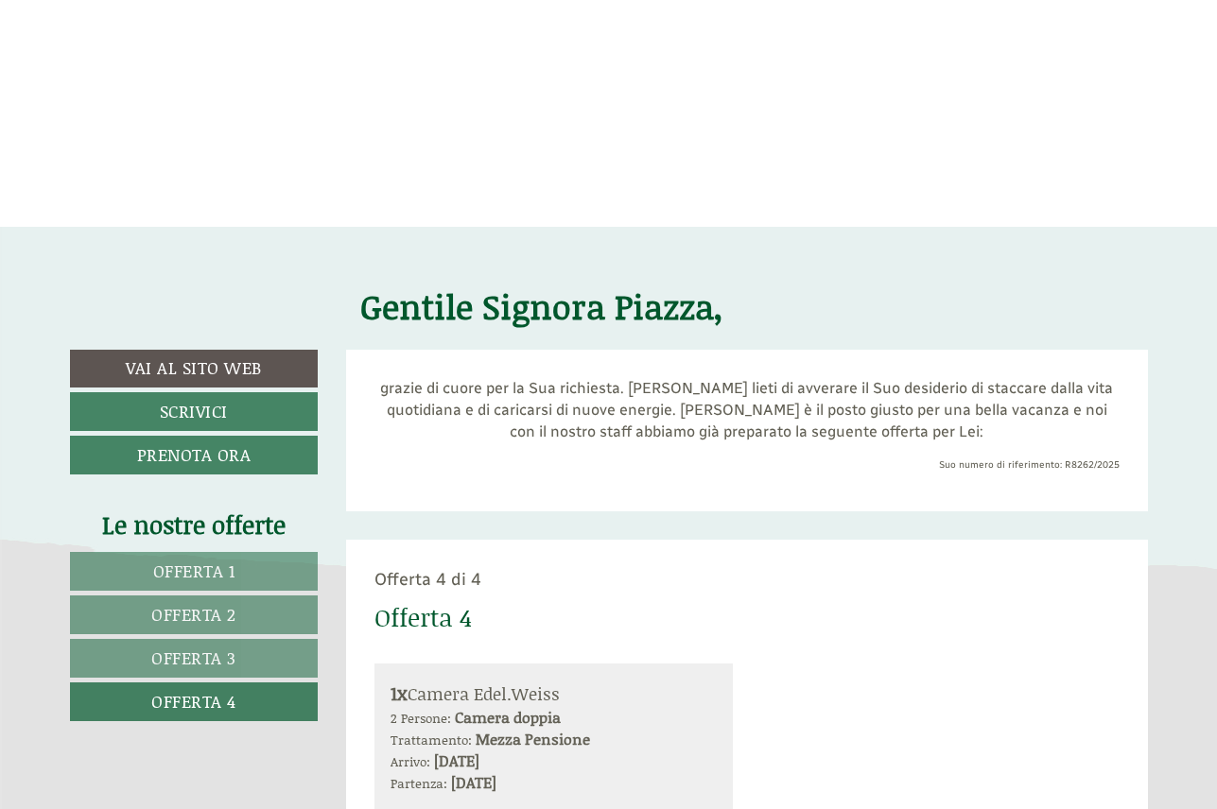
scroll to position [402, 0]
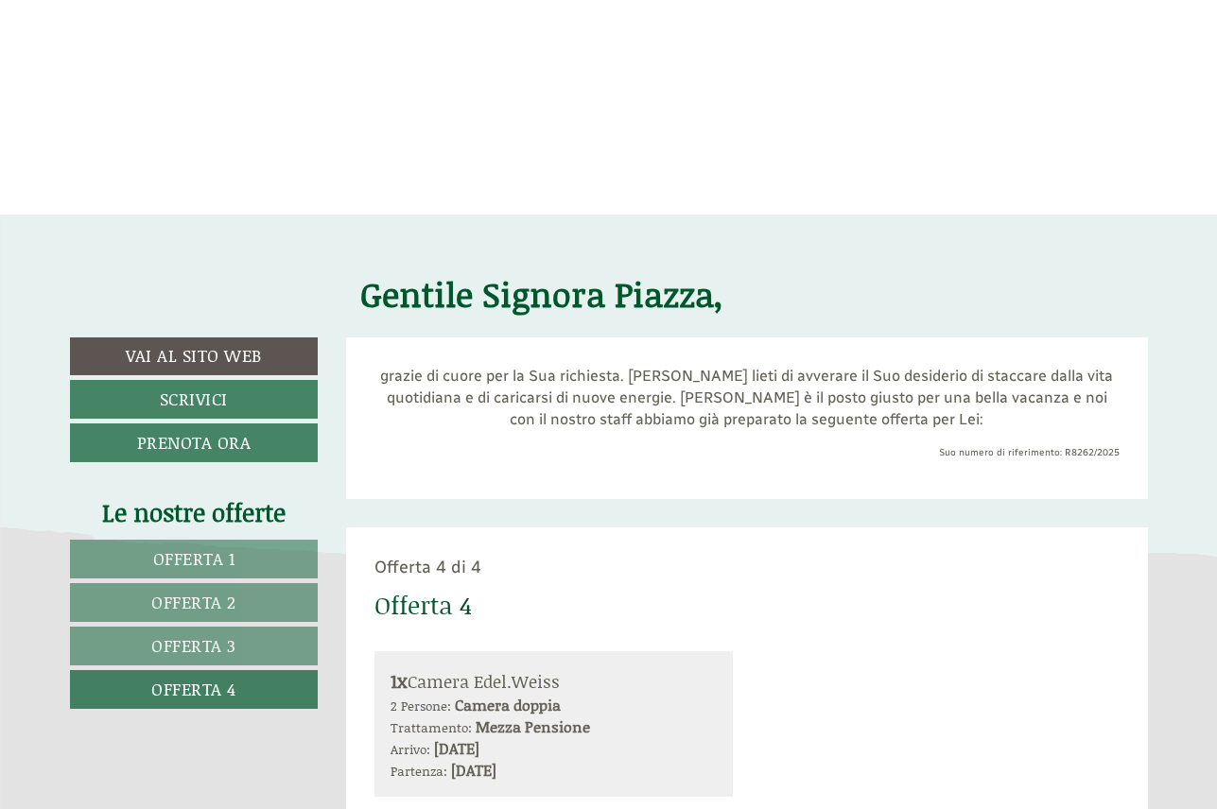
click at [264, 546] on link "Offerta 1" at bounding box center [194, 559] width 249 height 39
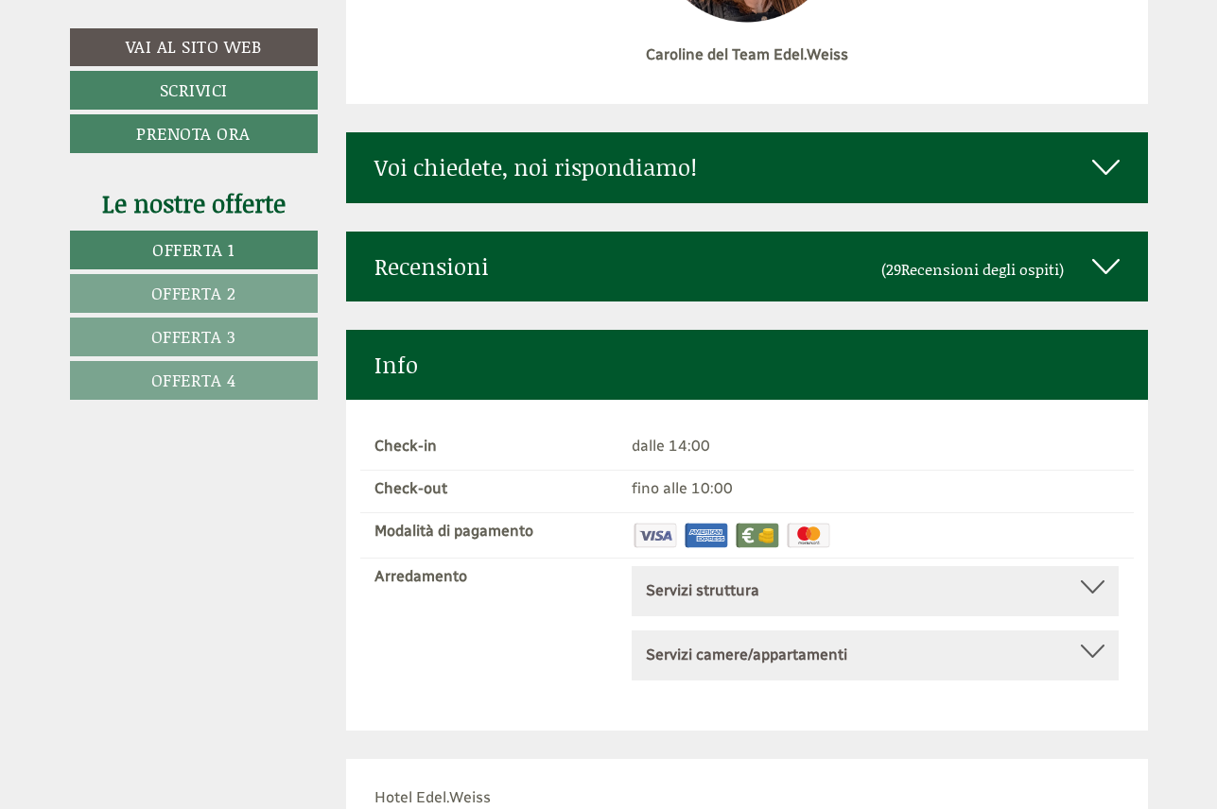
scroll to position [6609, 1]
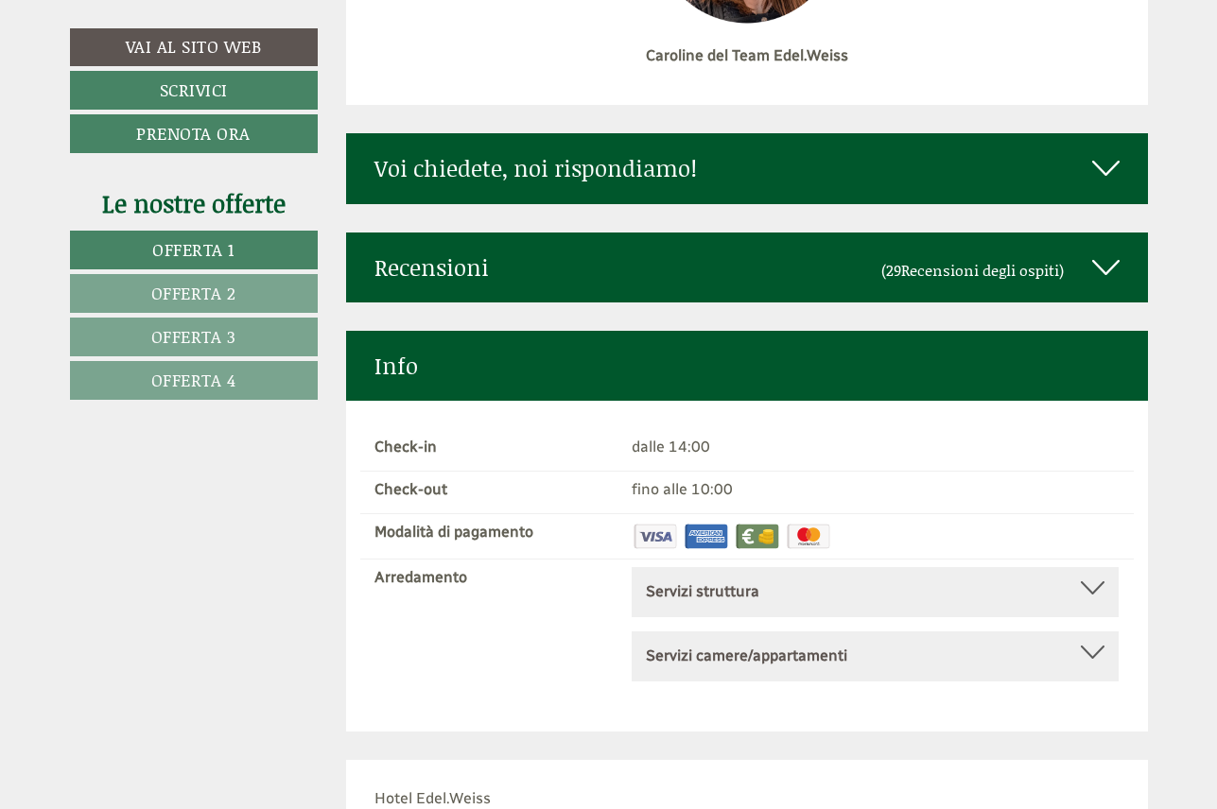
click at [1116, 152] on icon at bounding box center [1105, 168] width 27 height 32
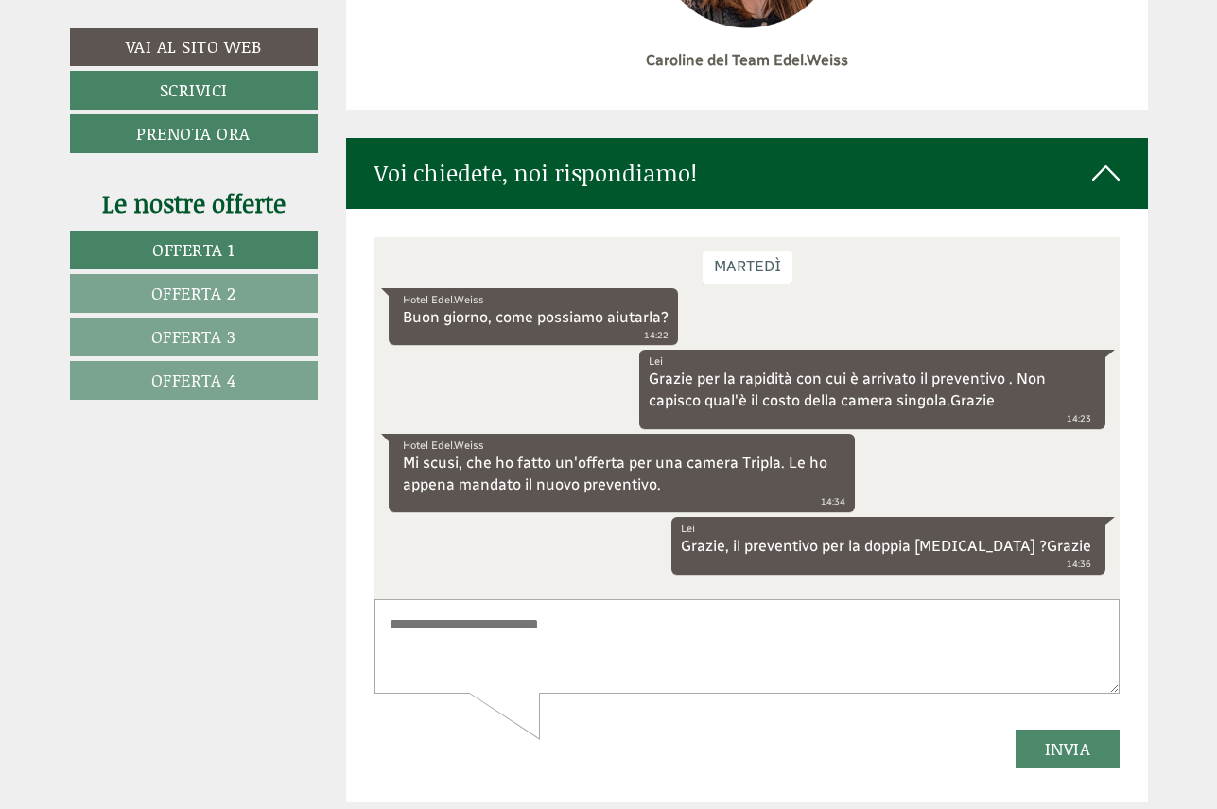
scroll to position [6604, 0]
click at [433, 612] on textarea at bounding box center [746, 645] width 745 height 95
type textarea "**********"
click at [1050, 749] on button "Invia" at bounding box center [1067, 748] width 105 height 39
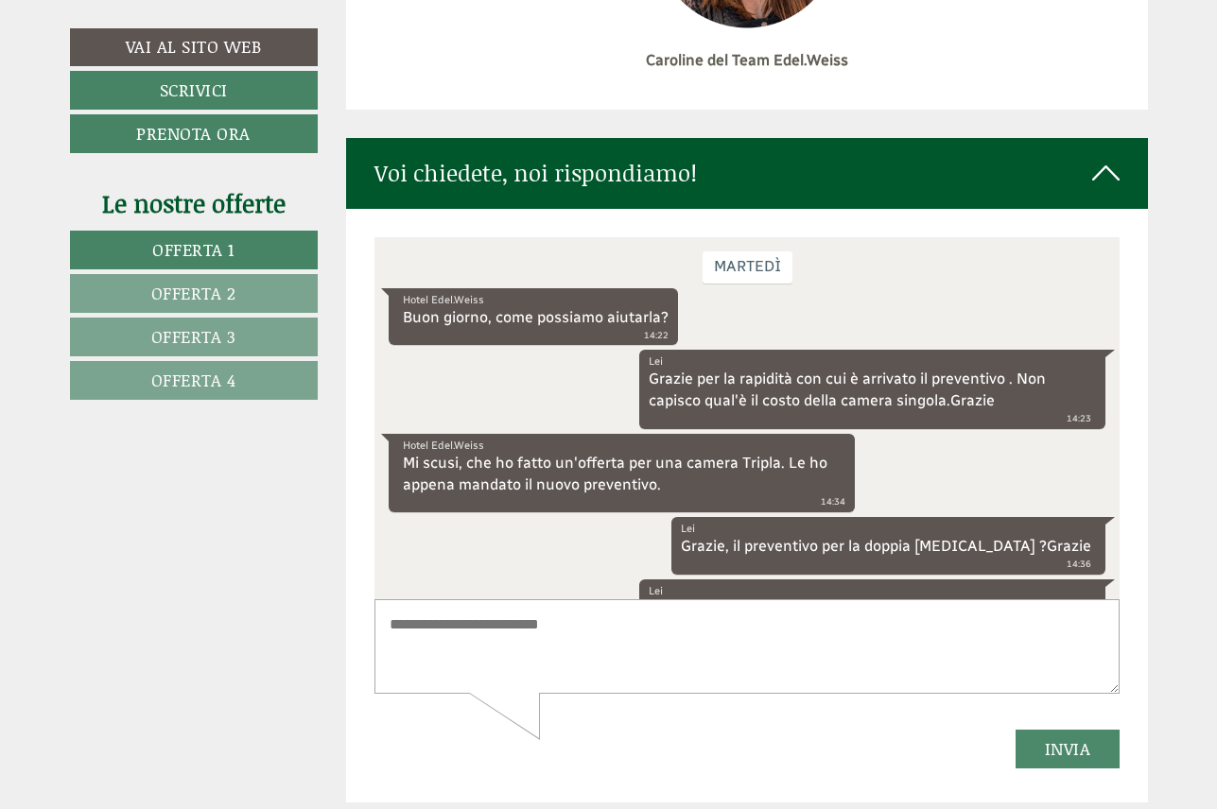
scroll to position [64, 0]
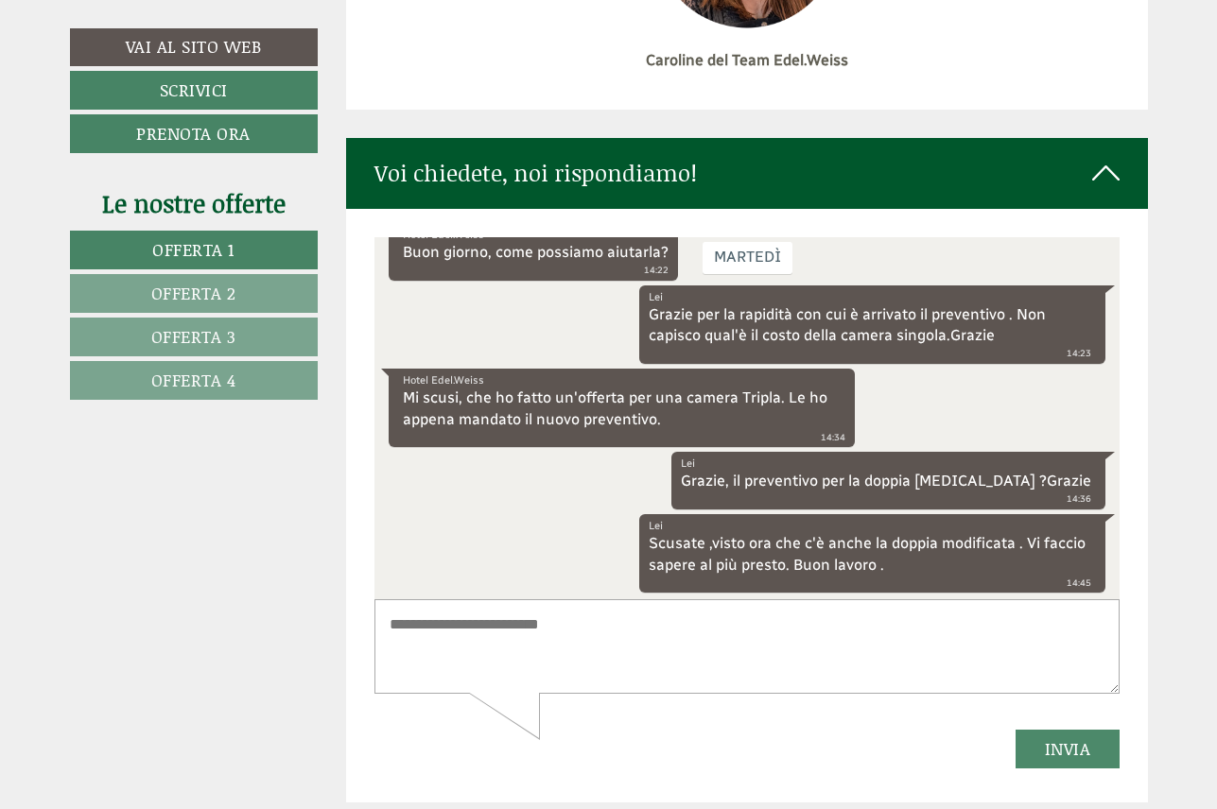
click at [1101, 157] on icon at bounding box center [1105, 173] width 27 height 32
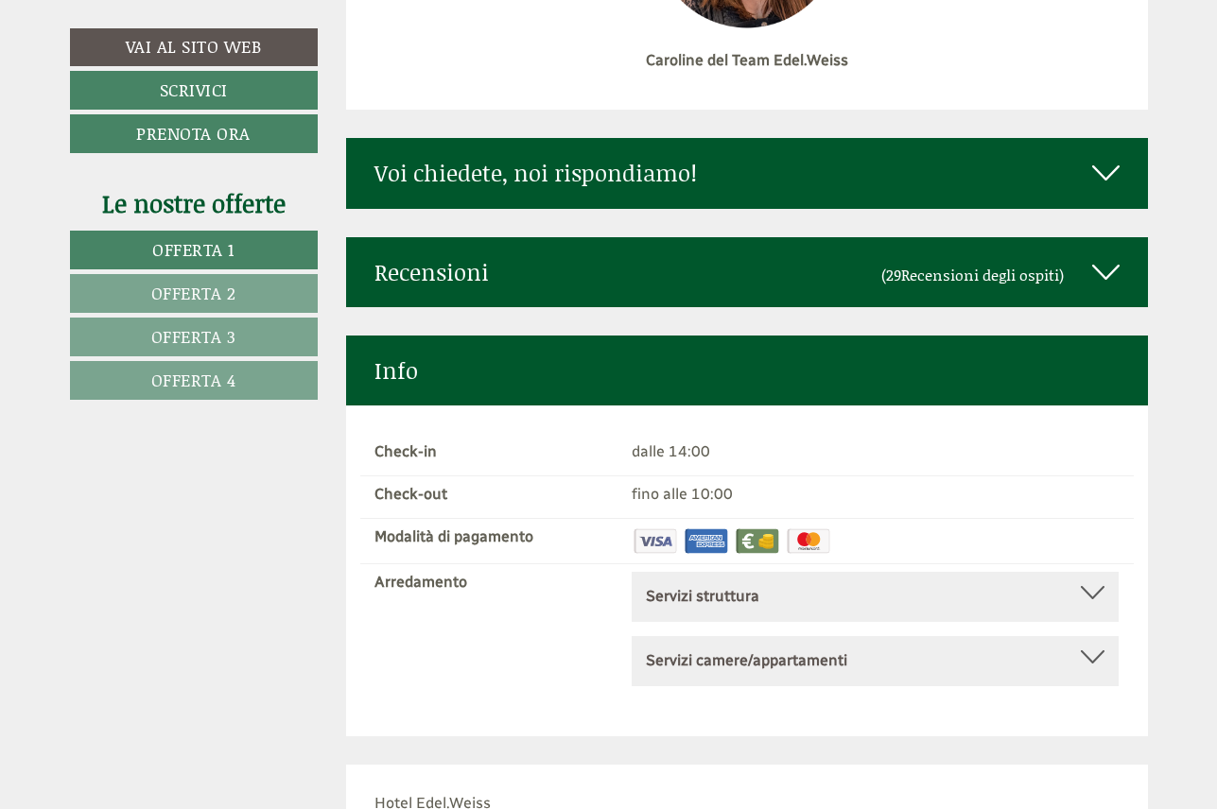
click at [266, 282] on link "Offerta 2" at bounding box center [194, 293] width 248 height 39
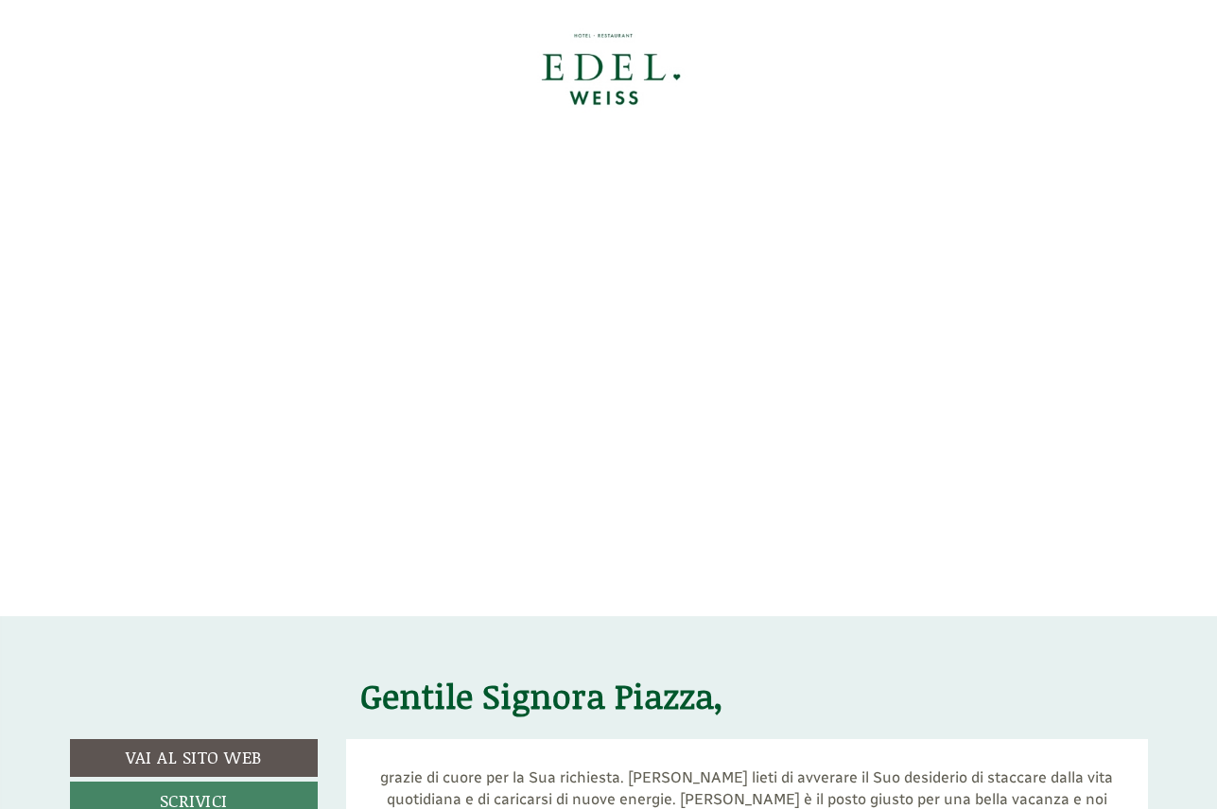
scroll to position [0, 0]
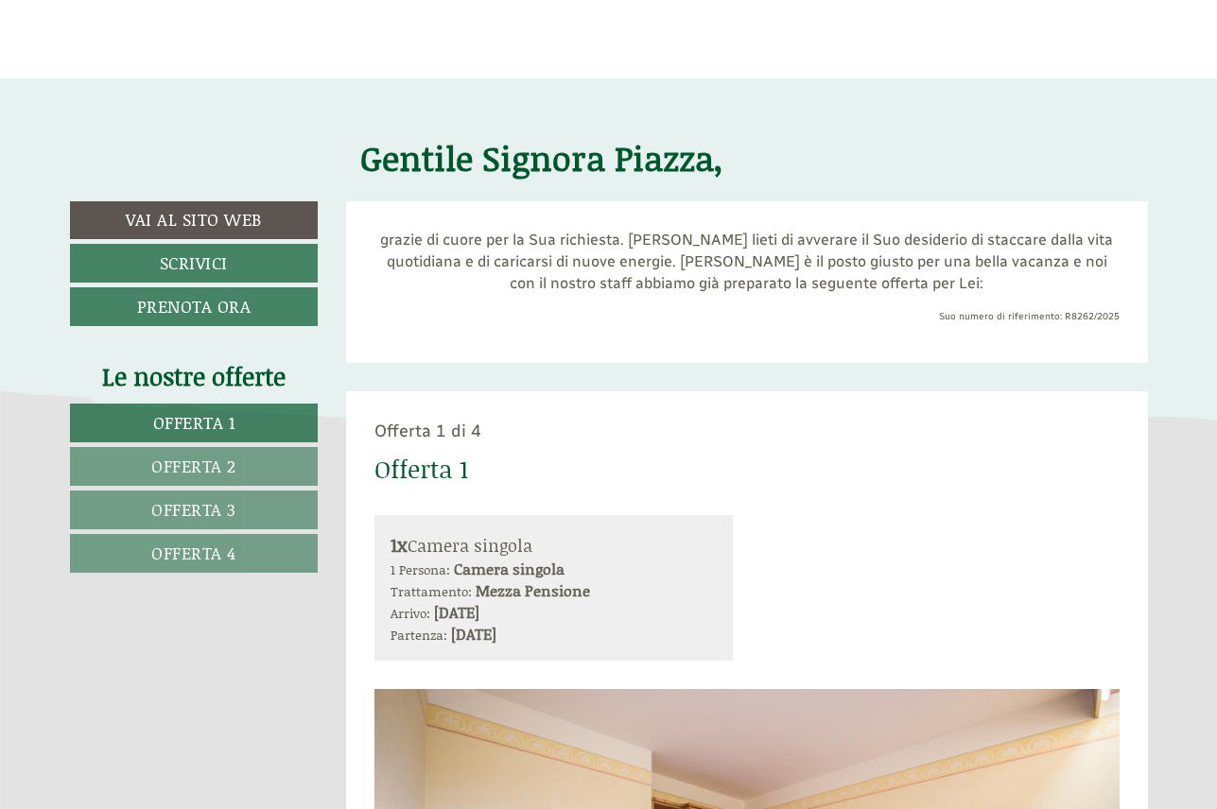
click at [271, 420] on link "Offerta 1" at bounding box center [194, 423] width 249 height 39
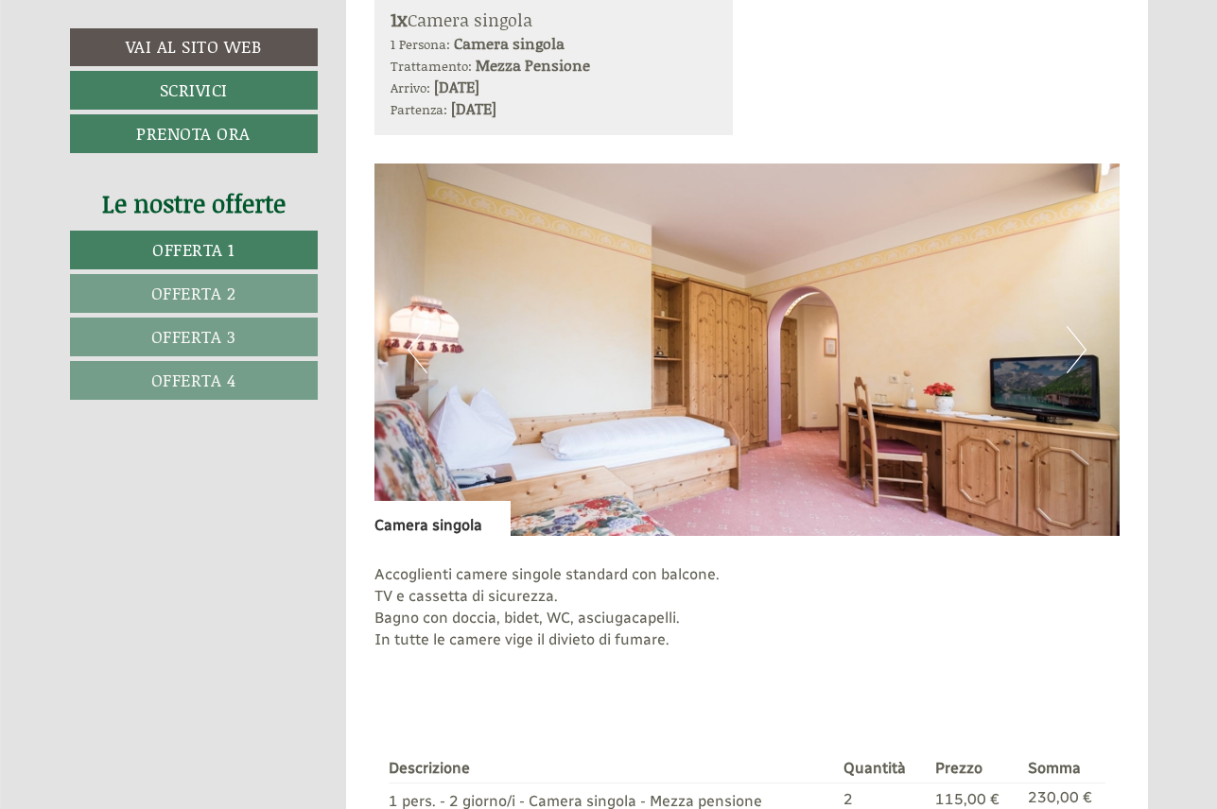
scroll to position [1065, 0]
